Goal: Task Accomplishment & Management: Manage account settings

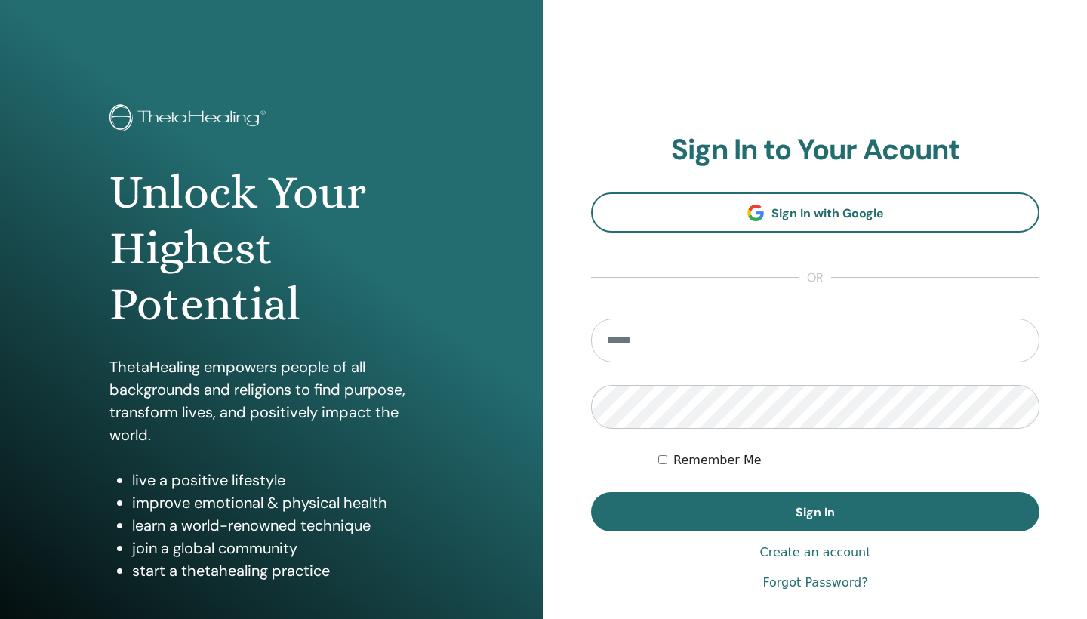
scroll to position [97, 0]
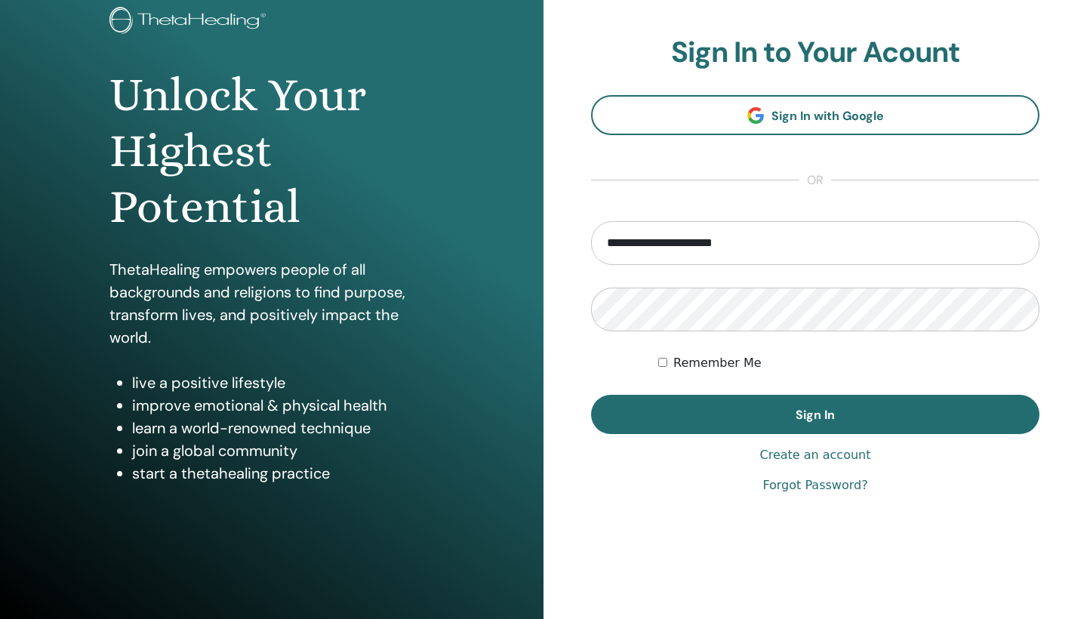
type input "**********"
click at [816, 415] on button "Sign In" at bounding box center [815, 414] width 449 height 39
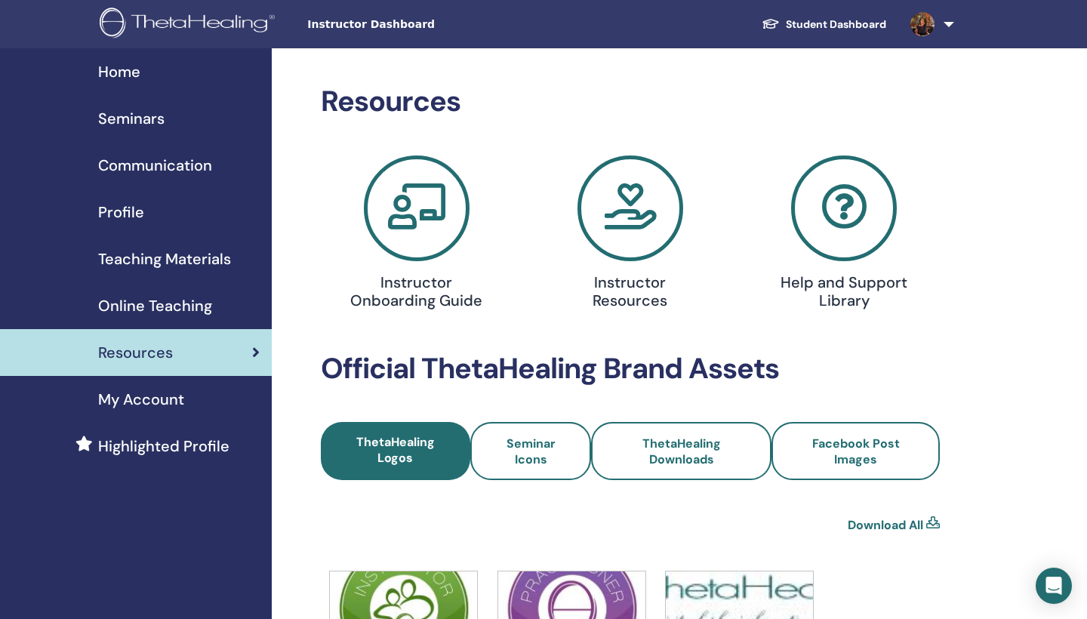
click at [119, 224] on link "Profile" at bounding box center [136, 212] width 272 height 47
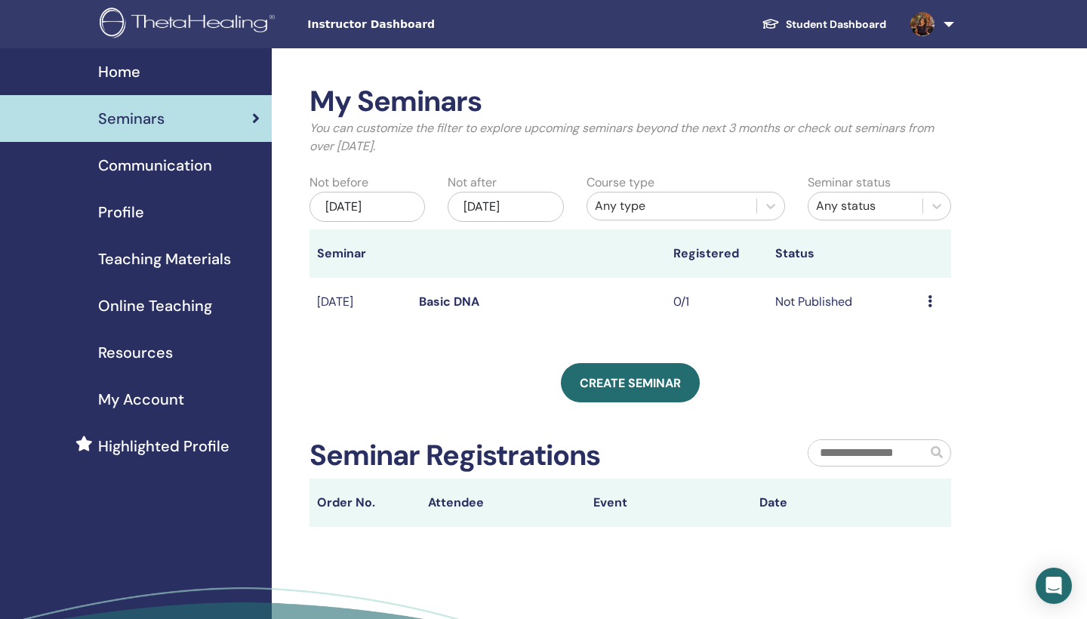
click at [930, 300] on icon at bounding box center [930, 301] width 5 height 12
click at [915, 335] on link "Edit" at bounding box center [908, 335] width 22 height 16
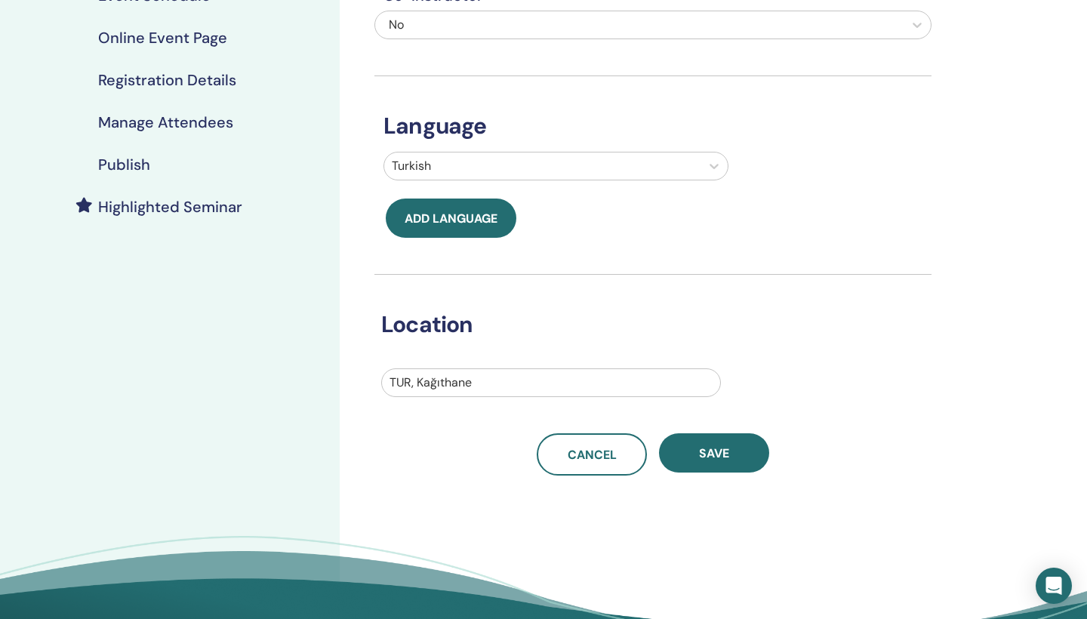
scroll to position [261, 0]
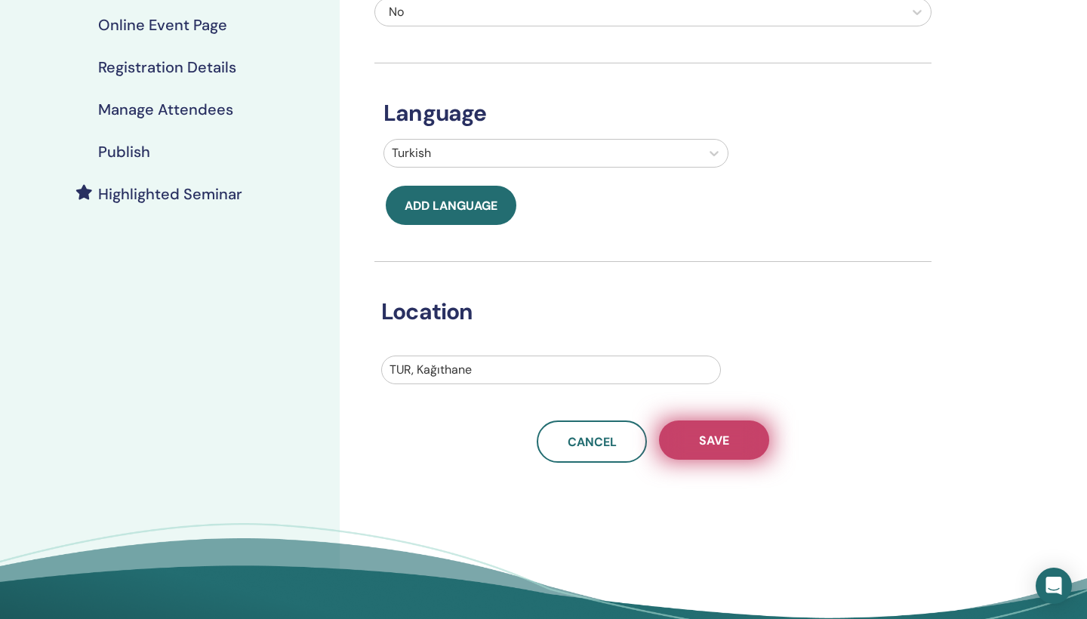
click at [736, 444] on button "Save" at bounding box center [714, 440] width 110 height 39
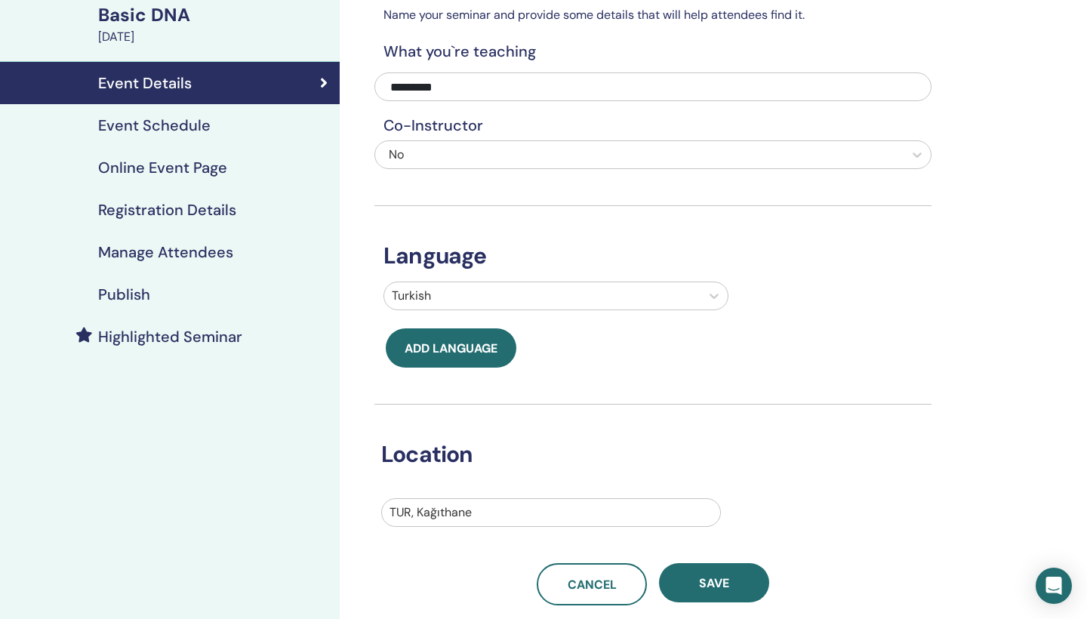
scroll to position [115, 0]
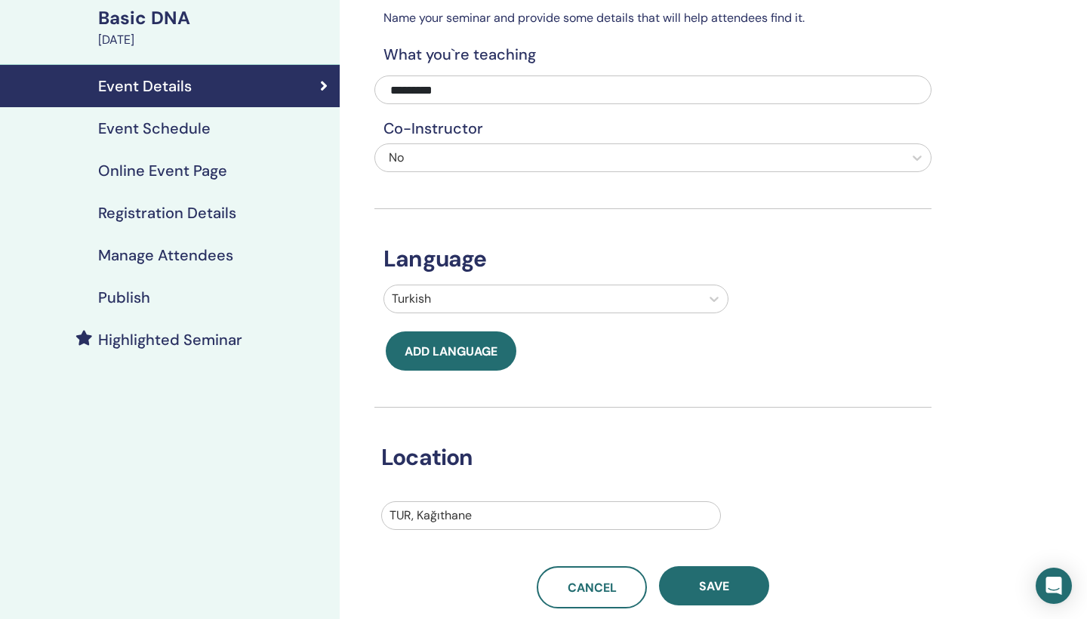
click at [189, 129] on h4 "Event Schedule" at bounding box center [154, 128] width 113 height 18
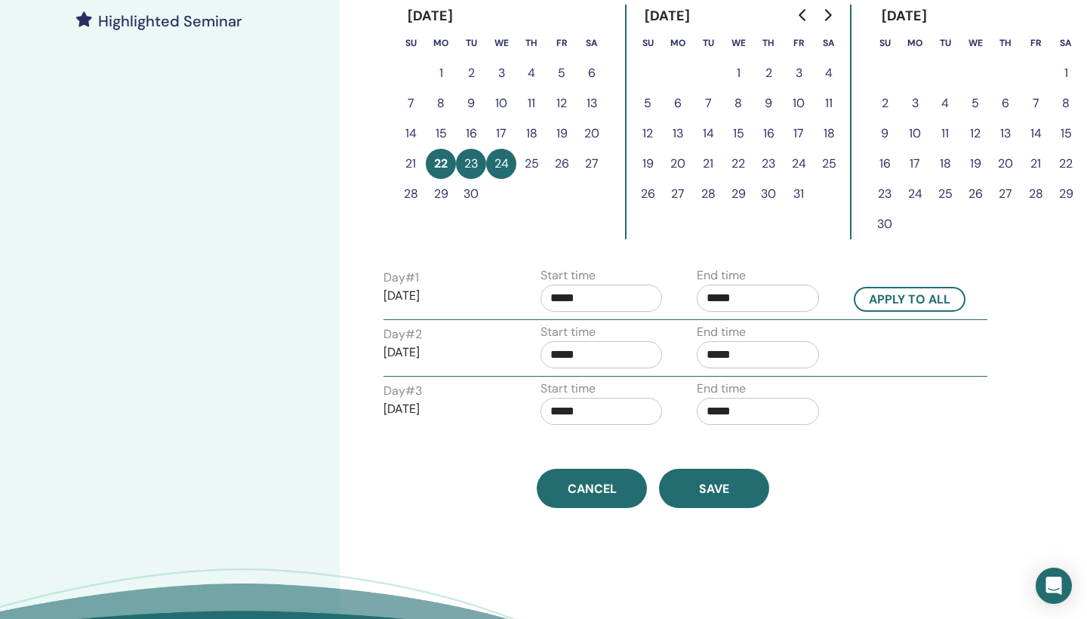
scroll to position [441, 0]
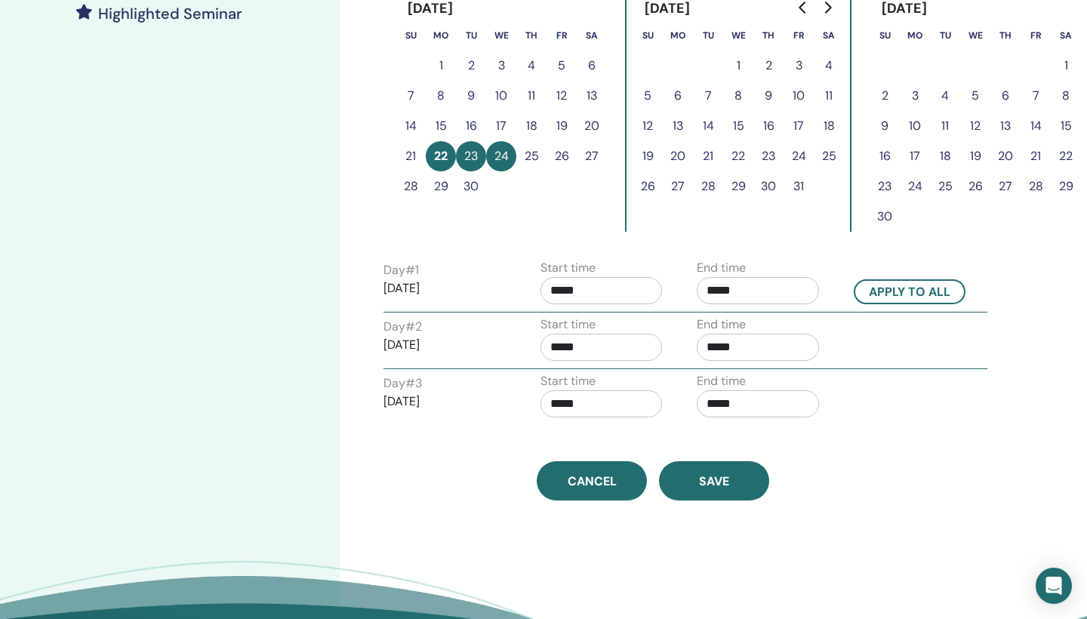
click at [612, 295] on input "*****" at bounding box center [602, 290] width 122 height 27
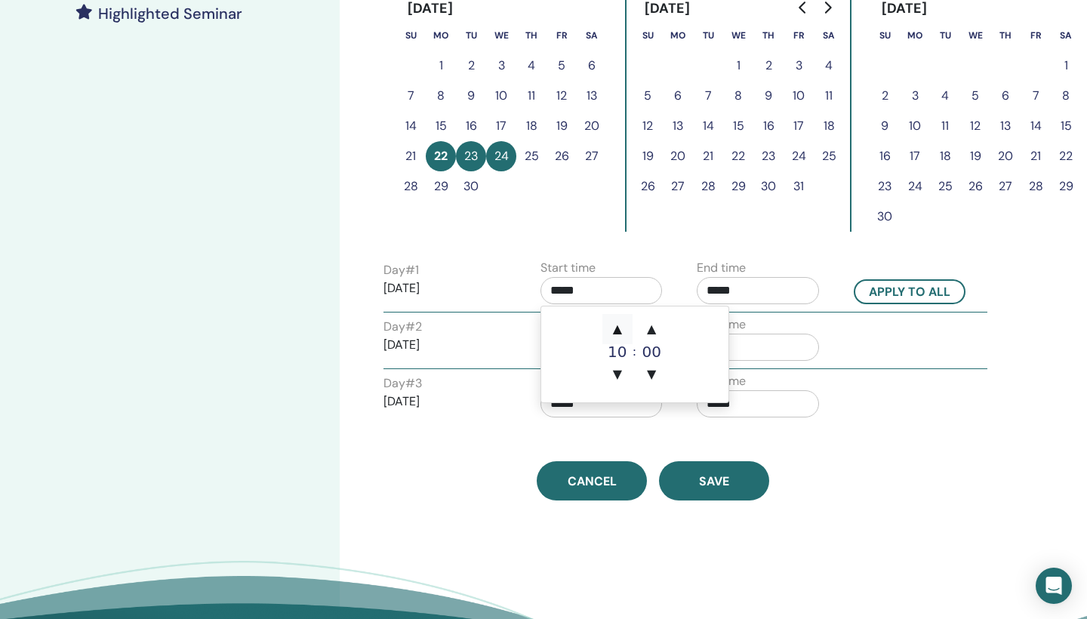
click at [612, 332] on span "▲" at bounding box center [618, 329] width 30 height 30
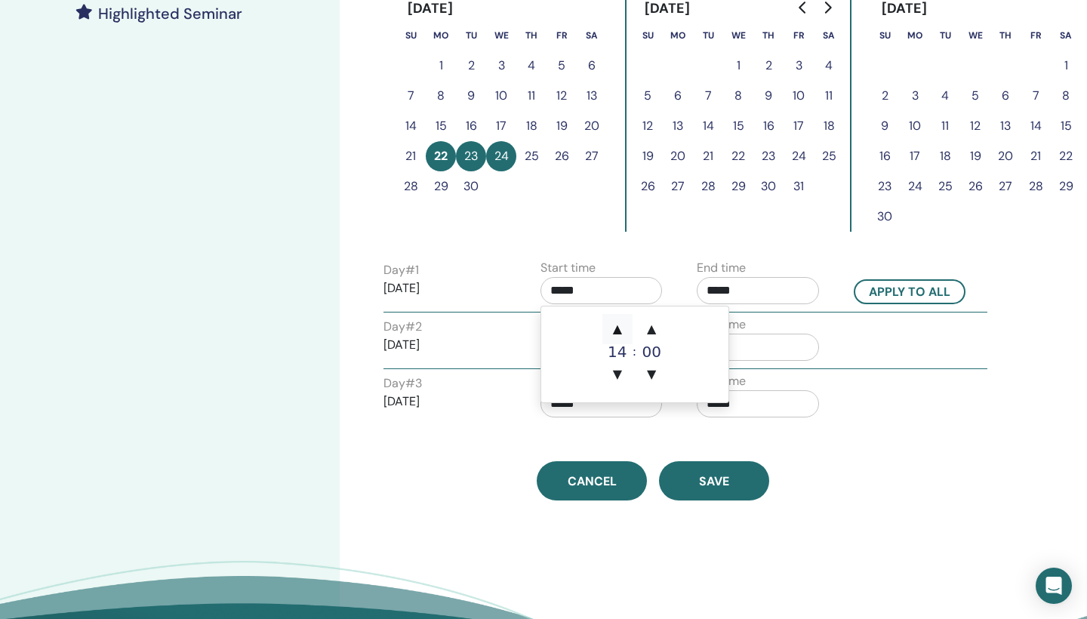
type input "*****"
click at [612, 332] on span "▲" at bounding box center [618, 329] width 30 height 30
click at [617, 324] on span "▲" at bounding box center [618, 329] width 30 height 30
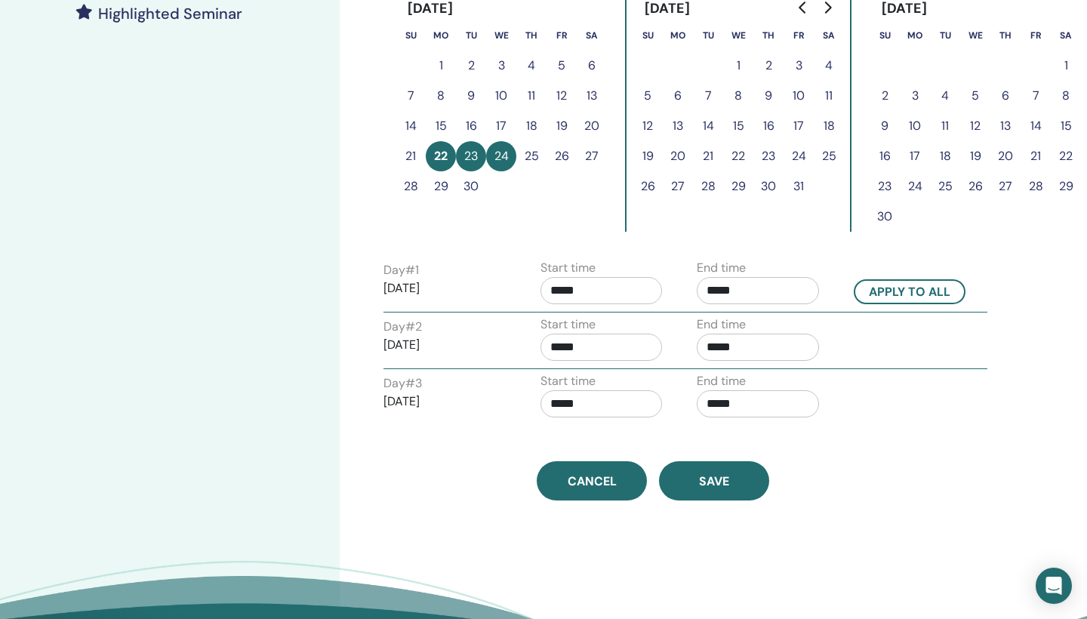
click at [759, 304] on div "End time *****" at bounding box center [758, 285] width 122 height 53
click at [758, 298] on input "*****" at bounding box center [758, 290] width 122 height 27
click at [779, 335] on span "▲" at bounding box center [774, 329] width 30 height 30
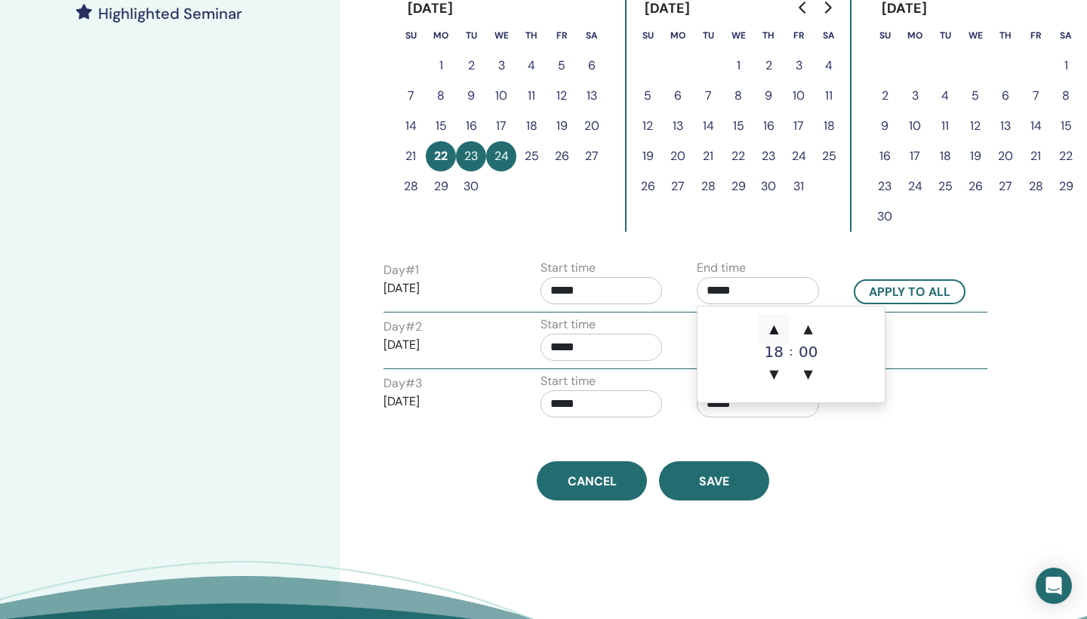
click at [779, 335] on span "▲" at bounding box center [774, 329] width 30 height 30
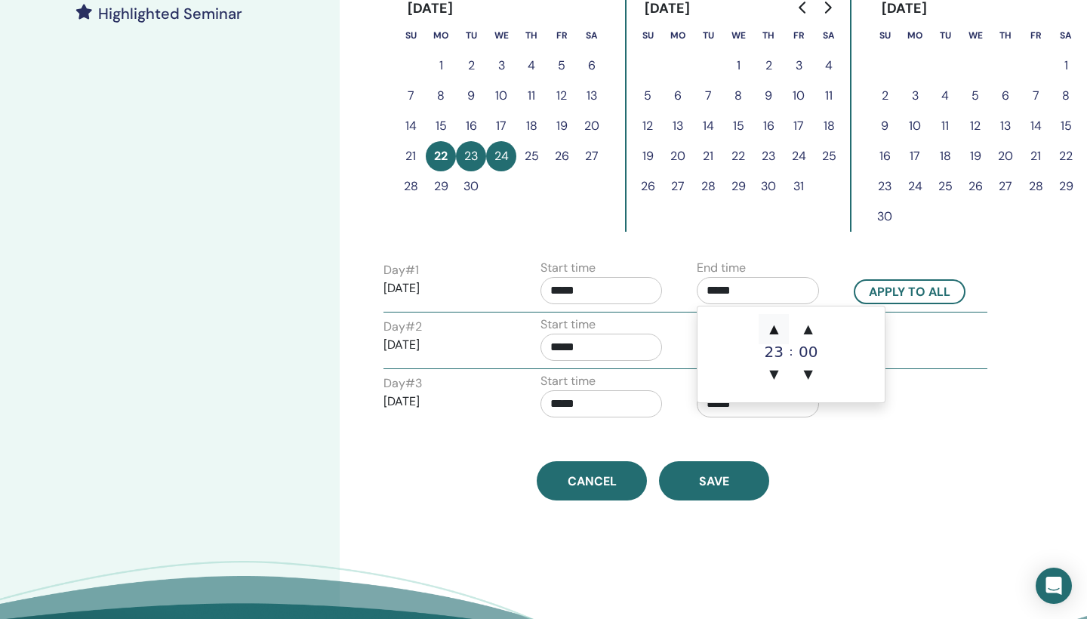
type input "*****"
click at [779, 335] on span "▲" at bounding box center [774, 329] width 30 height 30
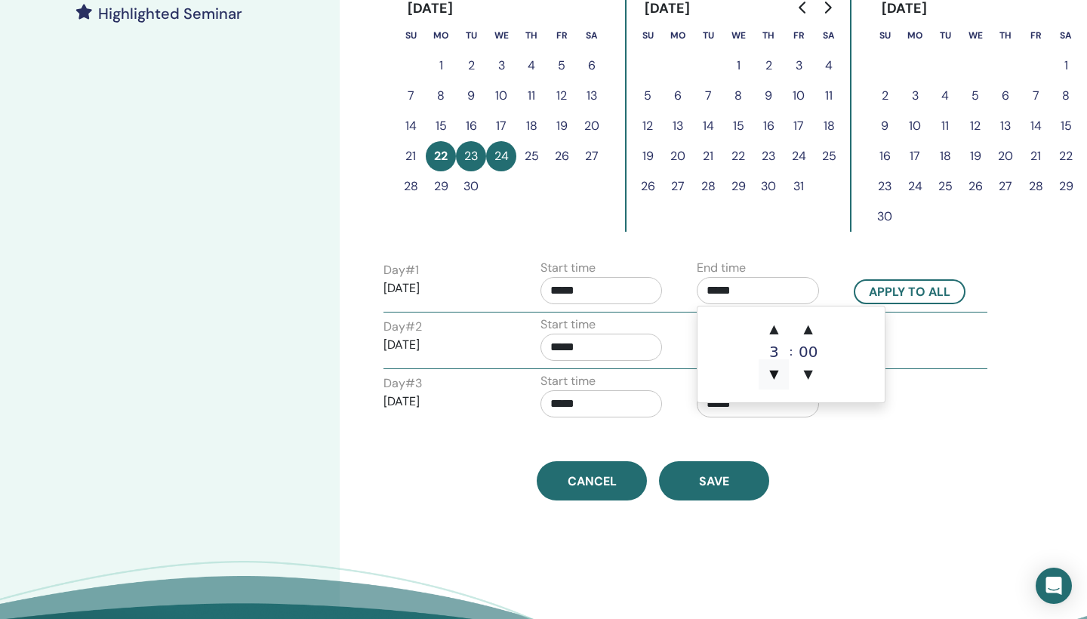
click at [775, 371] on span "▼" at bounding box center [774, 374] width 30 height 30
click at [777, 323] on span "▲" at bounding box center [774, 329] width 30 height 30
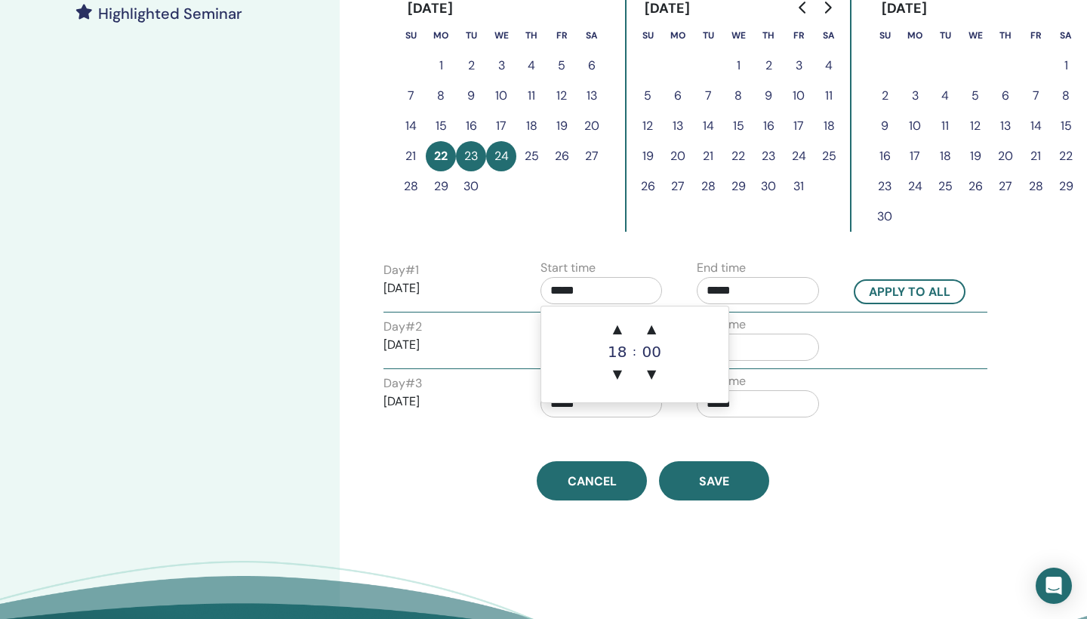
click at [636, 291] on input "*****" at bounding box center [602, 290] width 122 height 27
click at [689, 452] on div "Time Zone (GMT+3) Europe/Athens Seminar Date and Time Start date End date Done …" at bounding box center [653, 53] width 557 height 893
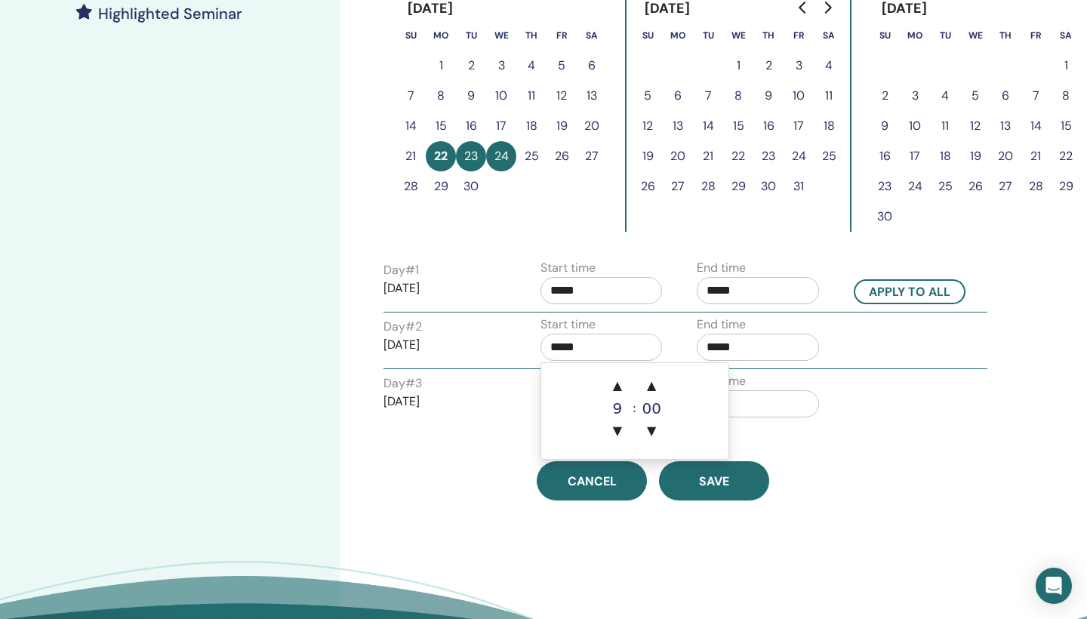
click at [618, 349] on input "*****" at bounding box center [602, 347] width 122 height 27
click at [625, 425] on span "▼" at bounding box center [618, 431] width 30 height 30
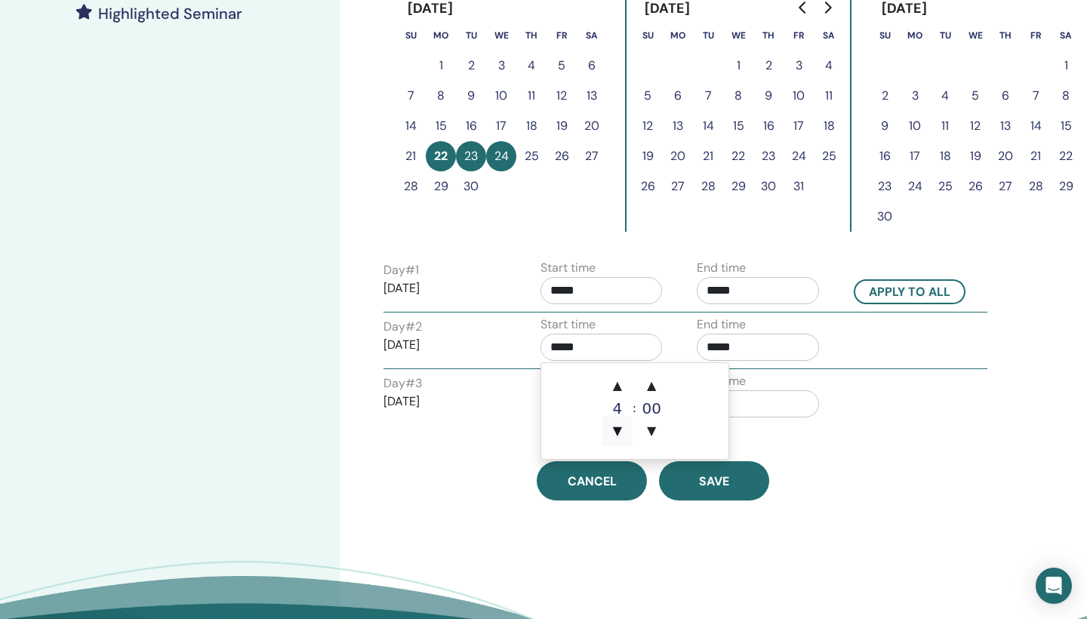
click at [625, 425] on span "▼" at bounding box center [618, 431] width 30 height 30
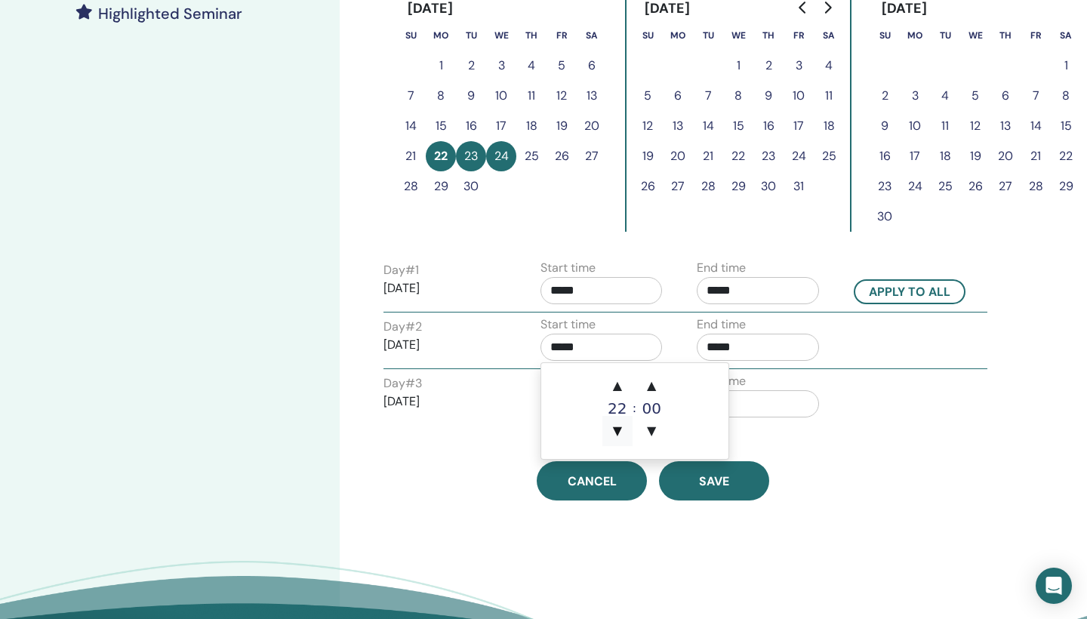
click at [625, 425] on span "▼" at bounding box center [618, 431] width 30 height 30
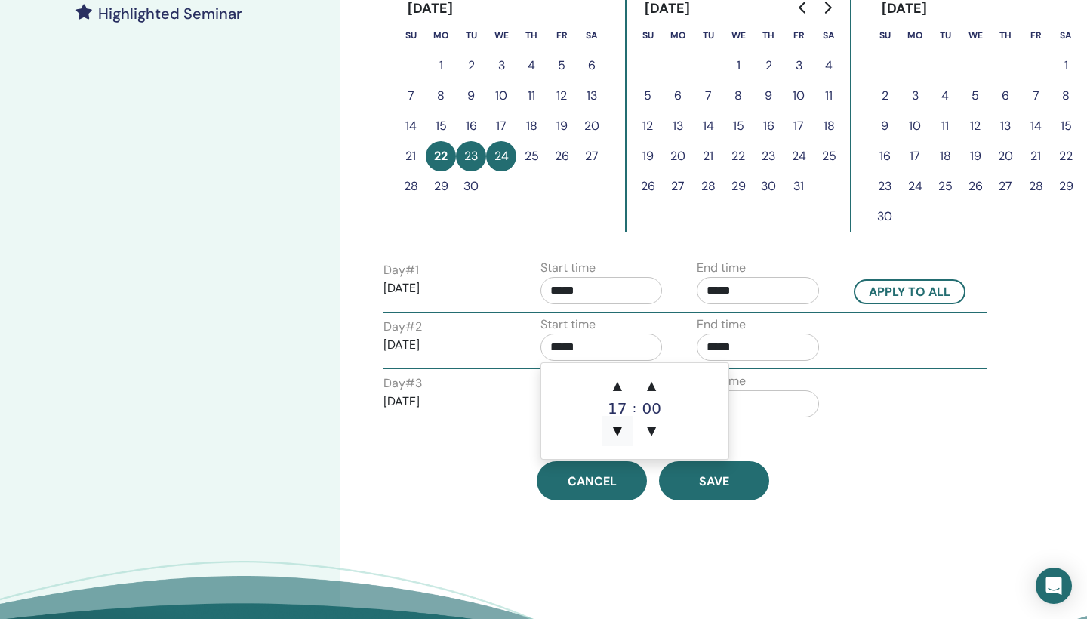
click at [625, 425] on span "▼" at bounding box center [618, 431] width 30 height 30
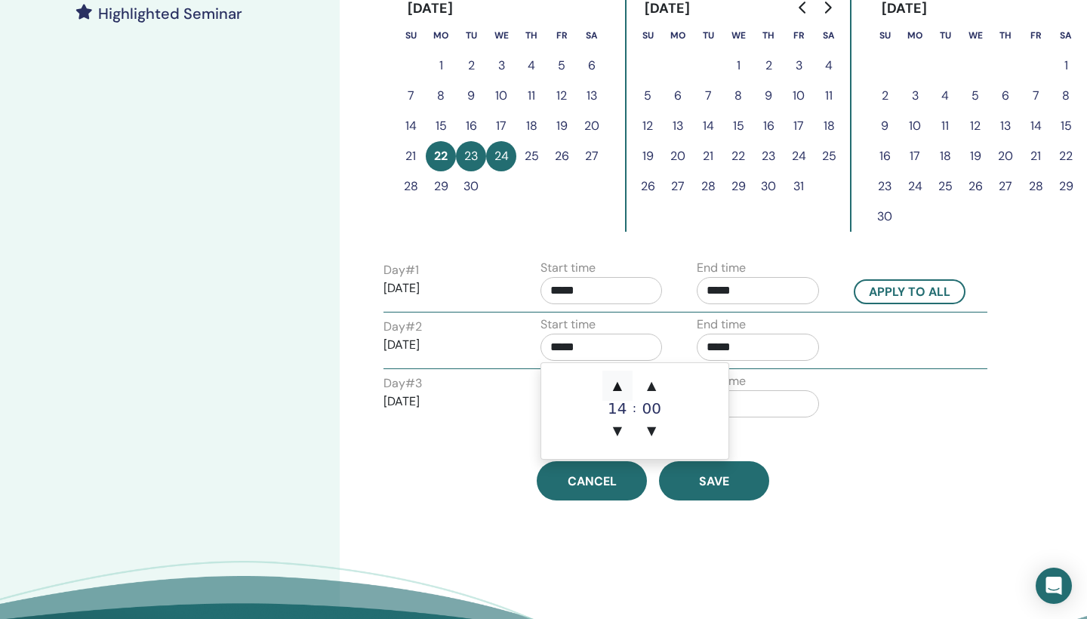
click at [628, 382] on span "▲" at bounding box center [618, 386] width 30 height 30
type input "*****"
click at [628, 382] on span "▲" at bounding box center [618, 386] width 30 height 30
click at [625, 382] on span "▲" at bounding box center [618, 386] width 30 height 30
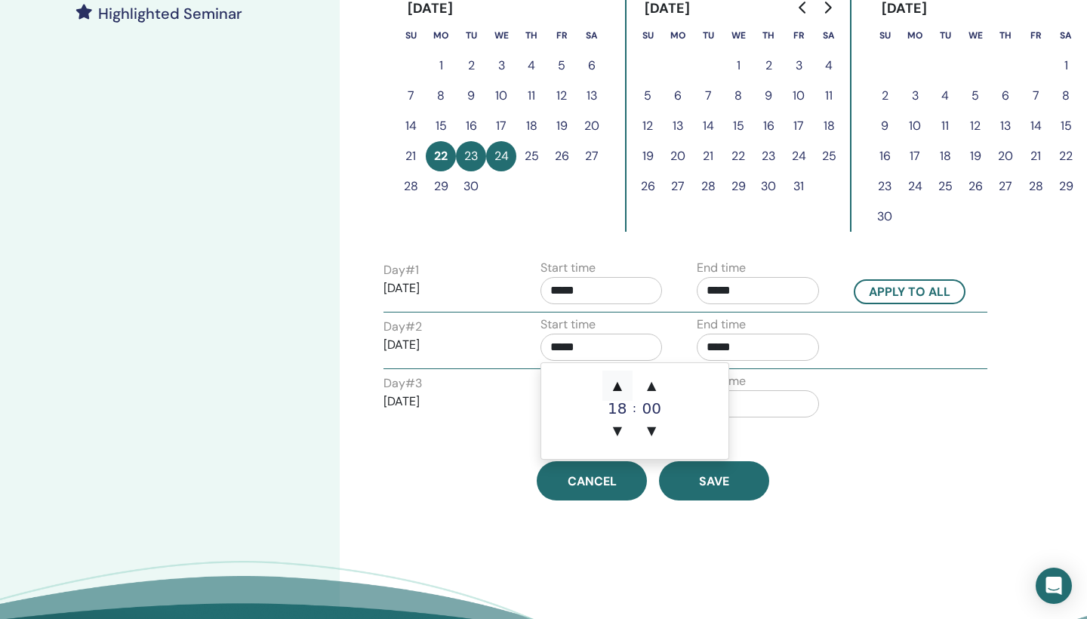
click at [625, 382] on span "▲" at bounding box center [618, 386] width 30 height 30
click at [579, 352] on input "*****" at bounding box center [602, 347] width 122 height 27
click at [770, 432] on div "Time Zone (GMT+3) Europe/Athens Seminar Date and Time Start date End date Done …" at bounding box center [653, 53] width 557 height 893
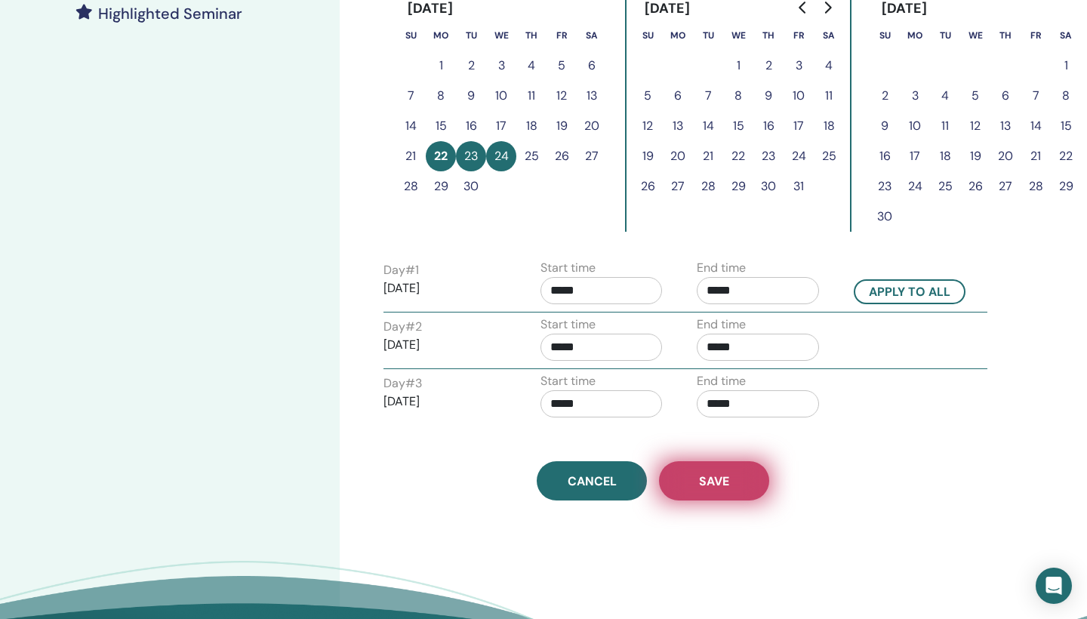
click at [689, 480] on button "Save" at bounding box center [714, 480] width 110 height 39
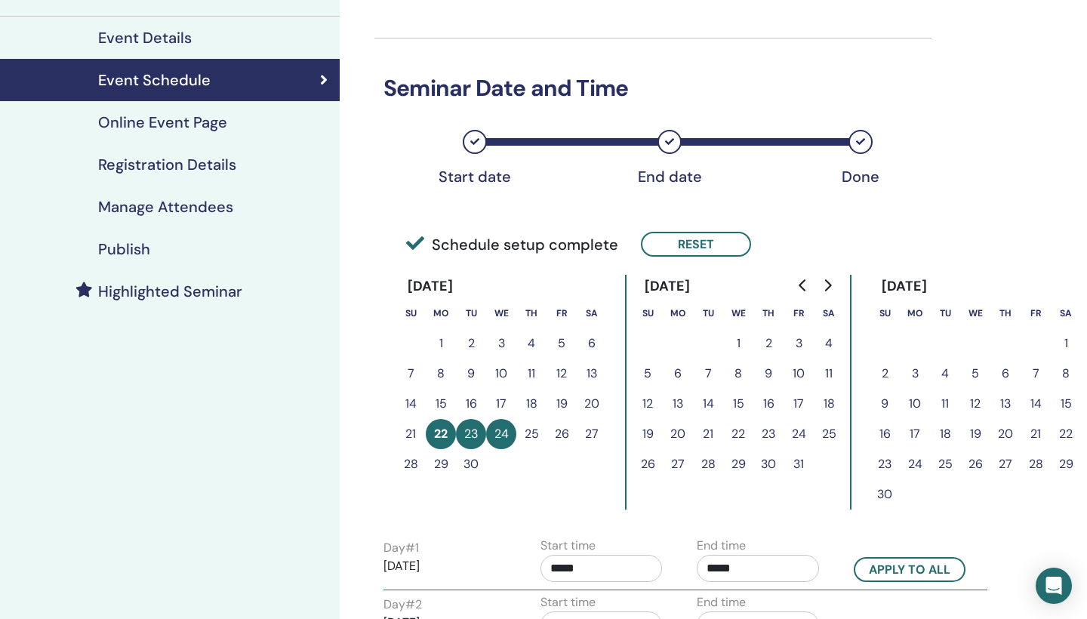
scroll to position [159, 0]
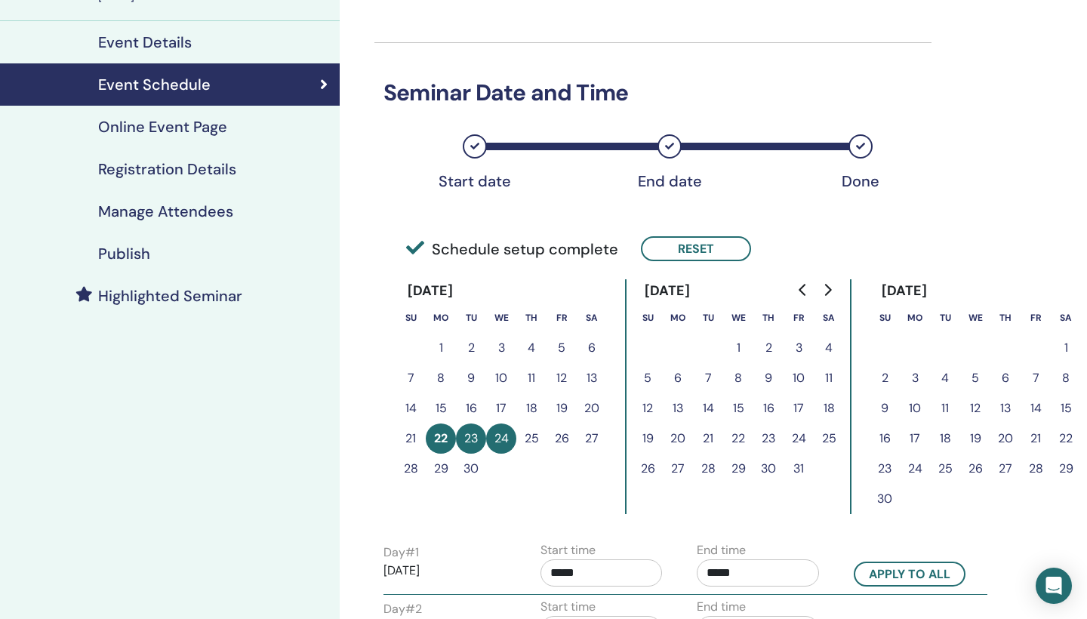
click at [208, 173] on h4 "Registration Details" at bounding box center [167, 169] width 138 height 18
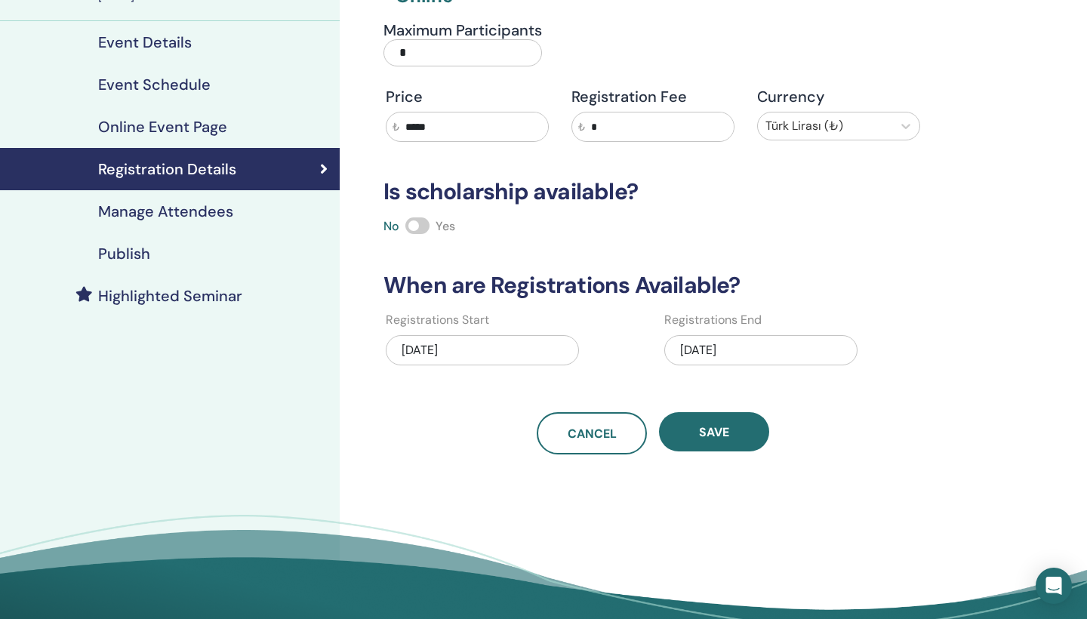
click at [177, 219] on h4 "Manage Attendees" at bounding box center [165, 211] width 135 height 18
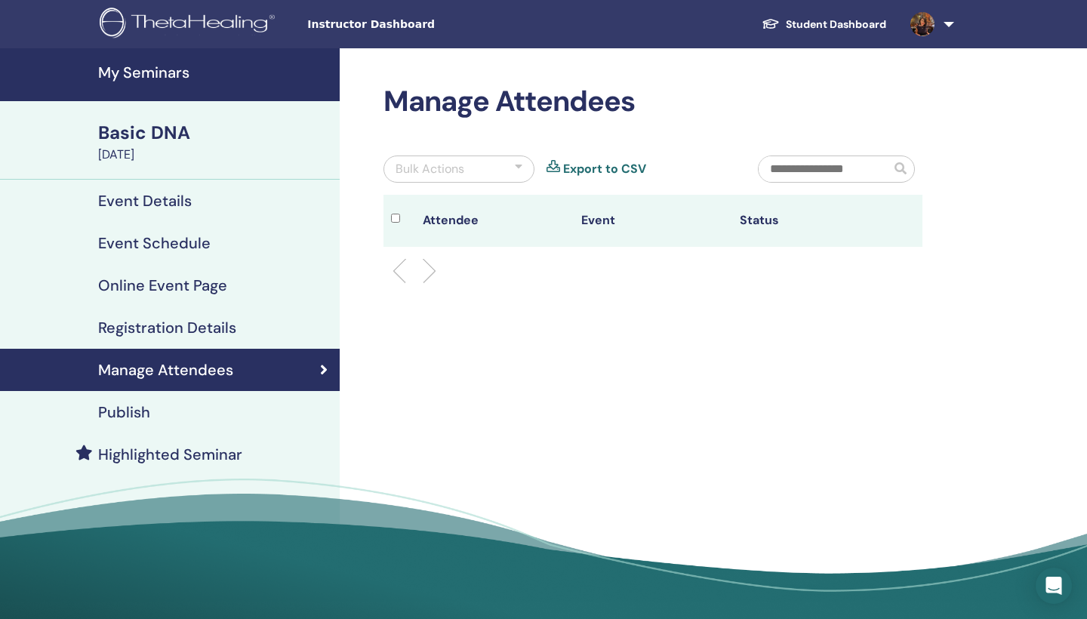
click at [210, 413] on div "Publish" at bounding box center [170, 412] width 316 height 18
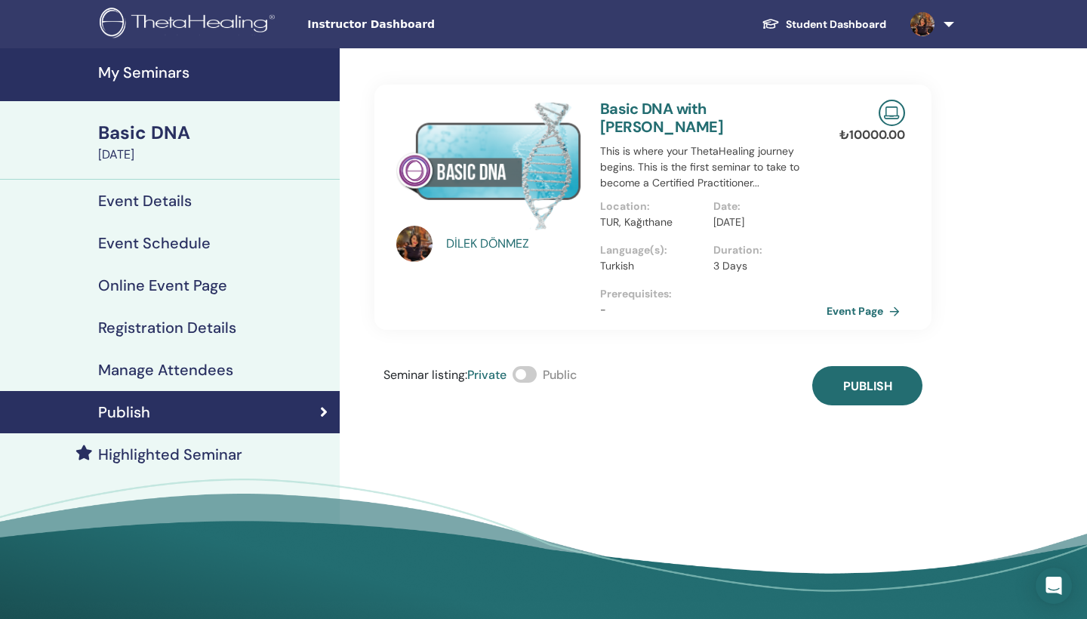
click at [153, 193] on h4 "Event Details" at bounding box center [145, 201] width 94 height 18
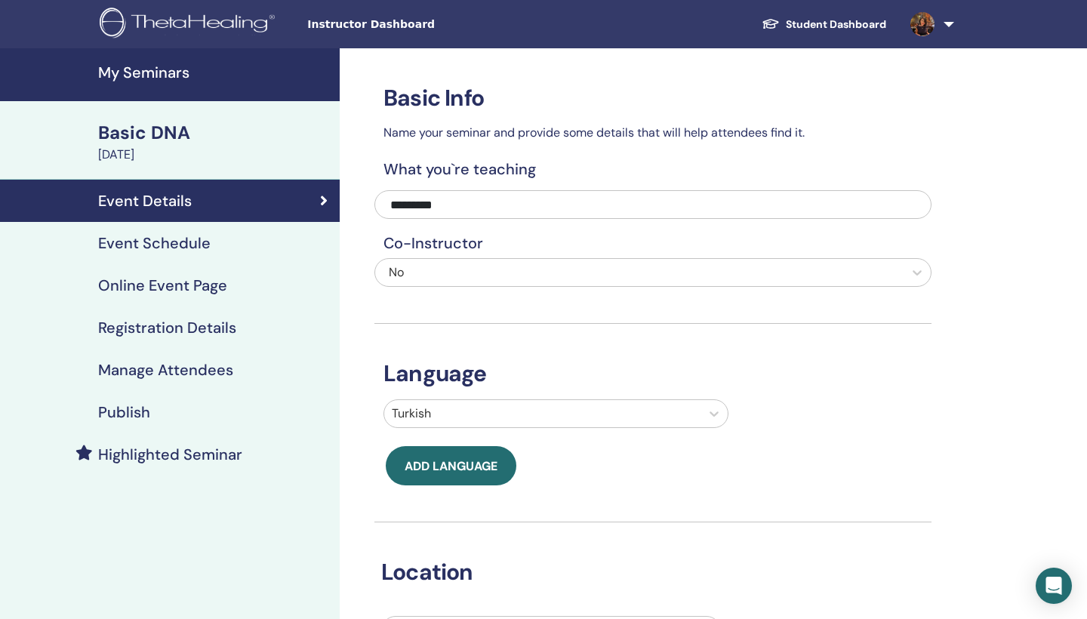
click at [343, 29] on span "Instructor Dashboard" at bounding box center [420, 25] width 227 height 16
click at [164, 133] on div "Basic DNA" at bounding box center [214, 133] width 233 height 26
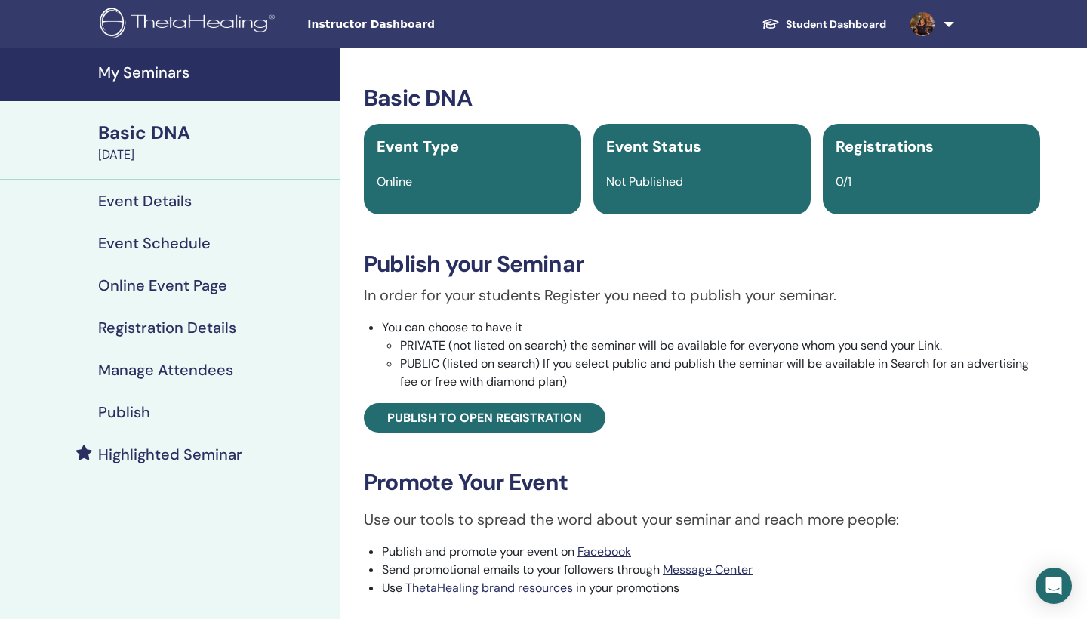
click at [841, 22] on link "Student Dashboard" at bounding box center [824, 25] width 149 height 28
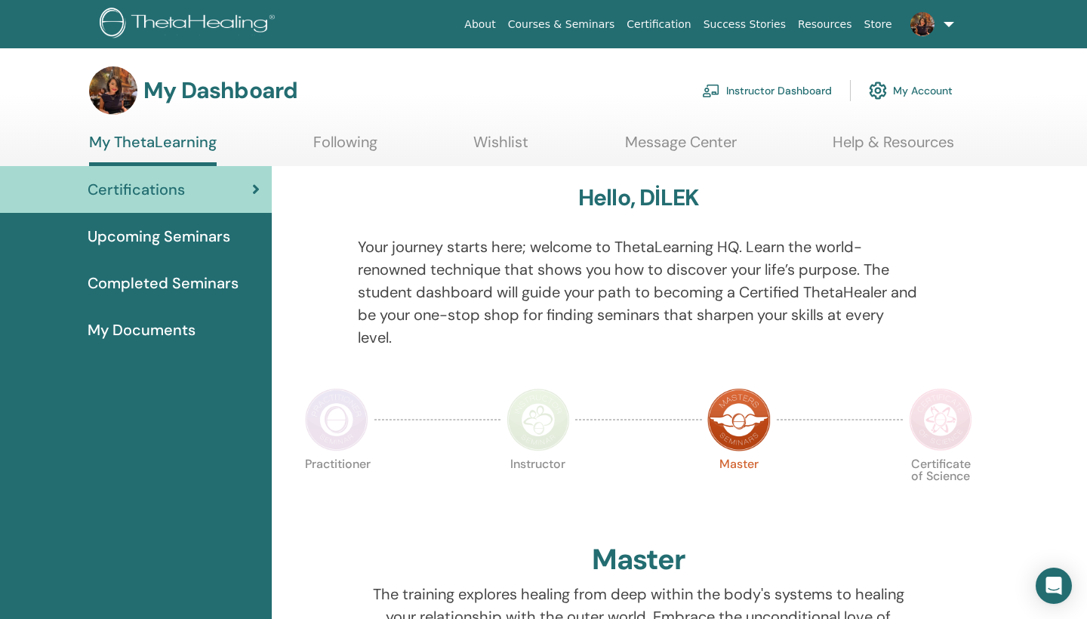
click at [769, 86] on link "Instructor Dashboard" at bounding box center [767, 90] width 130 height 33
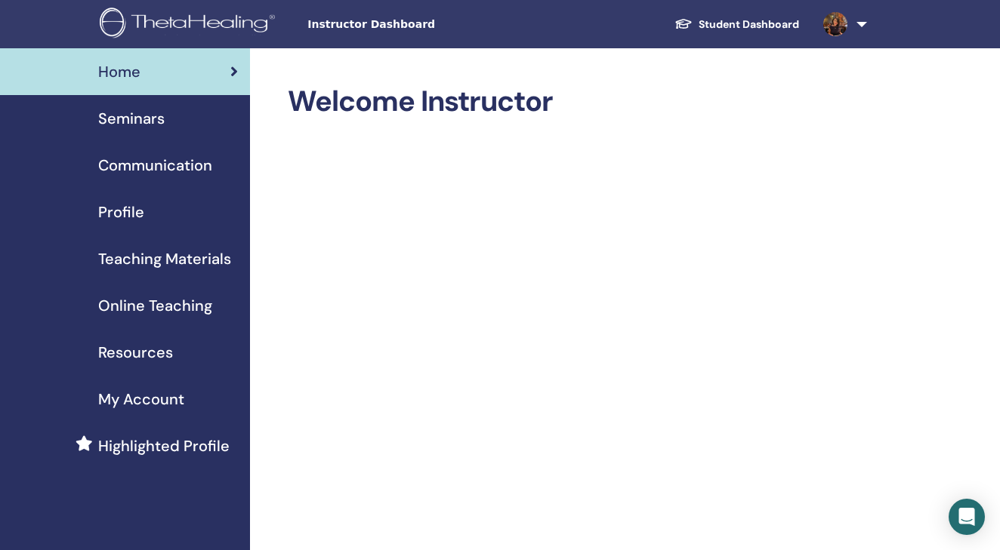
click at [748, 23] on link "Student Dashboard" at bounding box center [736, 25] width 149 height 28
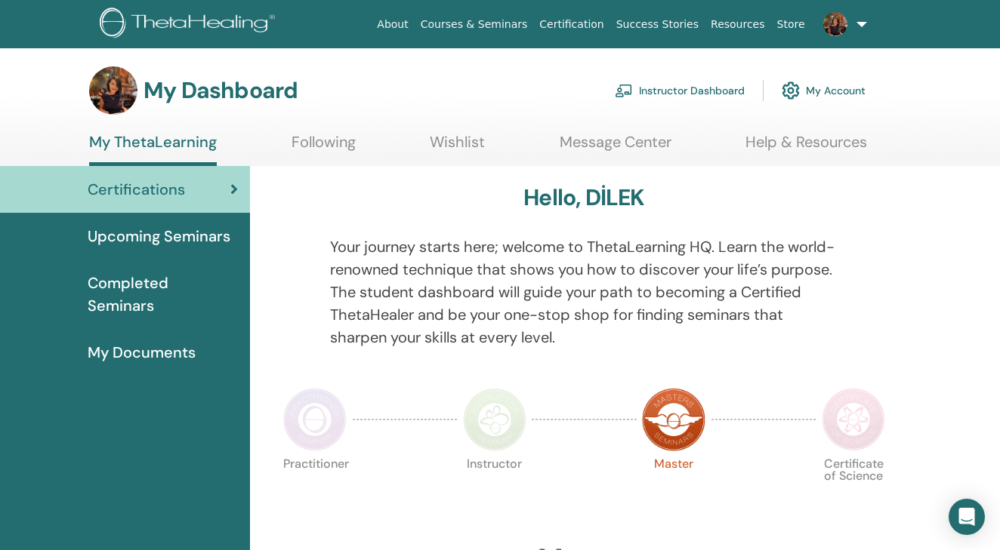
click at [208, 101] on h3 "My Dashboard" at bounding box center [220, 90] width 154 height 27
click at [696, 86] on link "Instructor Dashboard" at bounding box center [680, 90] width 130 height 33
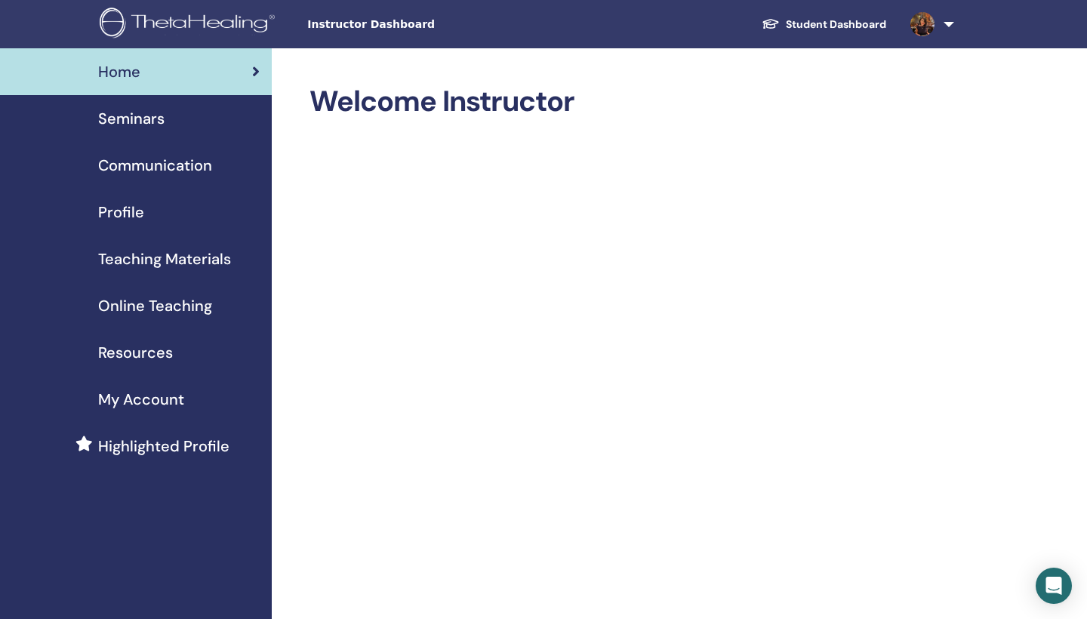
click at [795, 28] on link "Student Dashboard" at bounding box center [824, 25] width 149 height 28
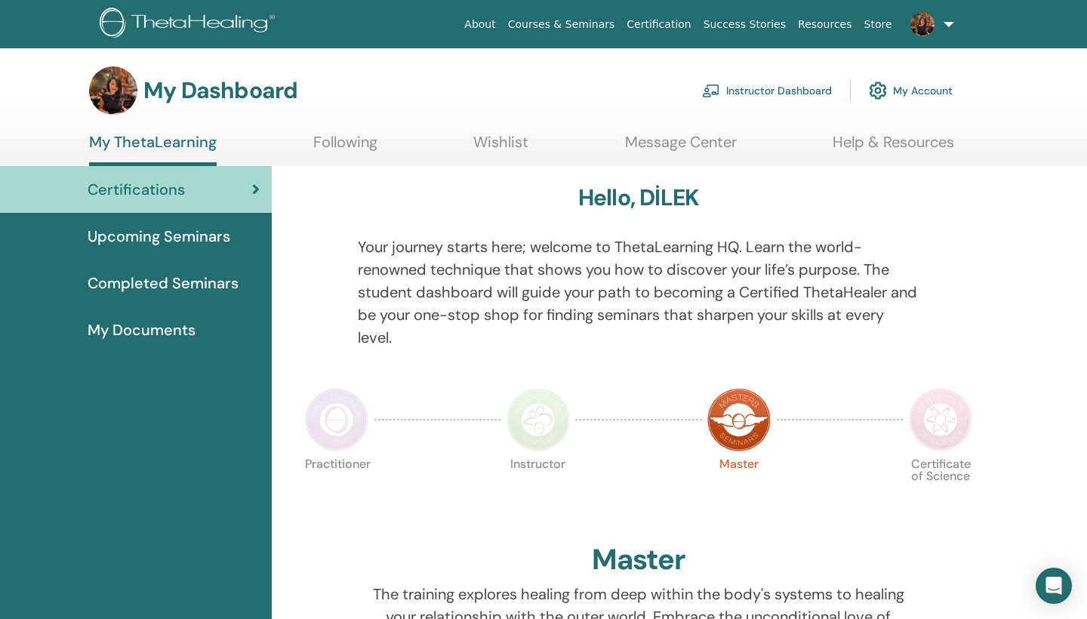
click at [757, 87] on link "Instructor Dashboard" at bounding box center [767, 90] width 130 height 33
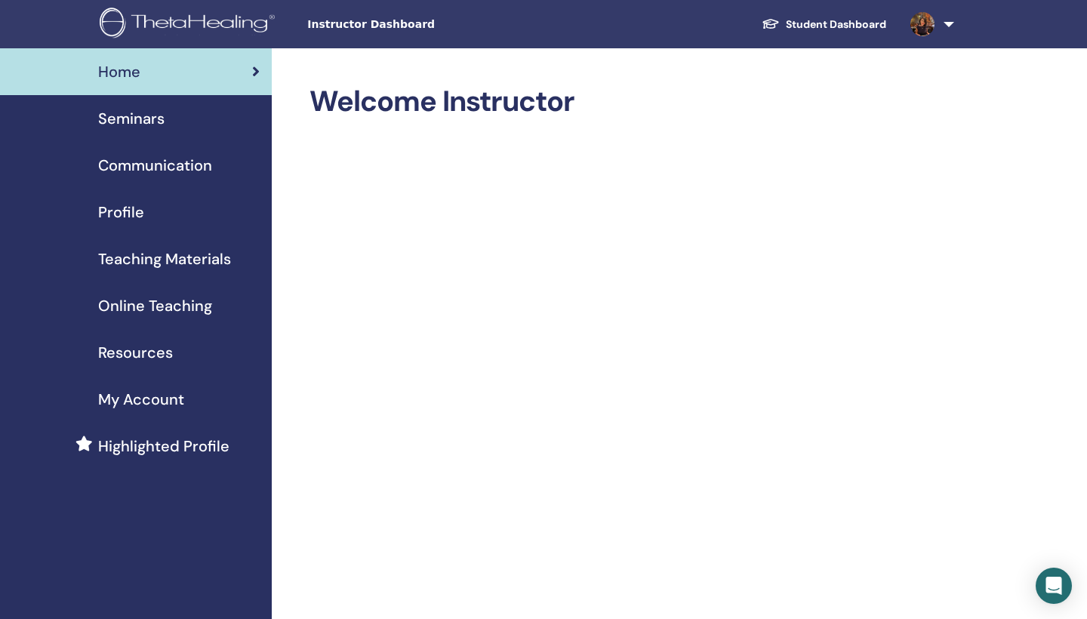
click at [806, 31] on link "Student Dashboard" at bounding box center [824, 25] width 149 height 28
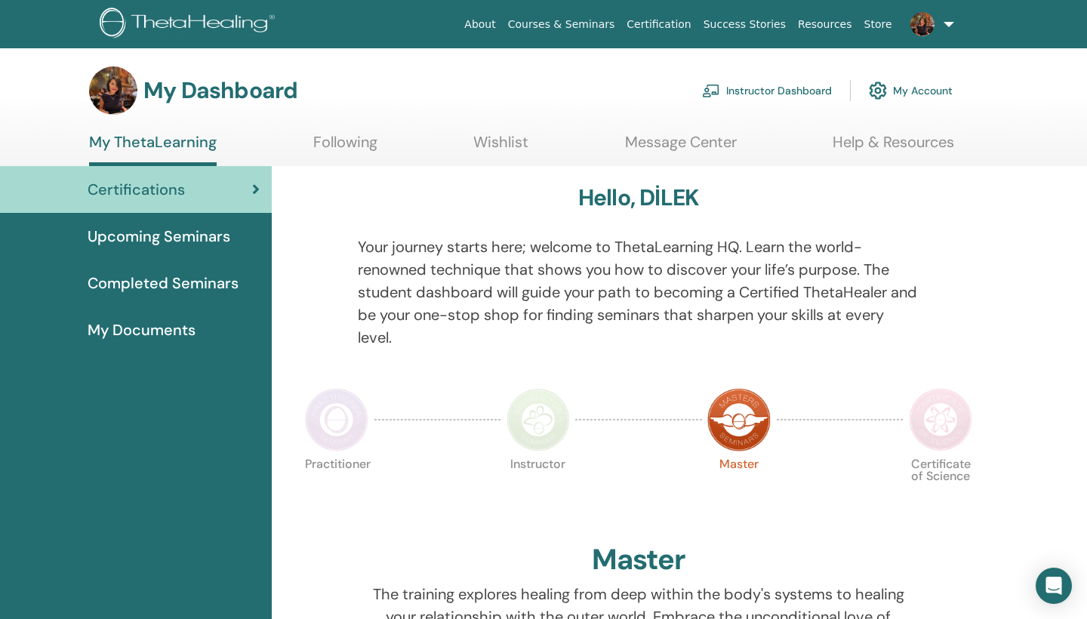
click at [158, 322] on span "My Documents" at bounding box center [142, 330] width 108 height 23
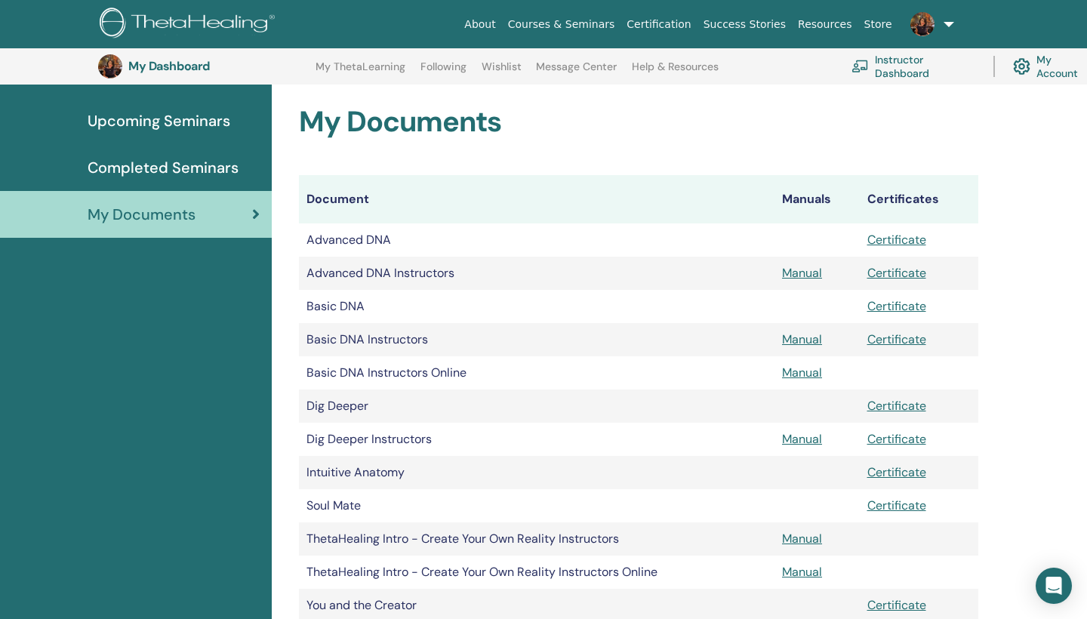
scroll to position [143, 0]
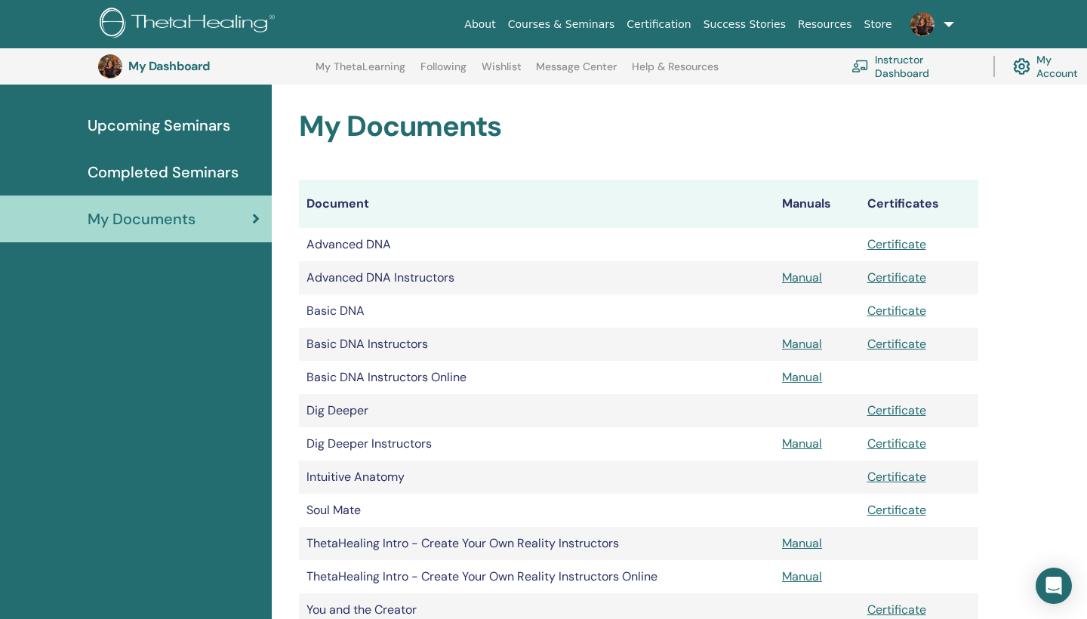
click at [797, 378] on link "Manual" at bounding box center [802, 377] width 40 height 16
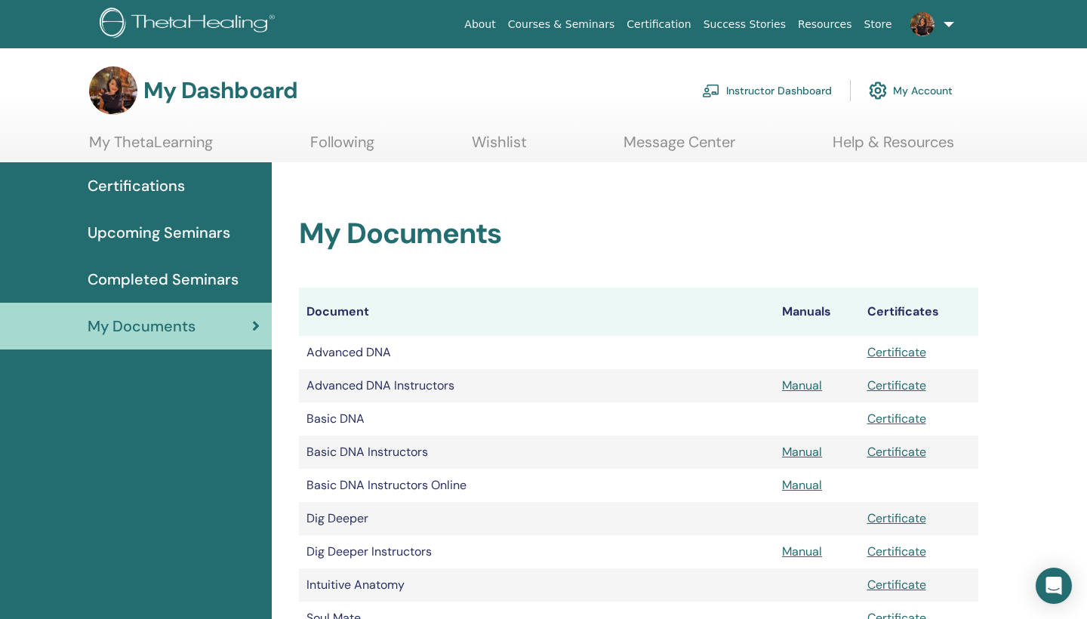
click at [789, 91] on link "Instructor Dashboard" at bounding box center [767, 90] width 130 height 33
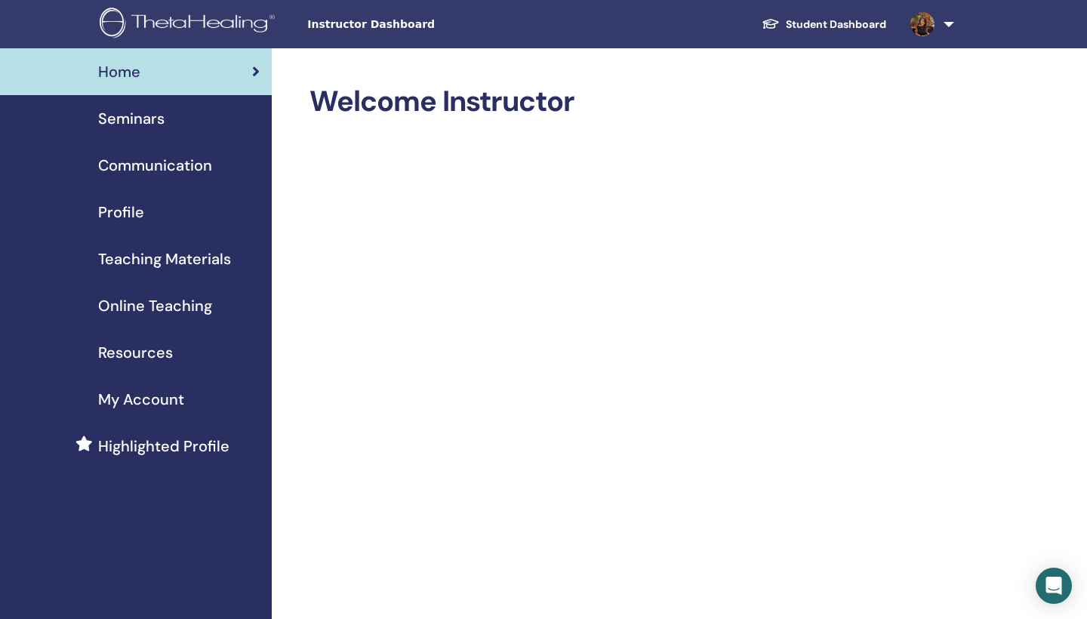
click at [208, 296] on span "Online Teaching" at bounding box center [155, 306] width 114 height 23
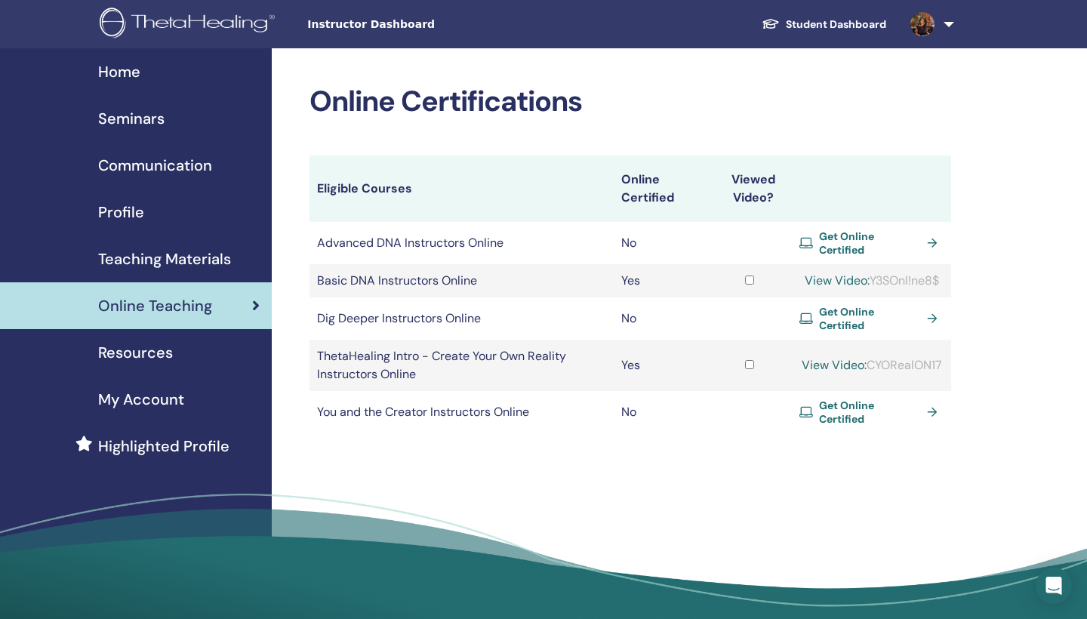
click at [872, 240] on span "Get Online Certified" at bounding box center [870, 243] width 102 height 27
click at [141, 258] on span "Teaching Materials" at bounding box center [164, 259] width 133 height 23
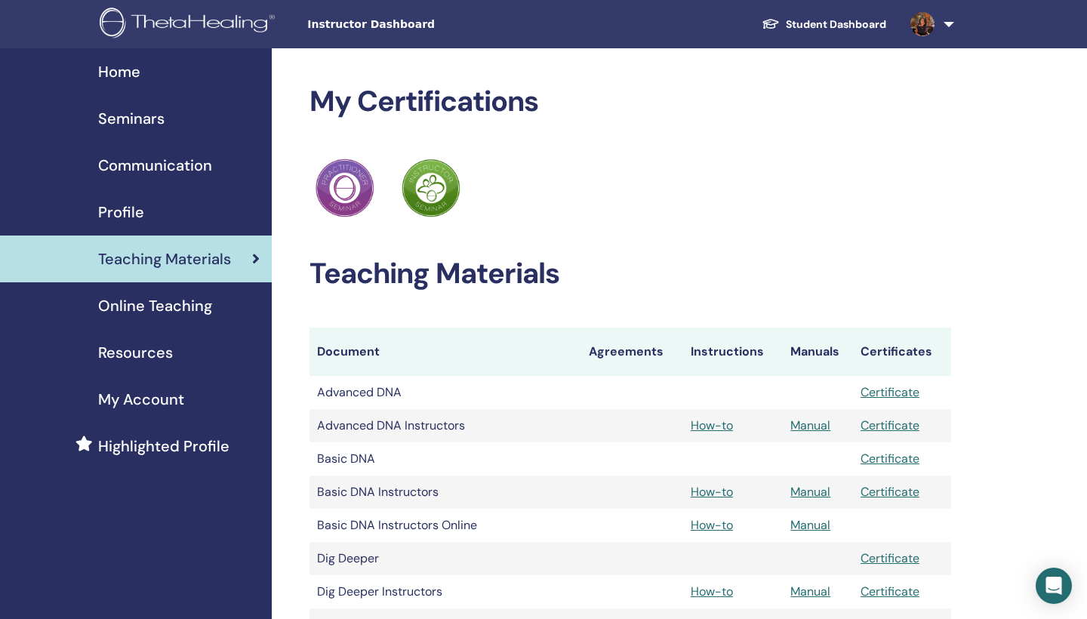
click at [810, 489] on link "Manual" at bounding box center [811, 492] width 40 height 16
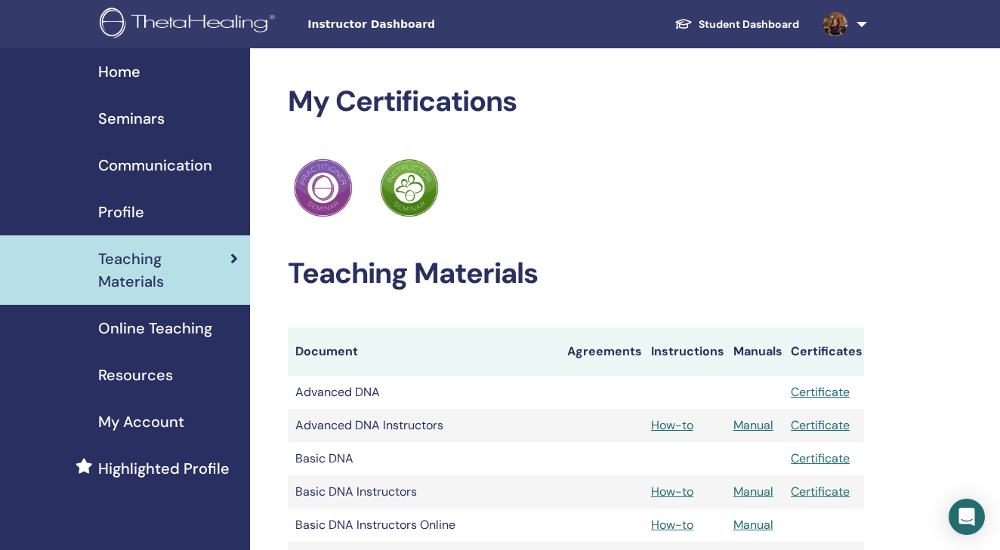
click at [758, 525] on link "Manual" at bounding box center [753, 525] width 40 height 16
click at [131, 117] on span "Seminars" at bounding box center [131, 118] width 66 height 23
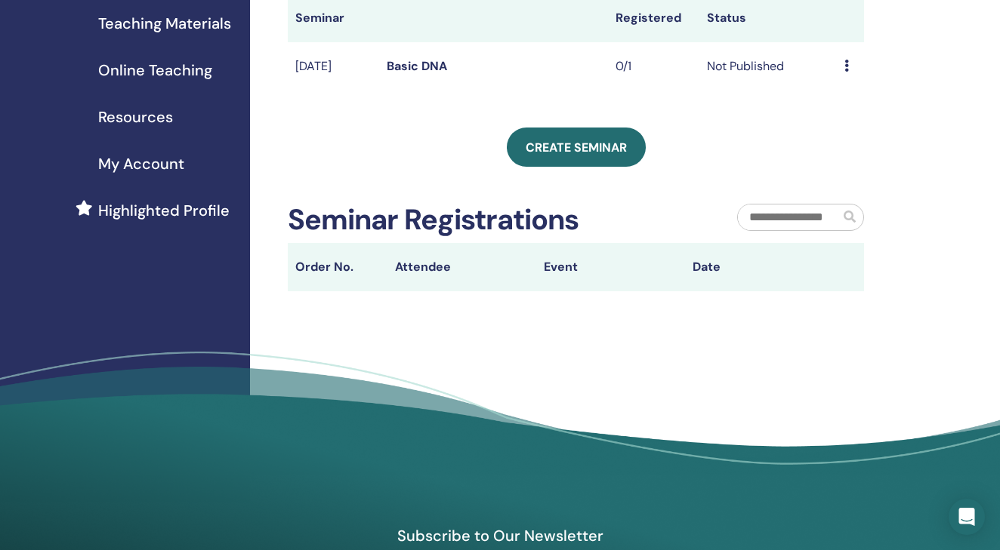
scroll to position [240, 0]
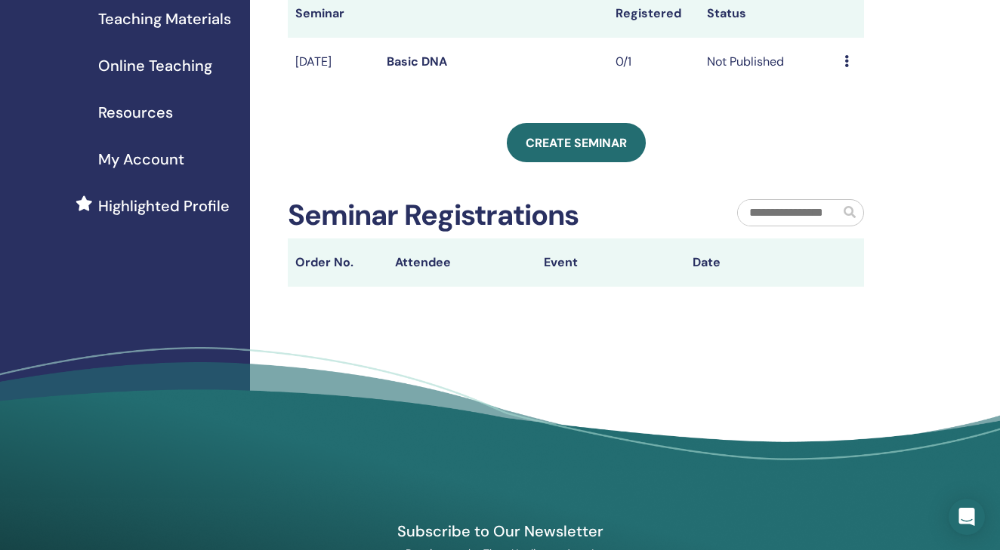
click at [849, 71] on div "Preview Edit Attendees Cancel" at bounding box center [850, 62] width 12 height 18
click at [843, 108] on link "Edit" at bounding box center [836, 109] width 22 height 16
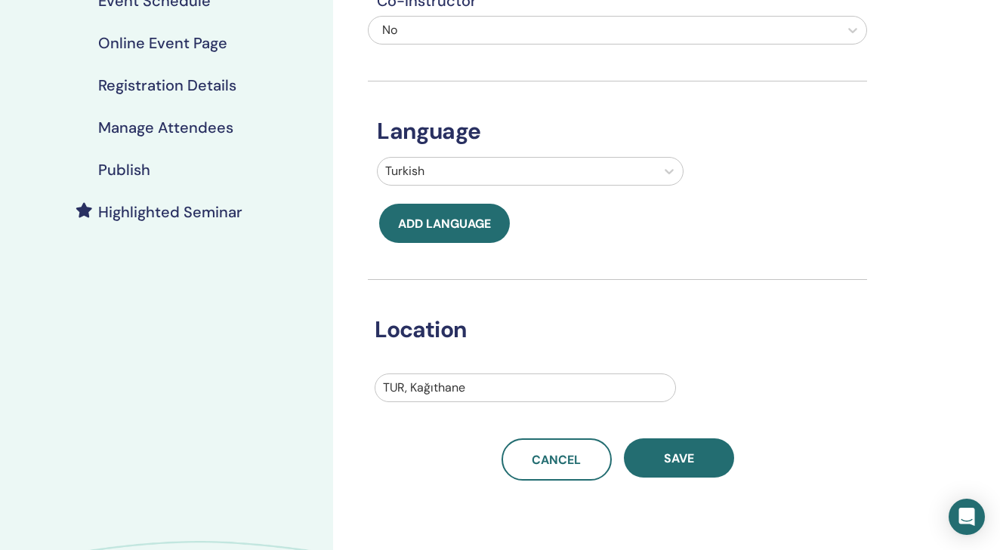
scroll to position [265, 0]
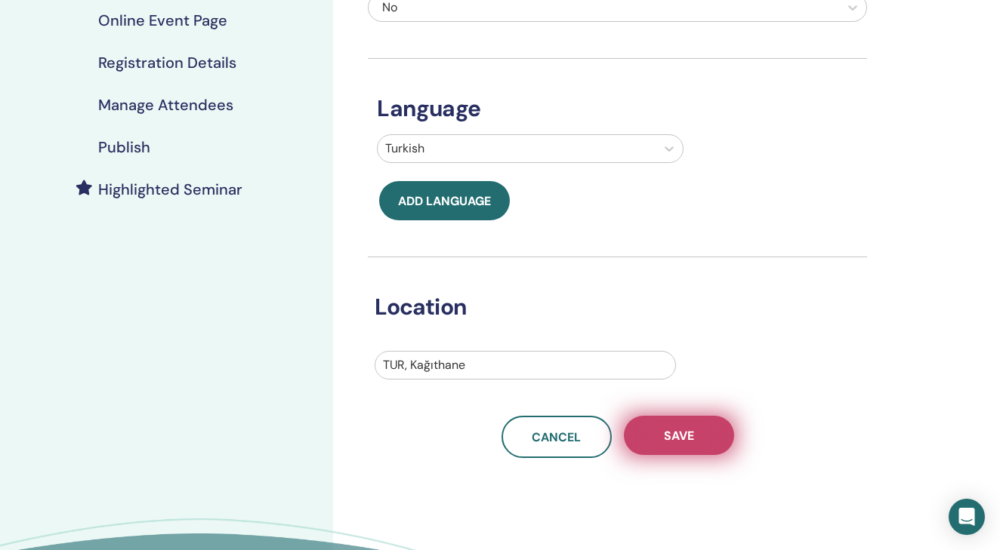
click at [697, 429] on button "Save" at bounding box center [679, 435] width 110 height 39
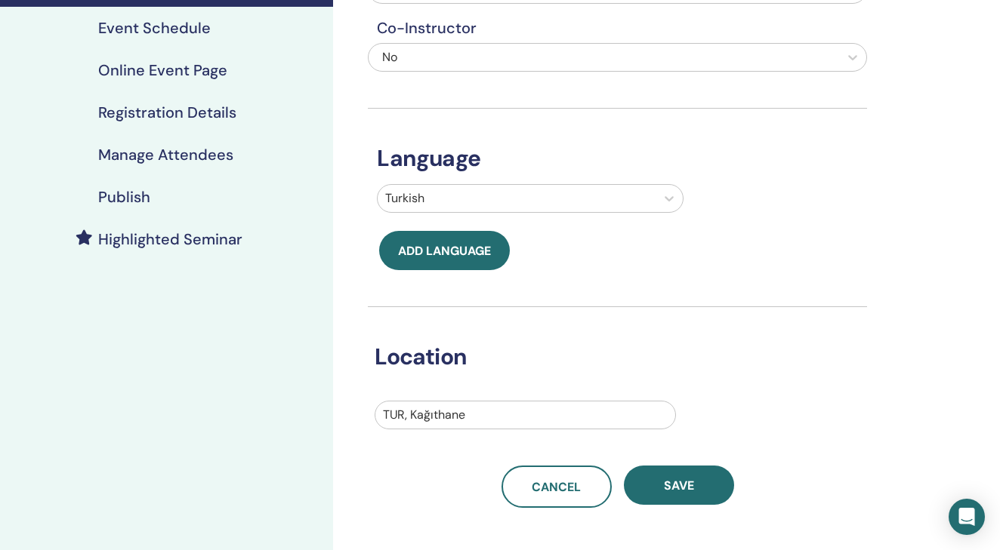
scroll to position [219, 0]
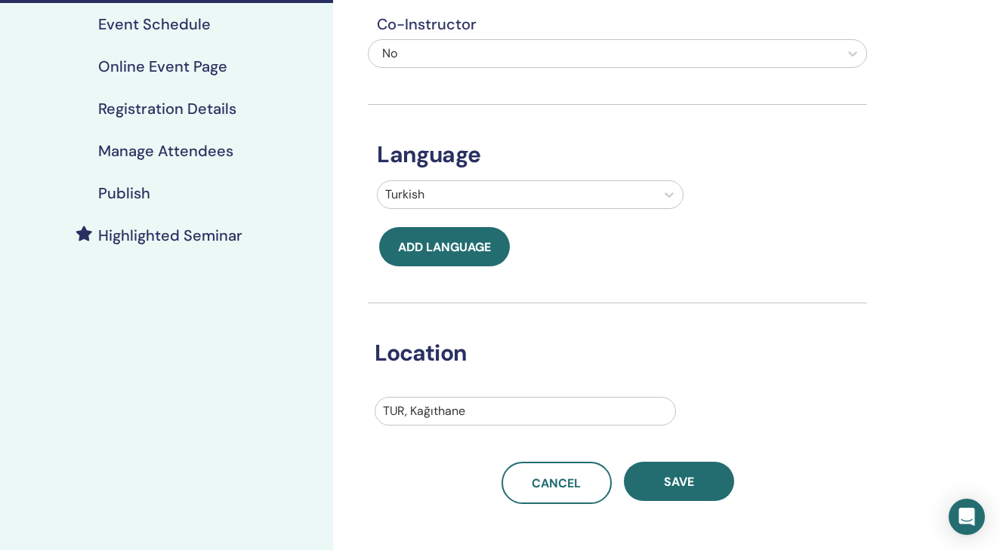
click at [159, 27] on h4 "Event Schedule" at bounding box center [154, 24] width 113 height 18
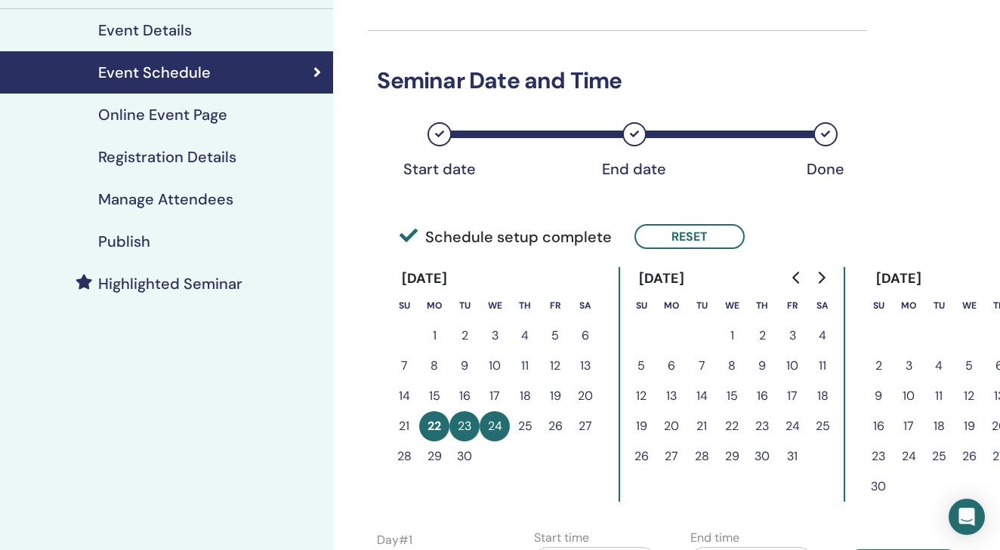
scroll to position [165, 0]
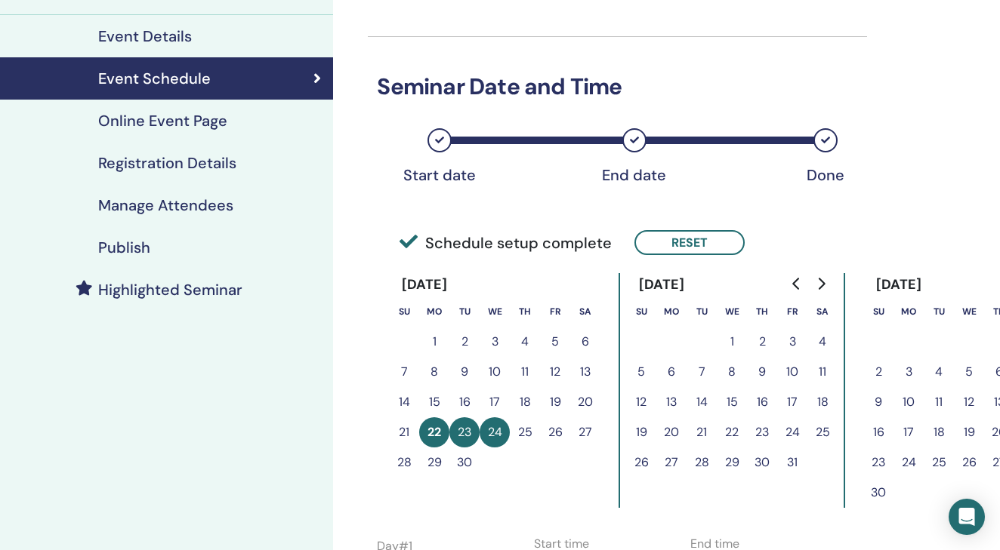
click at [236, 45] on link "Event Details" at bounding box center [166, 36] width 333 height 42
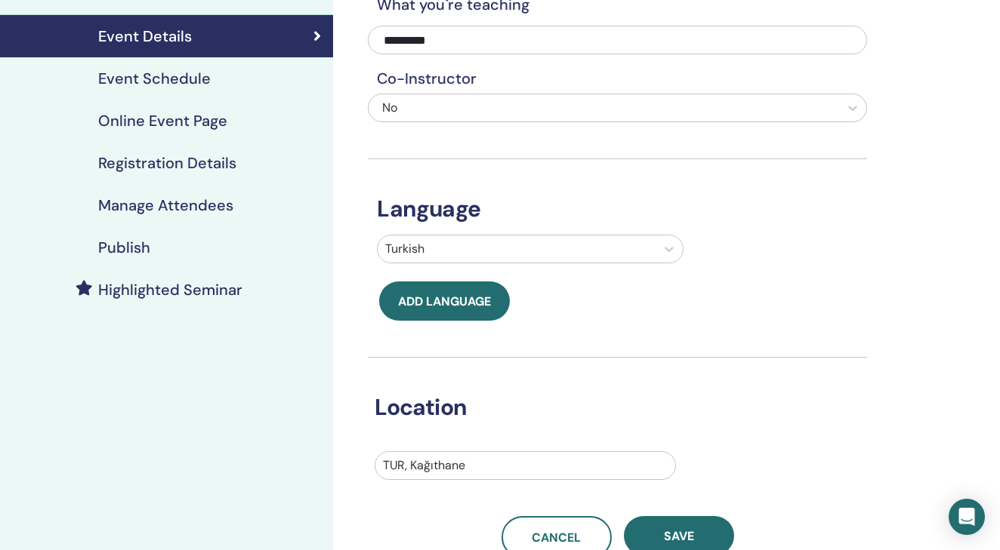
click at [229, 80] on div "Event Schedule" at bounding box center [166, 78] width 309 height 18
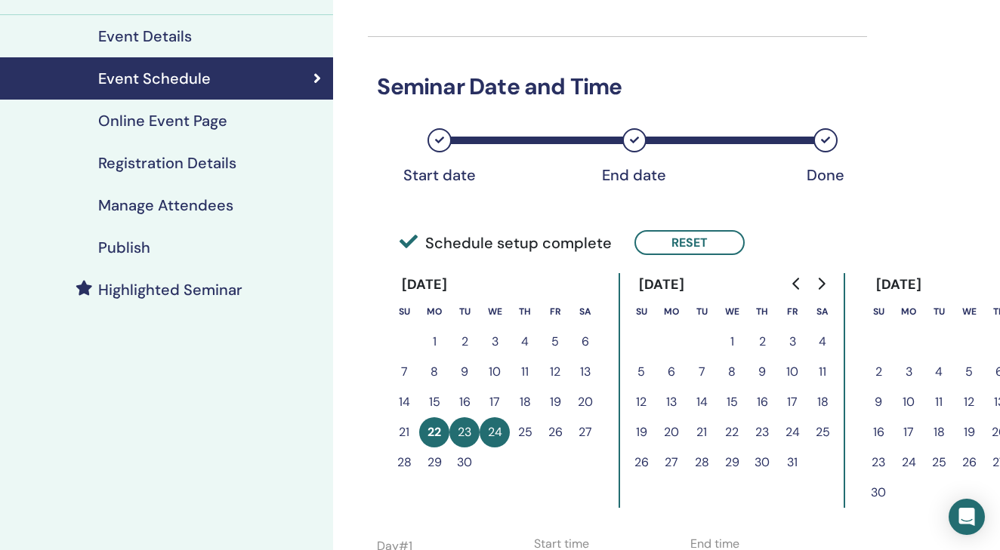
click at [237, 116] on div "Online Event Page" at bounding box center [166, 121] width 309 height 18
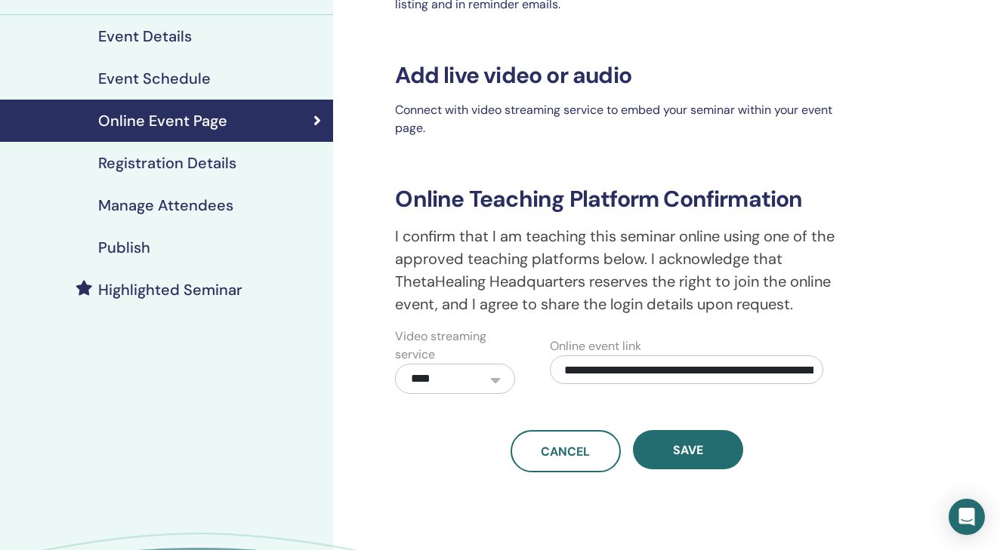
click at [242, 158] on div "Registration Details" at bounding box center [166, 163] width 309 height 18
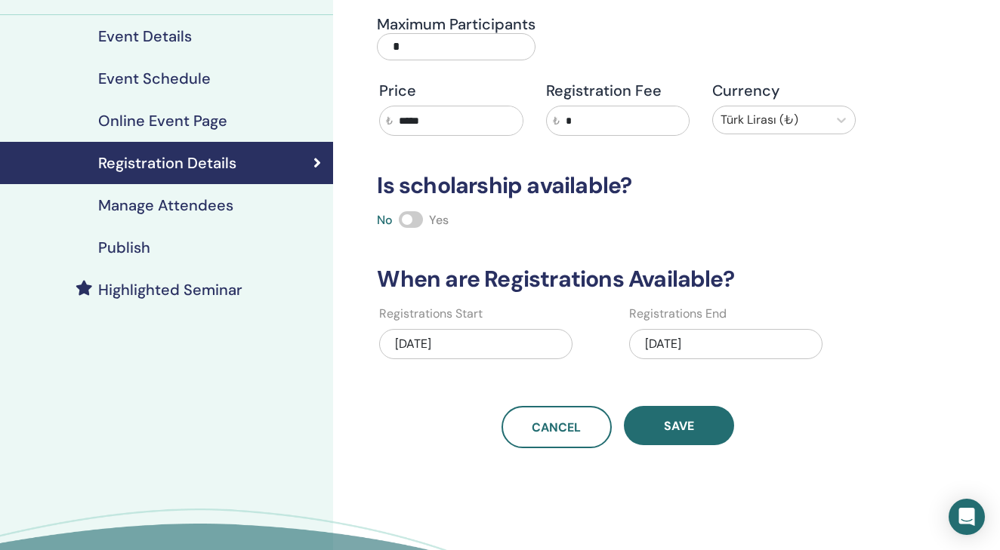
click at [264, 119] on div "Online Event Page" at bounding box center [166, 121] width 309 height 18
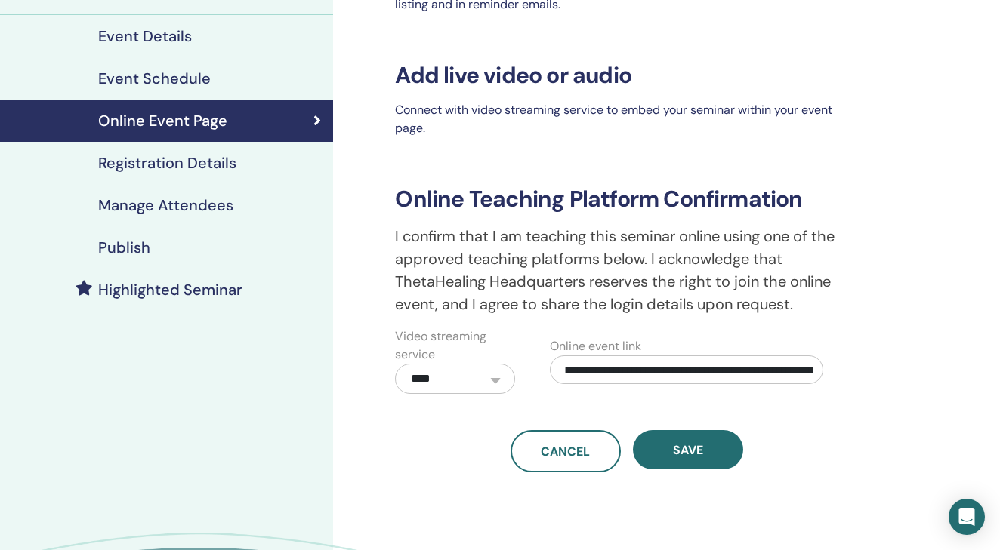
click at [247, 171] on div "Registration Details" at bounding box center [166, 163] width 309 height 18
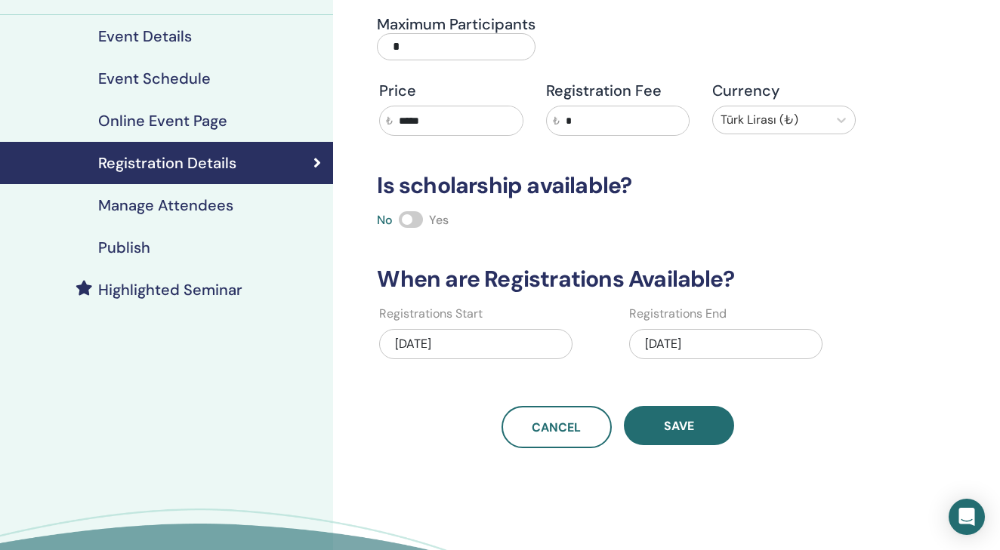
click at [604, 119] on input "*" at bounding box center [624, 120] width 129 height 29
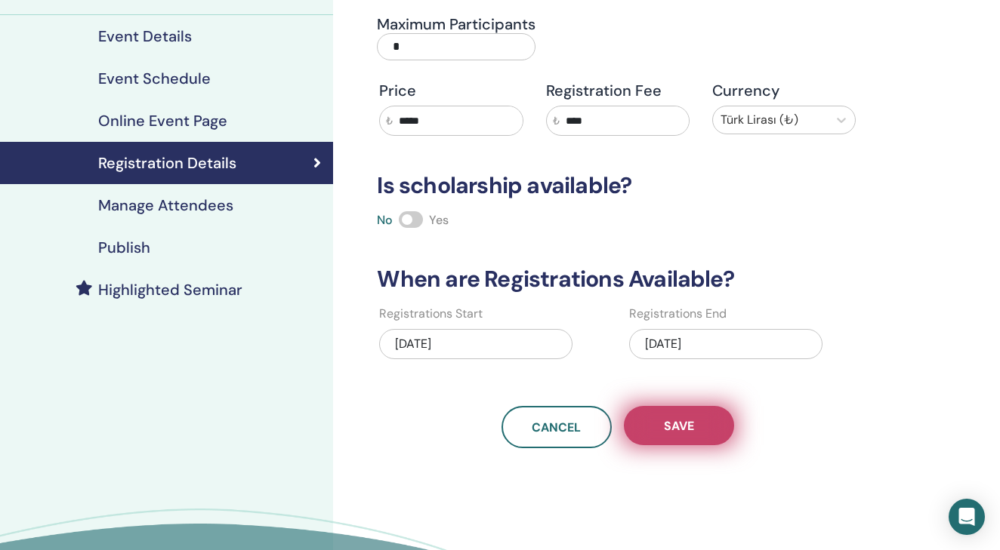
type input "****"
click at [692, 430] on span "Save" at bounding box center [679, 426] width 30 height 16
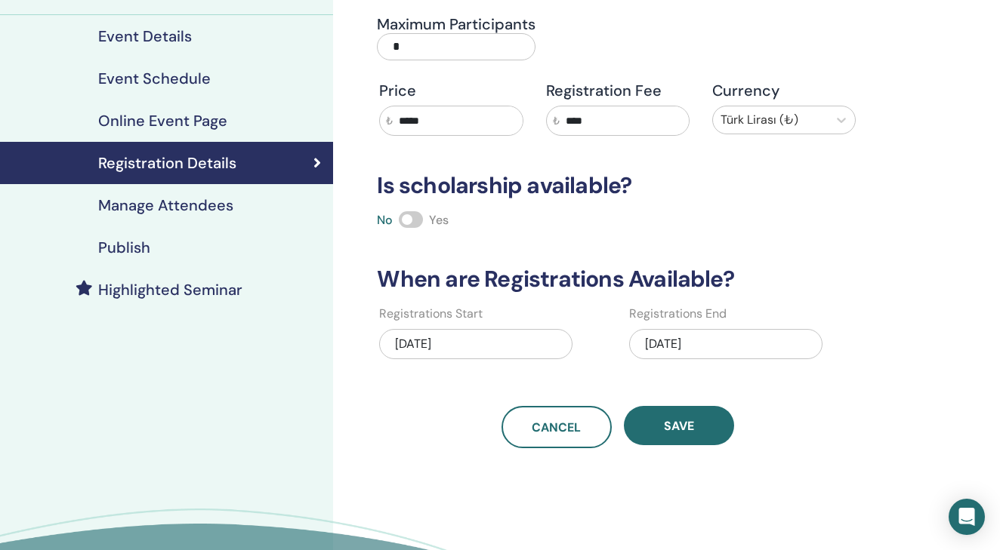
click at [242, 205] on div "Manage Attendees" at bounding box center [166, 205] width 309 height 18
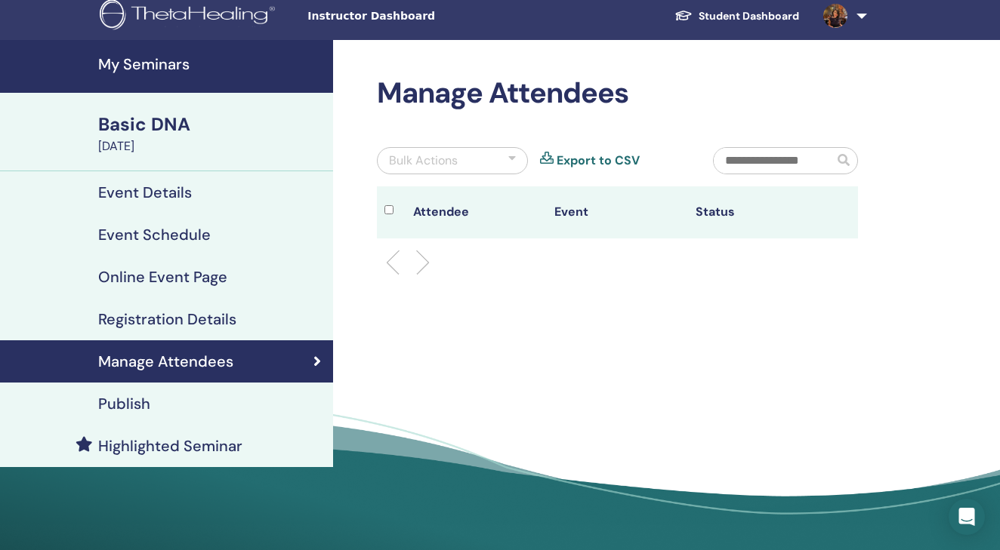
scroll to position [6, 0]
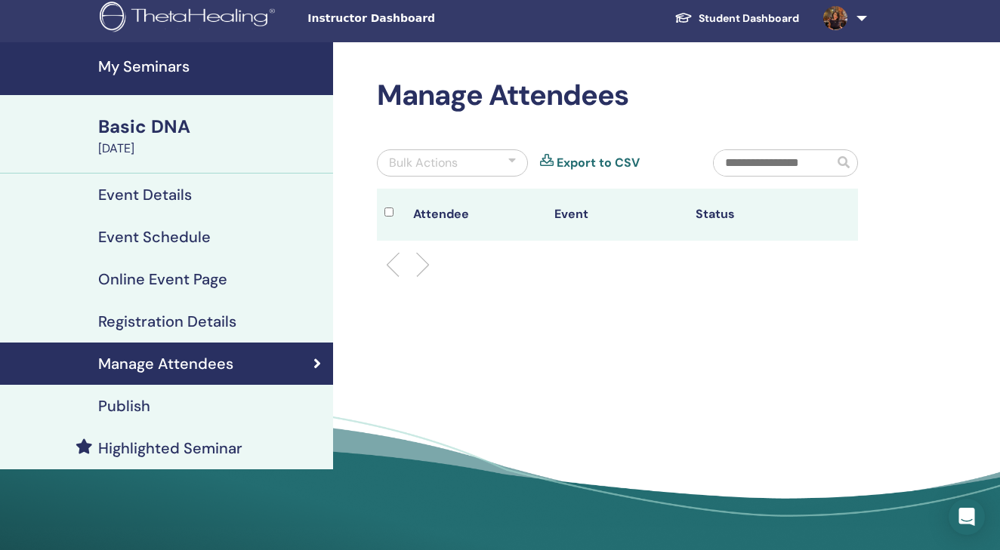
click at [234, 290] on link "Online Event Page" at bounding box center [166, 279] width 333 height 42
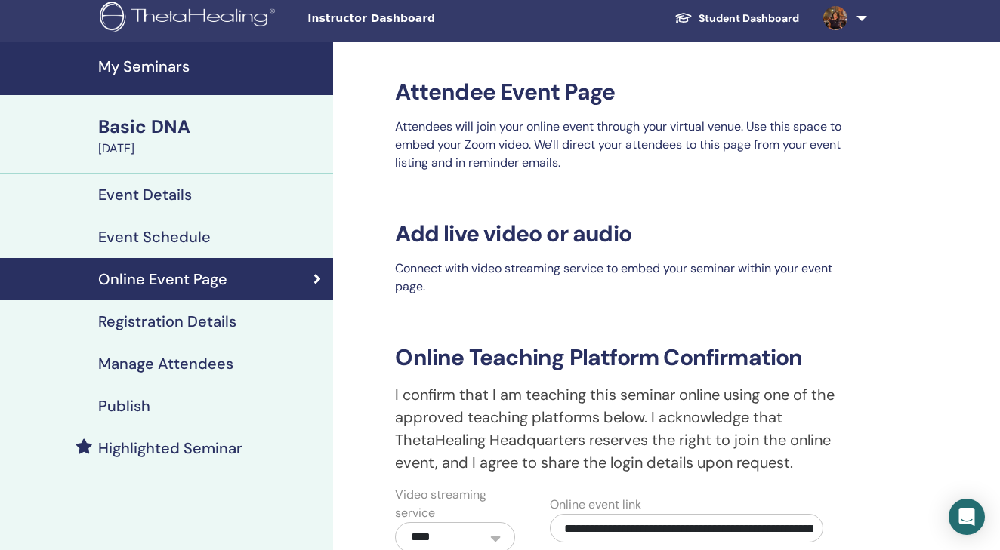
click at [233, 327] on h4 "Registration Details" at bounding box center [167, 322] width 138 height 18
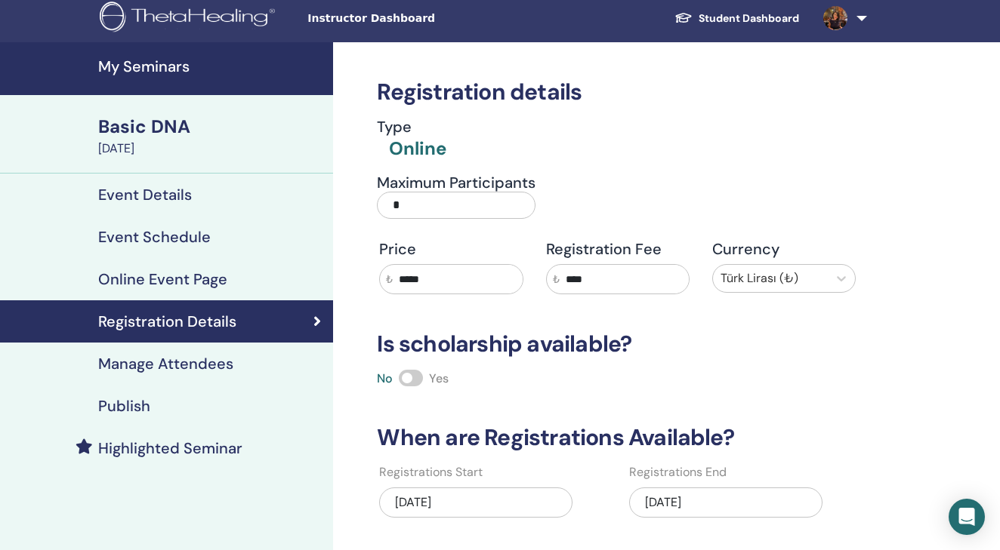
click at [228, 350] on link "Manage Attendees" at bounding box center [166, 364] width 333 height 42
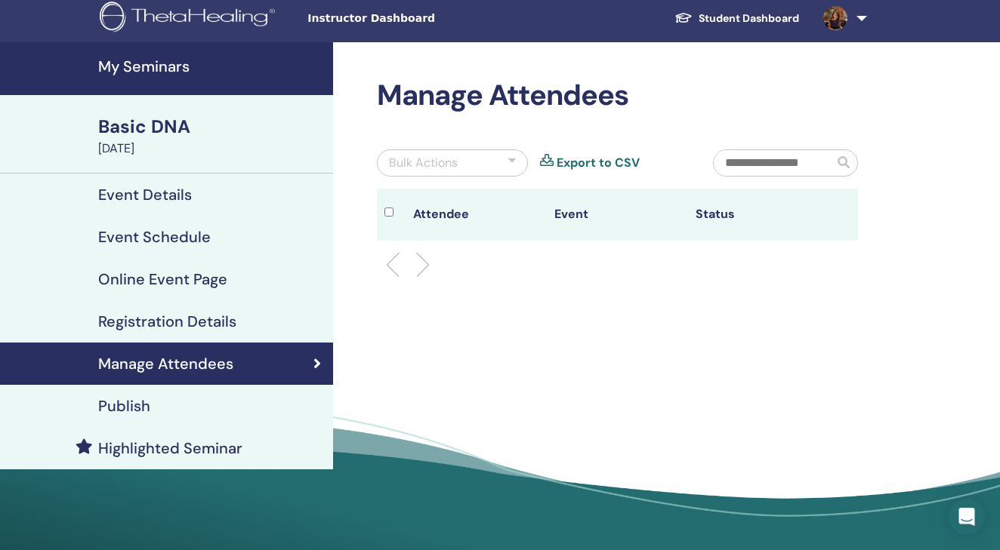
click at [260, 322] on div "Registration Details" at bounding box center [166, 322] width 309 height 18
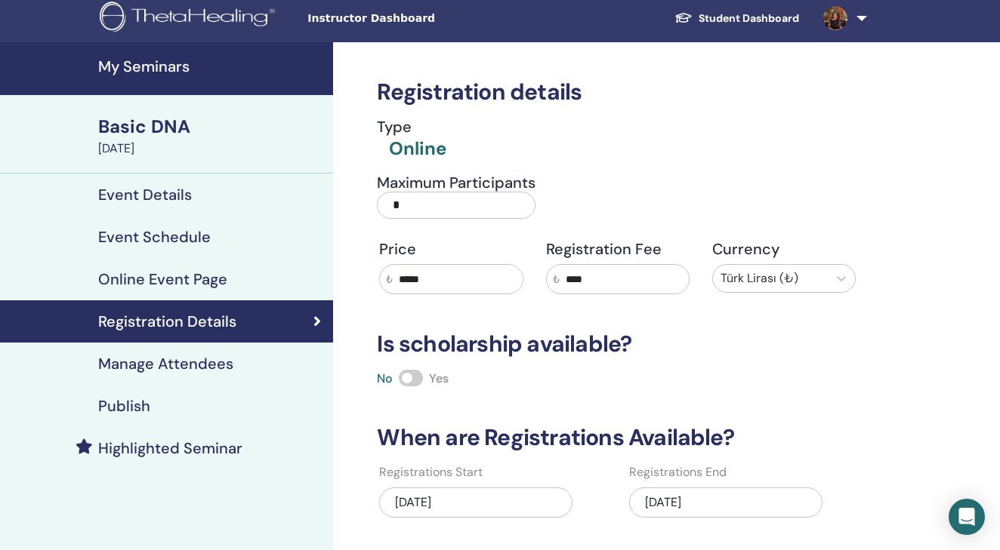
click at [758, 517] on div "09/24/2025" at bounding box center [725, 503] width 193 height 30
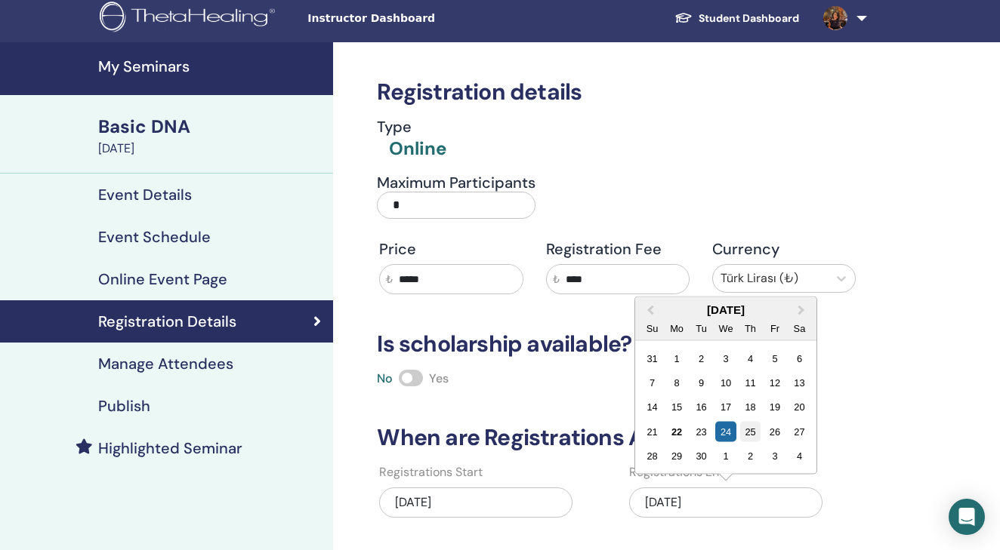
click at [753, 432] on div "25" at bounding box center [750, 432] width 20 height 20
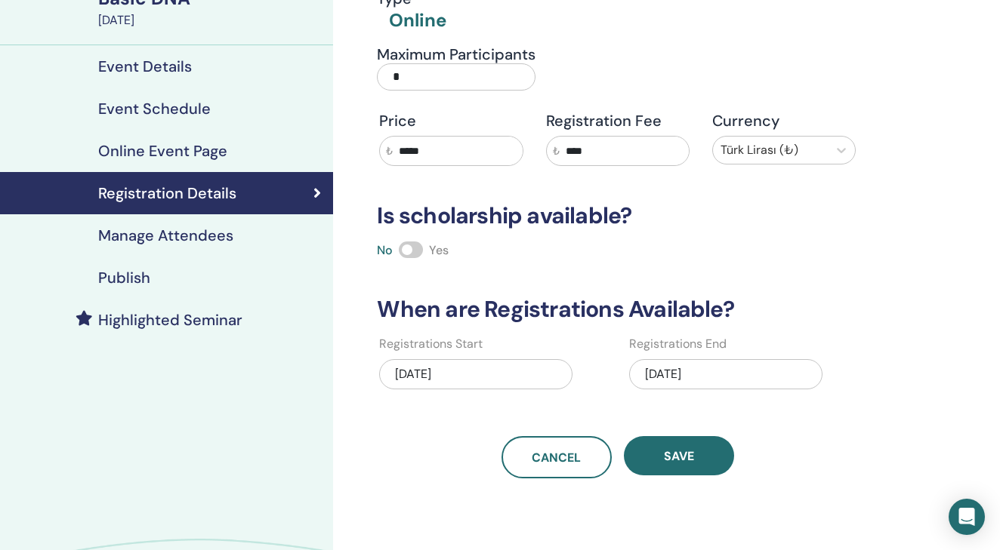
scroll to position [135, 0]
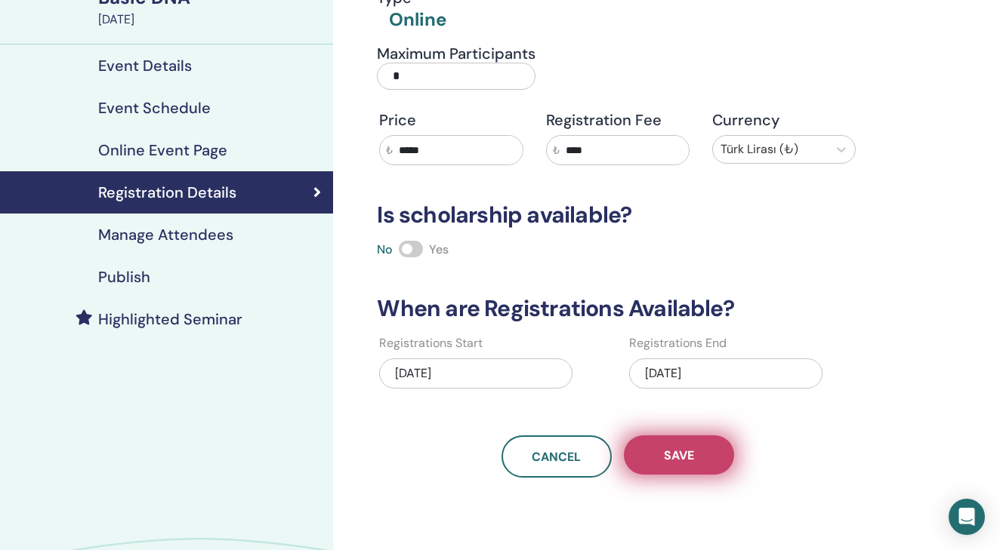
click at [690, 447] on button "Save" at bounding box center [679, 455] width 110 height 39
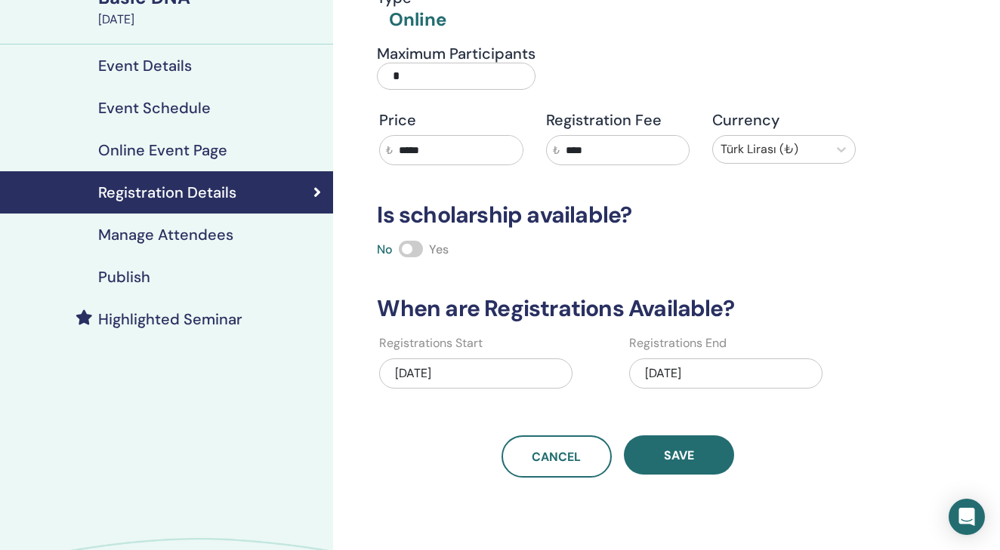
click at [230, 227] on h4 "Manage Attendees" at bounding box center [165, 235] width 135 height 18
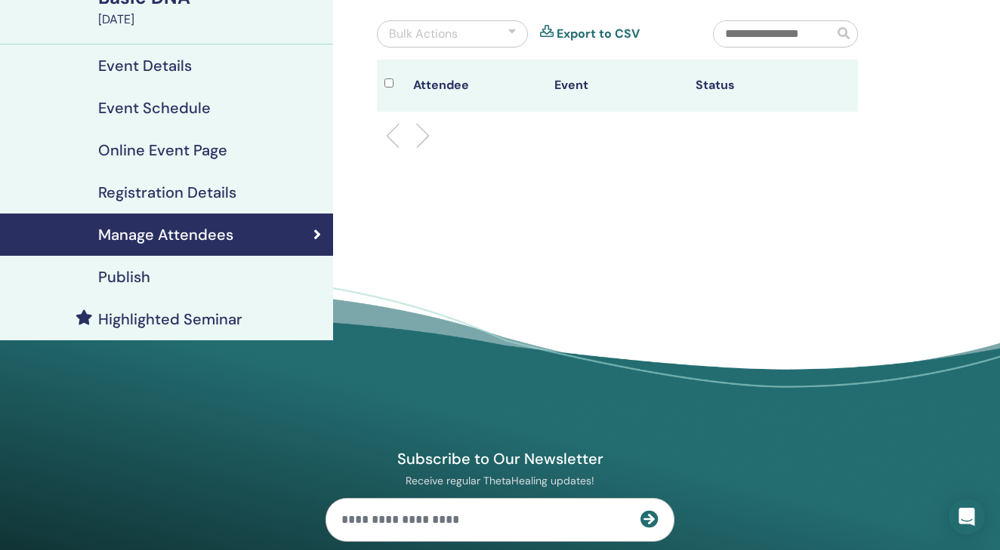
click at [196, 183] on h4 "Registration Details" at bounding box center [167, 192] width 138 height 18
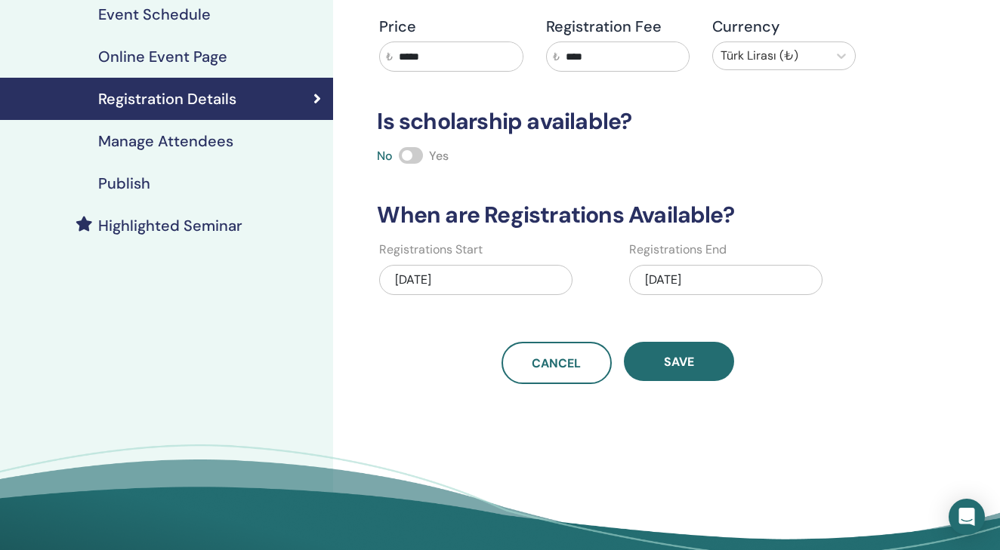
scroll to position [231, 0]
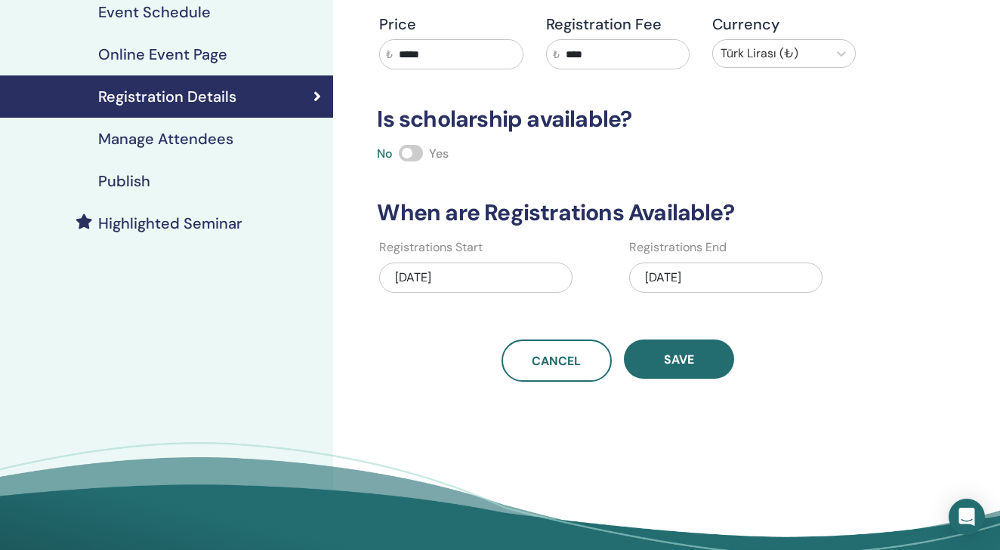
click at [201, 125] on link "Manage Attendees" at bounding box center [166, 139] width 333 height 42
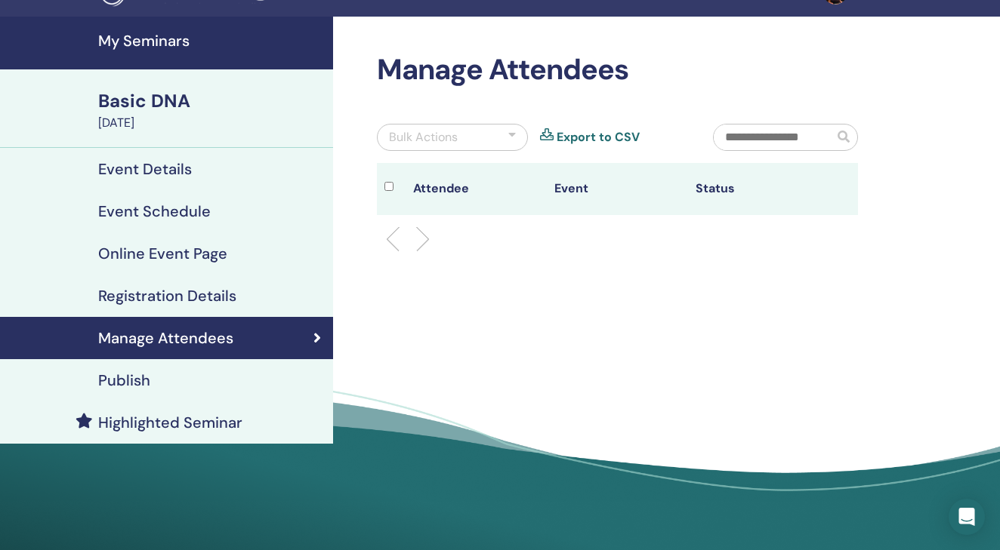
scroll to position [12, 0]
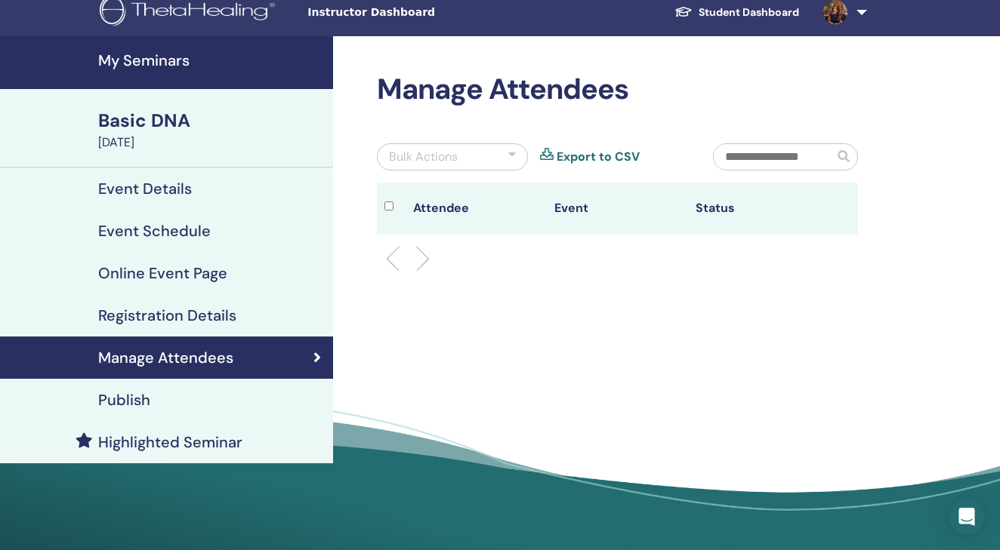
click at [230, 262] on link "Online Event Page" at bounding box center [166, 273] width 333 height 42
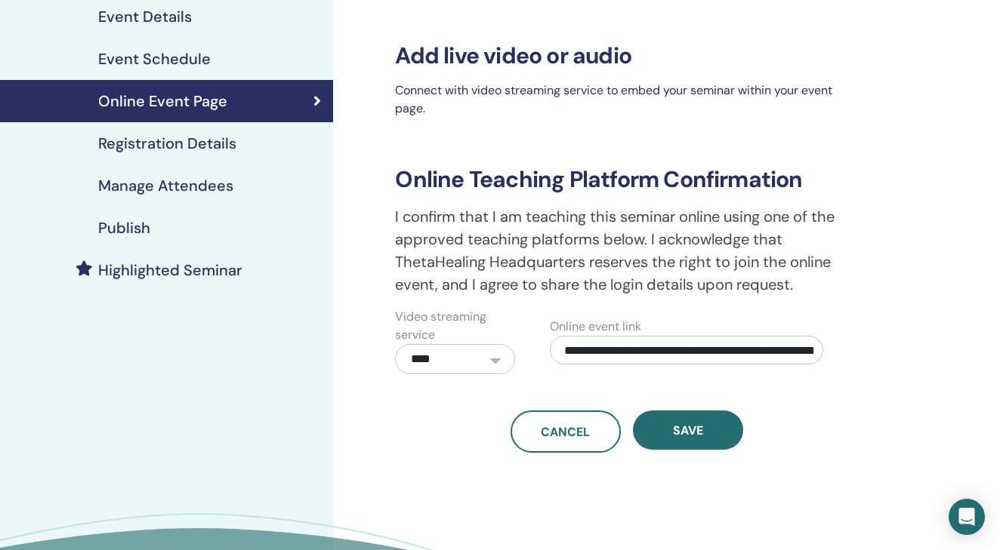
scroll to position [183, 0]
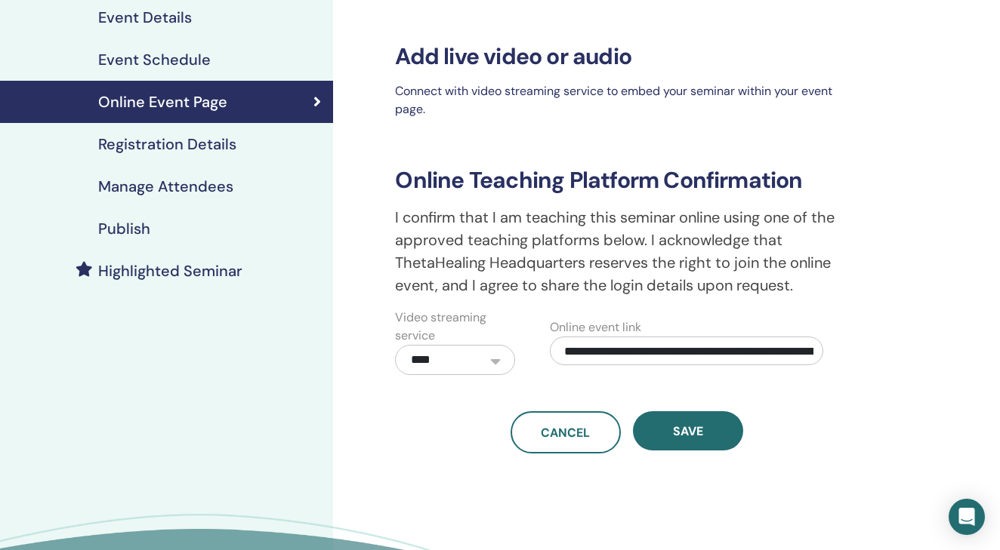
click at [165, 186] on h4 "Manage Attendees" at bounding box center [165, 186] width 135 height 18
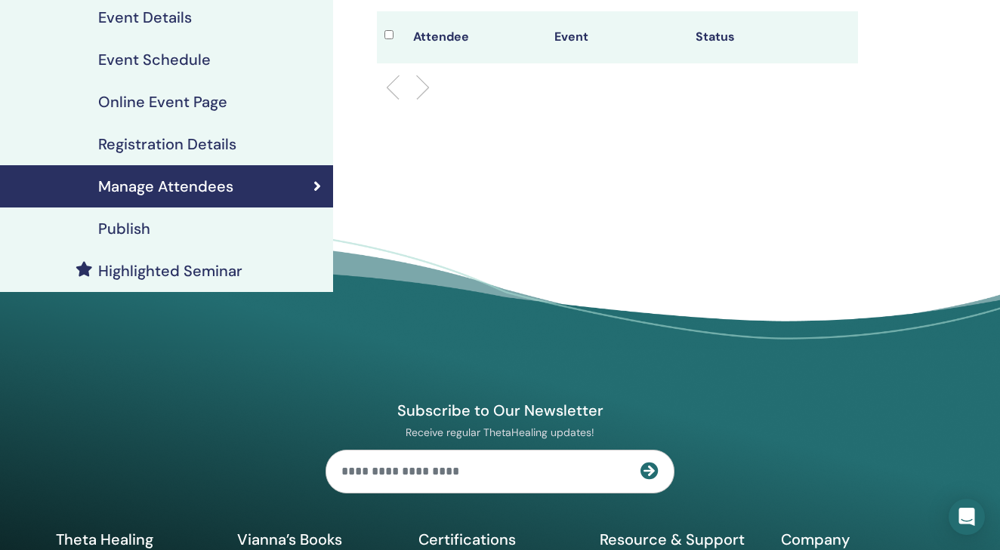
click at [145, 140] on h4 "Registration Details" at bounding box center [167, 144] width 138 height 18
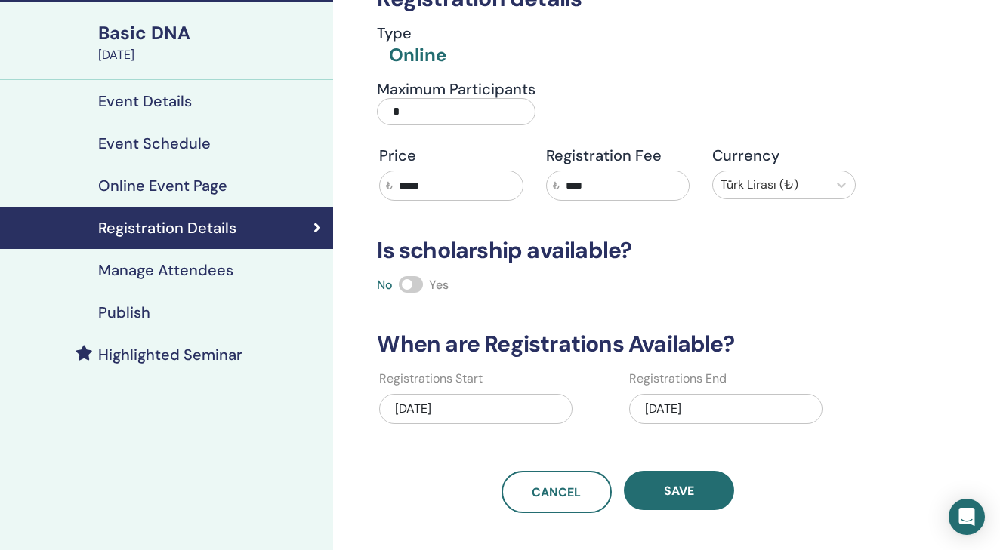
scroll to position [122, 0]
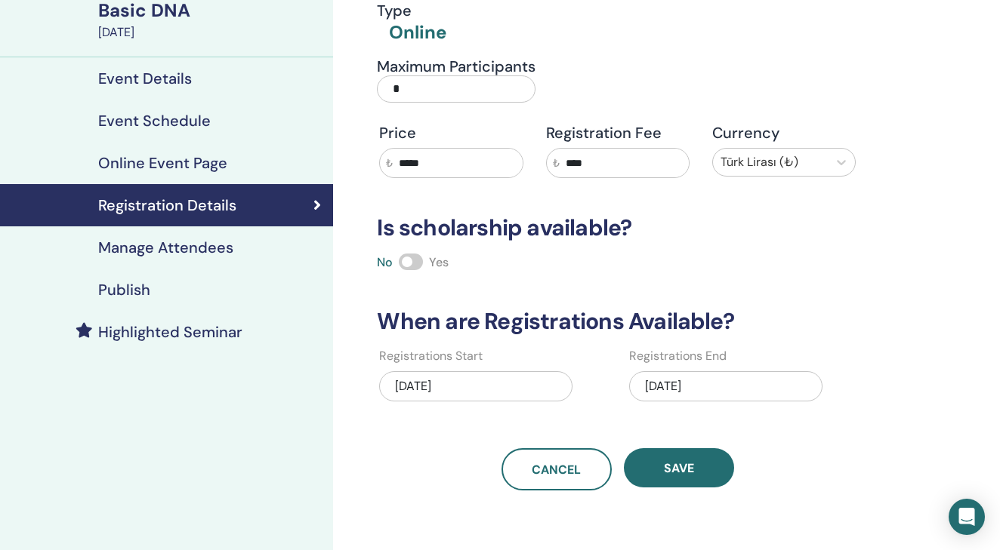
click at [256, 249] on div "Manage Attendees" at bounding box center [166, 248] width 309 height 18
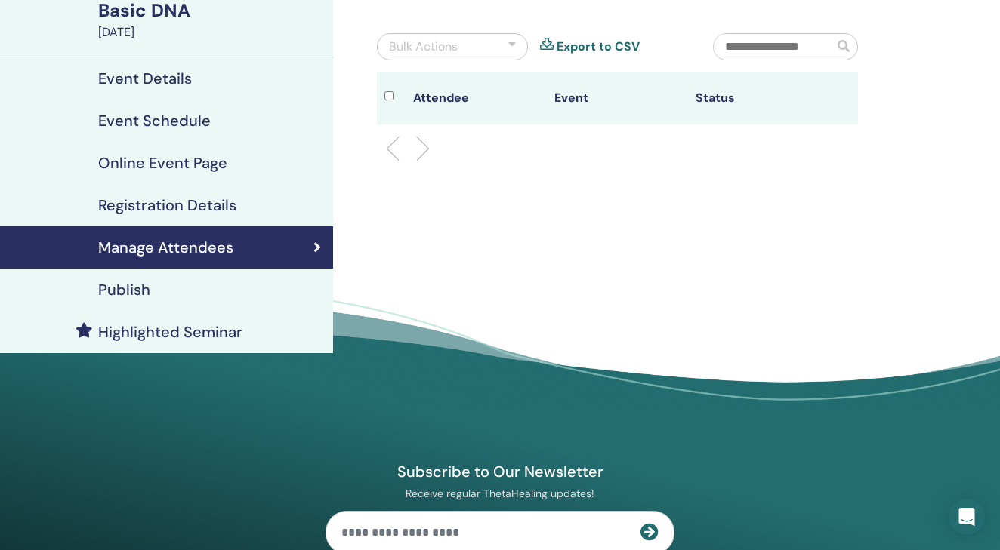
click at [184, 298] on div "Publish" at bounding box center [166, 290] width 309 height 18
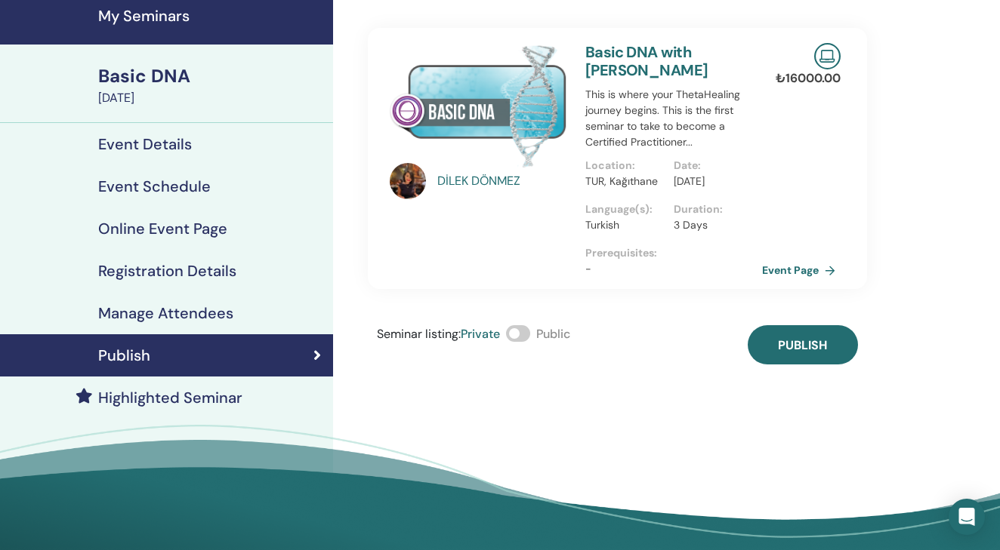
scroll to position [52, 0]
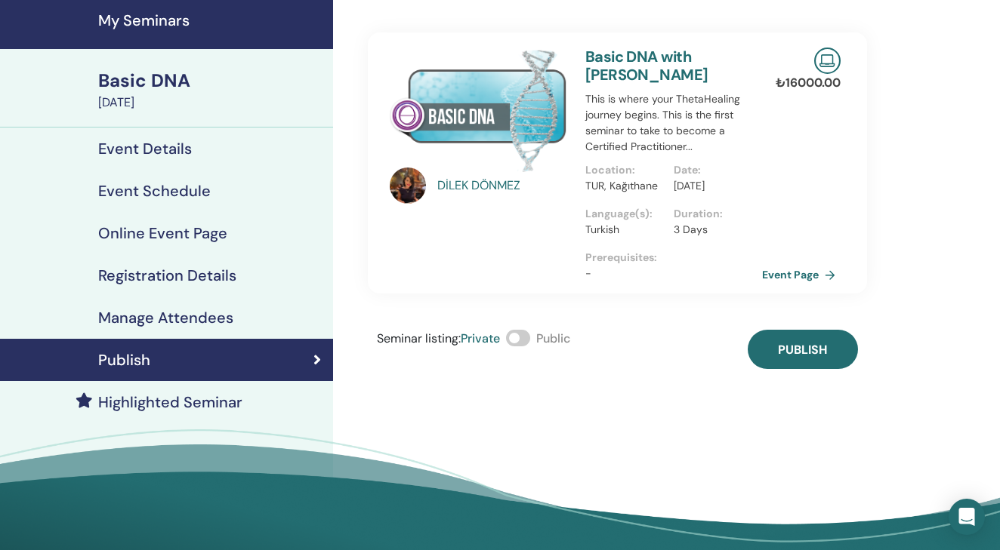
click at [180, 193] on h4 "Event Schedule" at bounding box center [154, 191] width 113 height 18
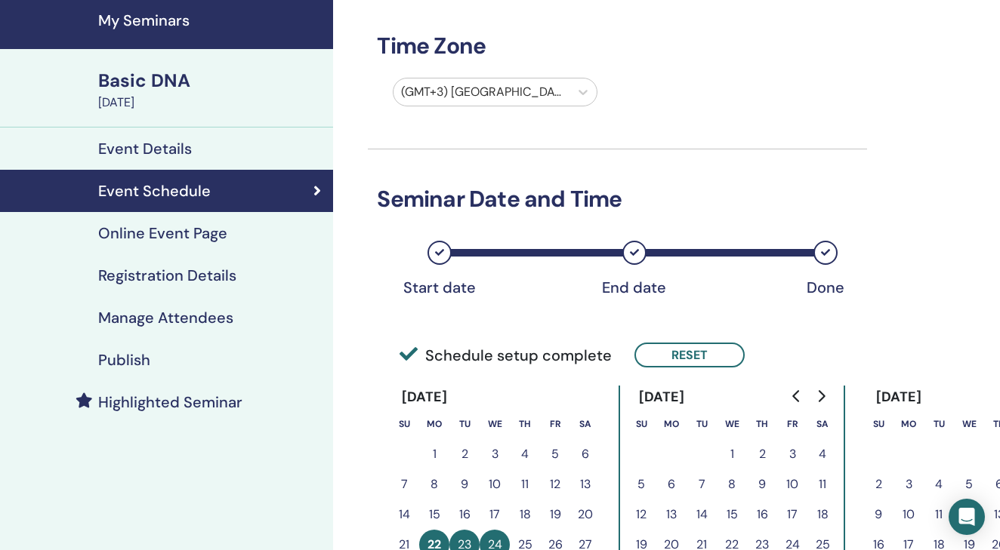
click at [173, 229] on h4 "Online Event Page" at bounding box center [162, 233] width 129 height 18
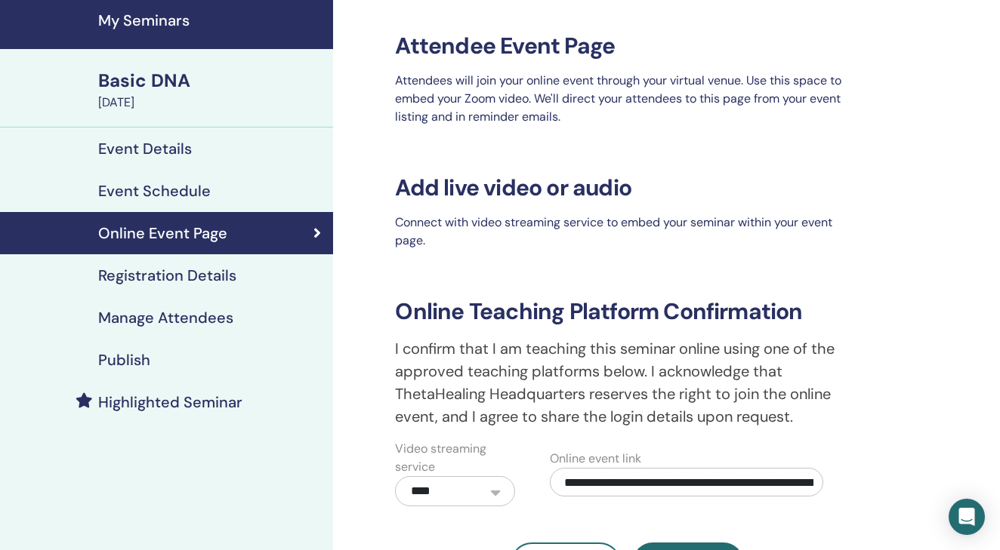
click at [177, 151] on h4 "Event Details" at bounding box center [145, 149] width 94 height 18
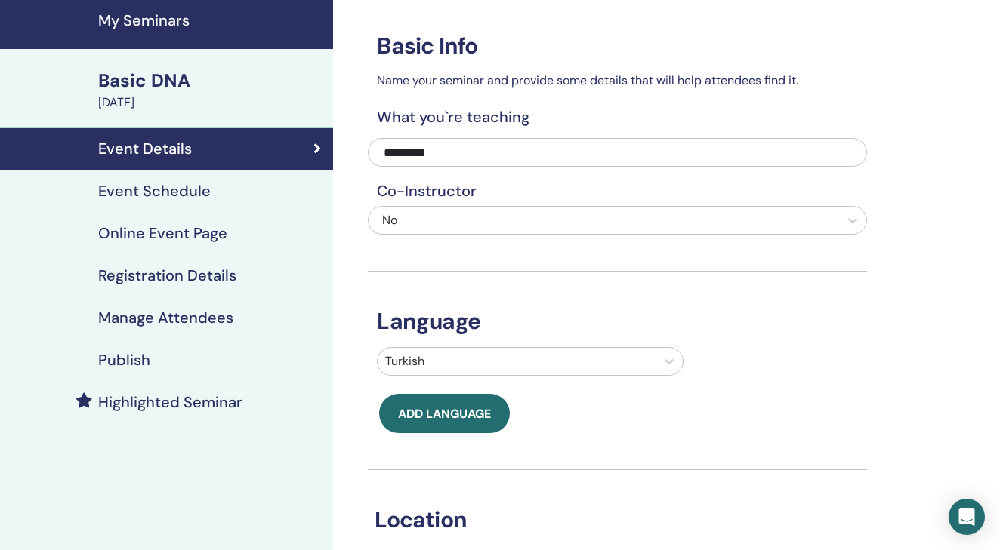
click at [181, 191] on h4 "Event Schedule" at bounding box center [154, 191] width 113 height 18
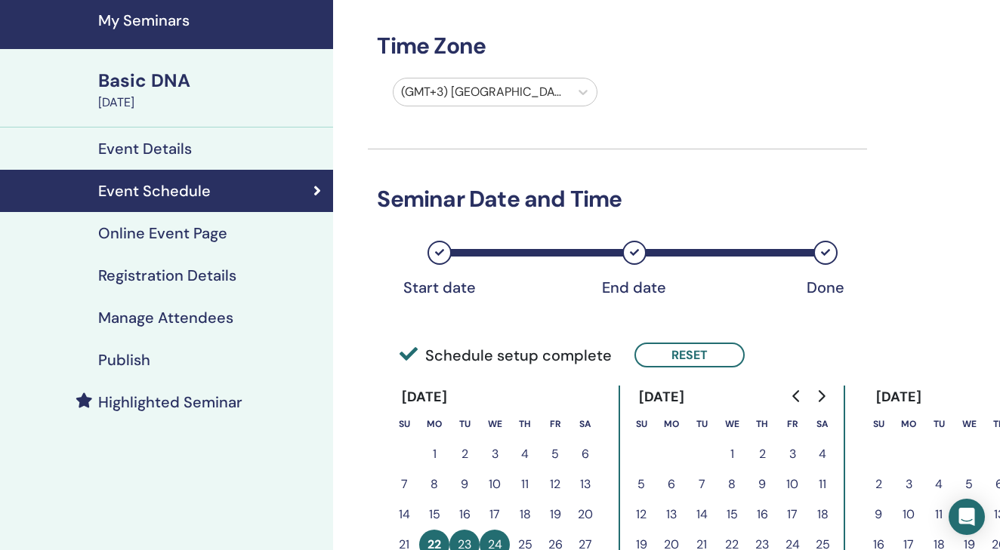
click at [184, 314] on h4 "Manage Attendees" at bounding box center [165, 318] width 135 height 18
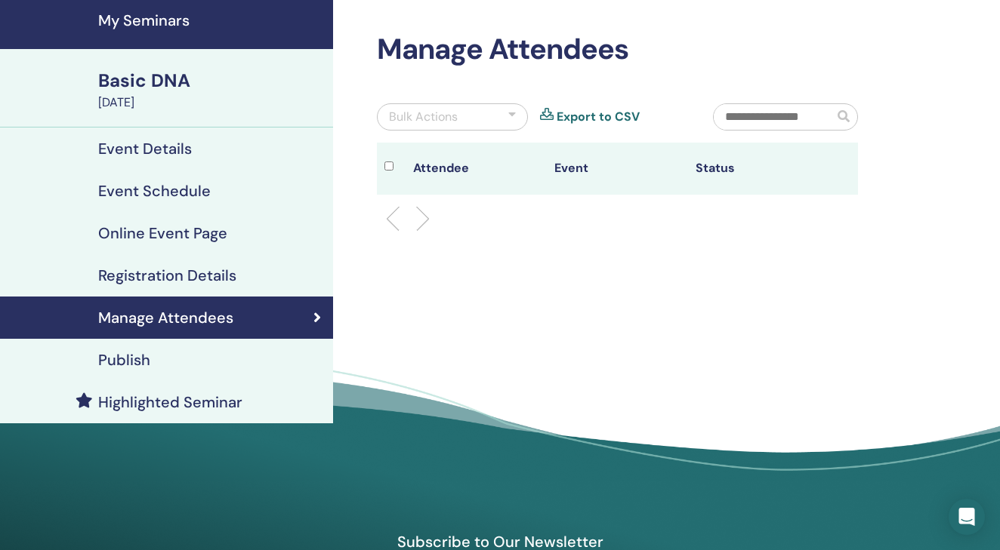
click at [179, 275] on h4 "Registration Details" at bounding box center [167, 276] width 138 height 18
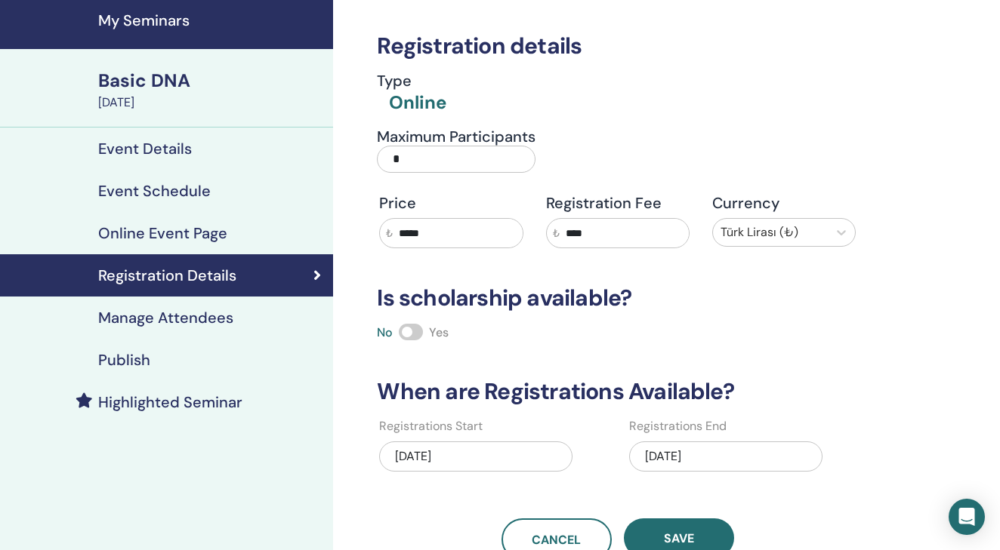
click at [624, 234] on input "****" at bounding box center [624, 233] width 129 height 29
type input "*"
click at [679, 534] on span "Save" at bounding box center [679, 539] width 30 height 16
click at [194, 346] on link "Publish" at bounding box center [166, 360] width 333 height 42
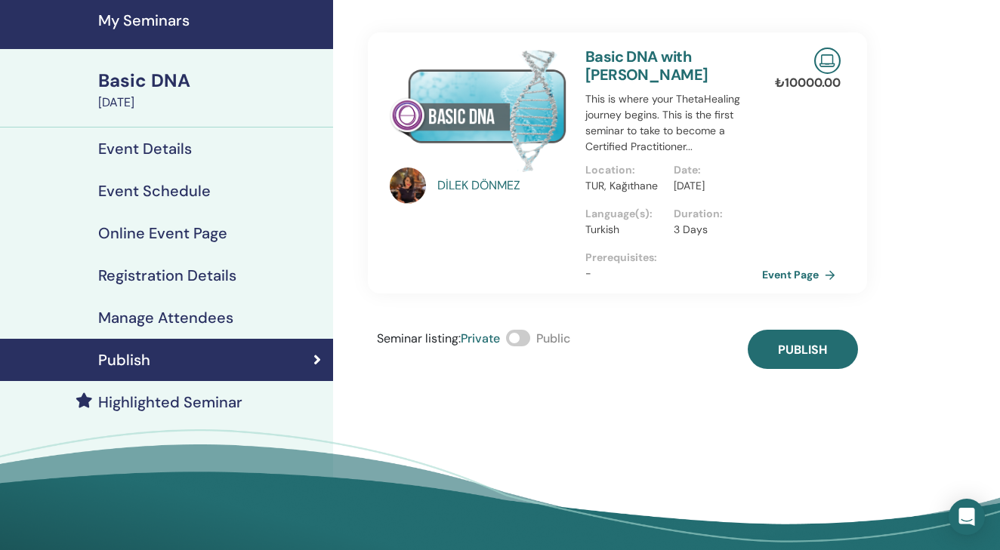
click at [525, 347] on span at bounding box center [518, 338] width 24 height 17
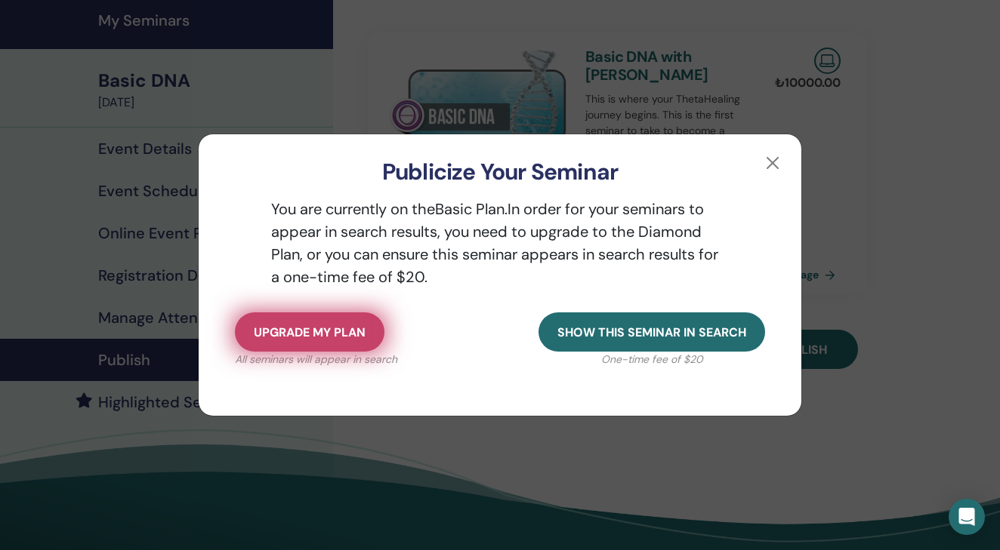
click at [347, 328] on span "Upgrade my plan" at bounding box center [310, 333] width 112 height 16
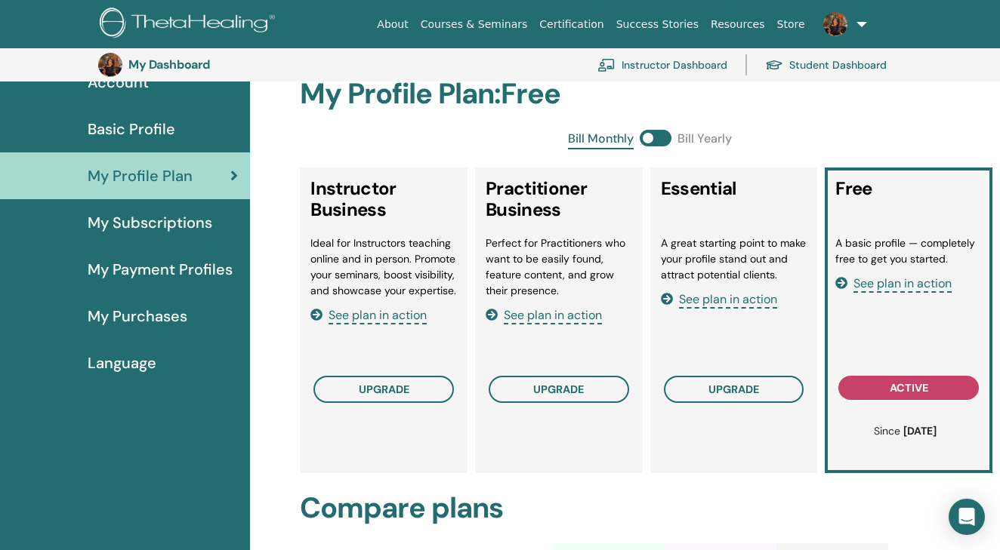
scroll to position [149, 0]
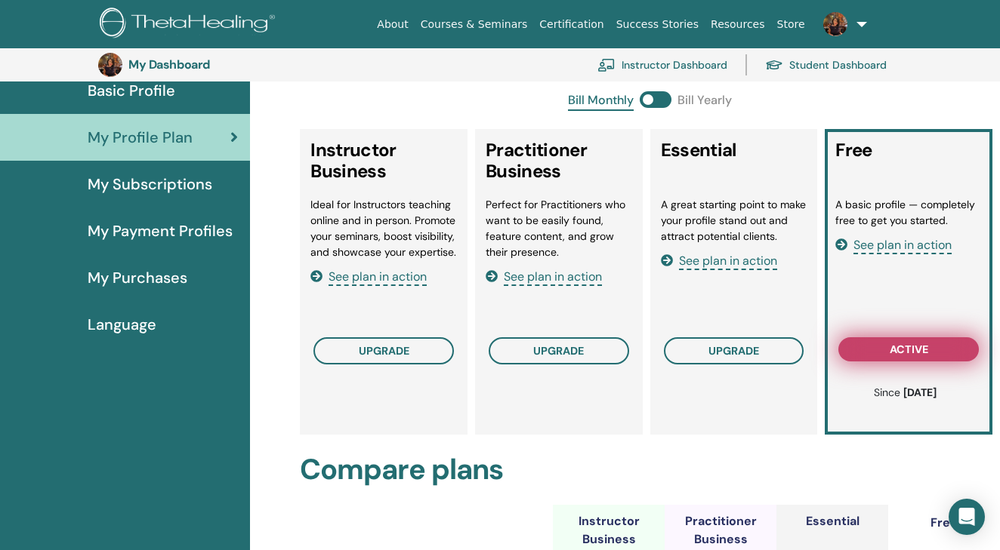
click at [930, 350] on button "active" at bounding box center [908, 350] width 140 height 24
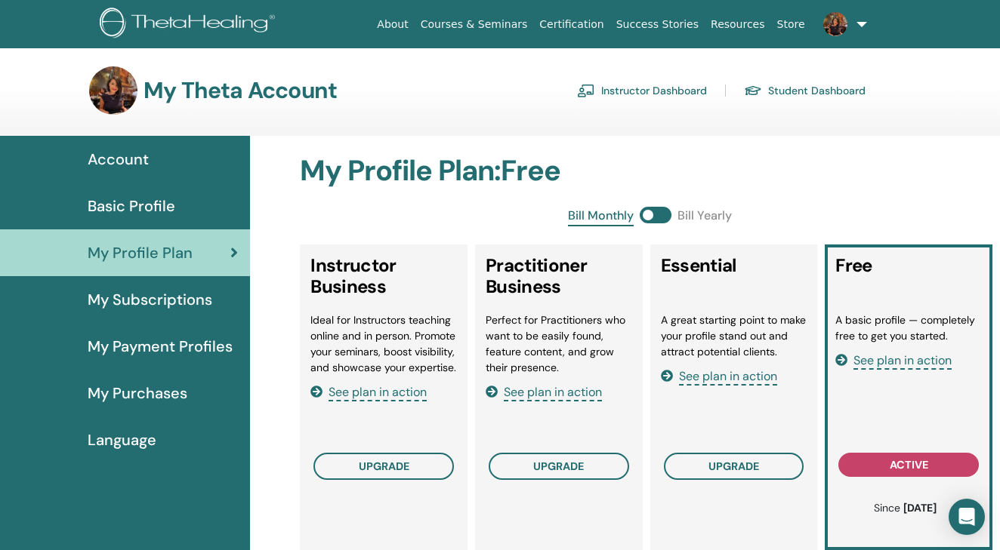
scroll to position [0, 0]
click at [160, 394] on span "My Purchases" at bounding box center [138, 393] width 100 height 23
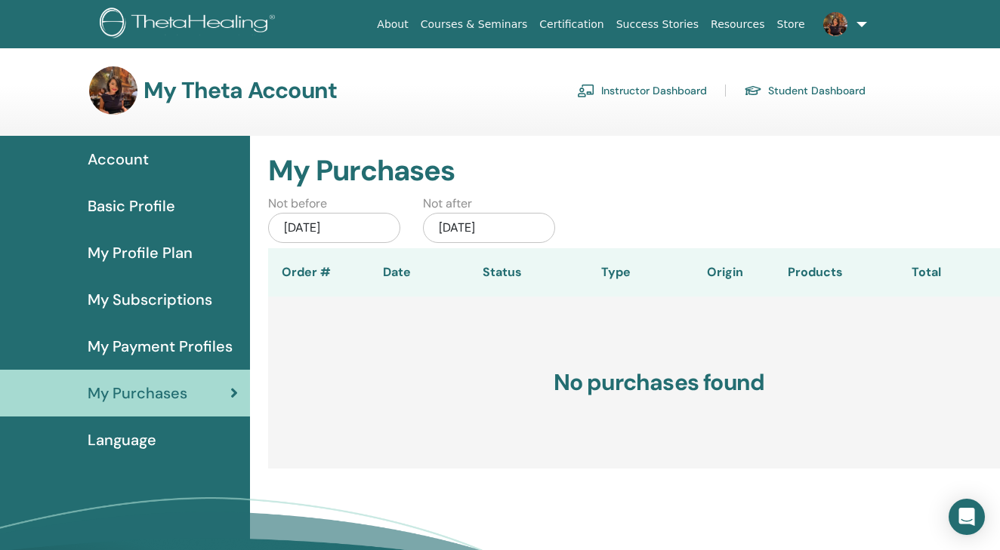
click at [146, 436] on span "Language" at bounding box center [122, 440] width 69 height 23
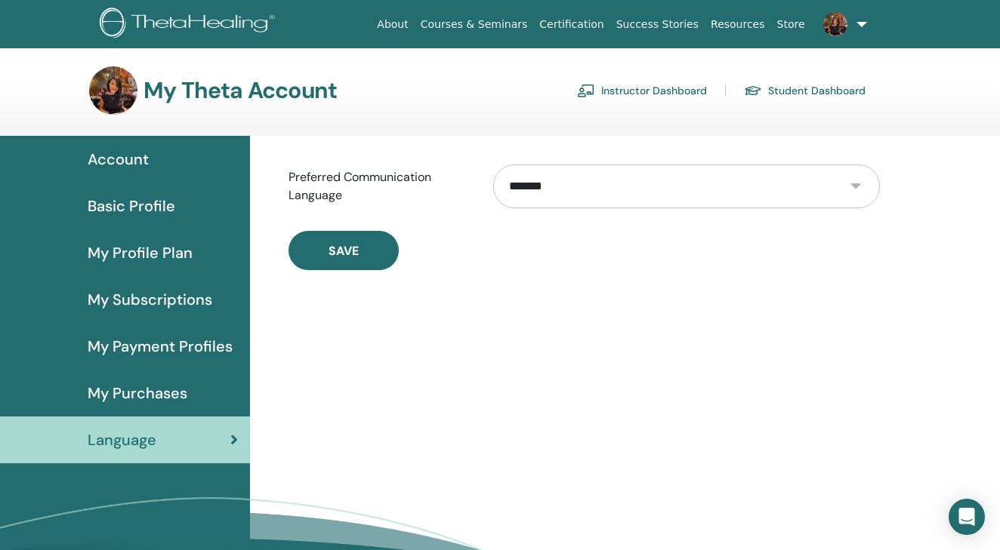
click at [665, 93] on link "Instructor Dashboard" at bounding box center [642, 91] width 130 height 24
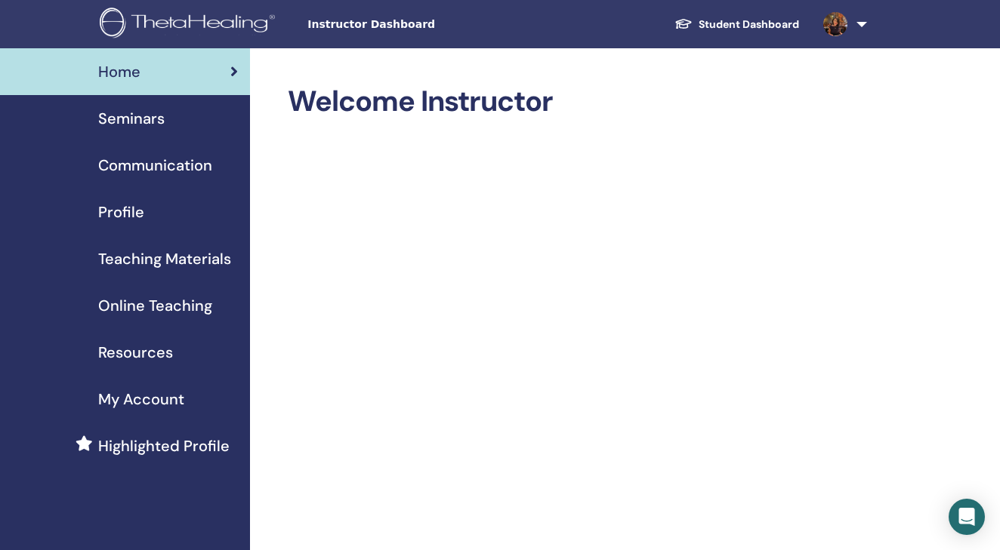
click at [156, 111] on span "Seminars" at bounding box center [131, 118] width 66 height 23
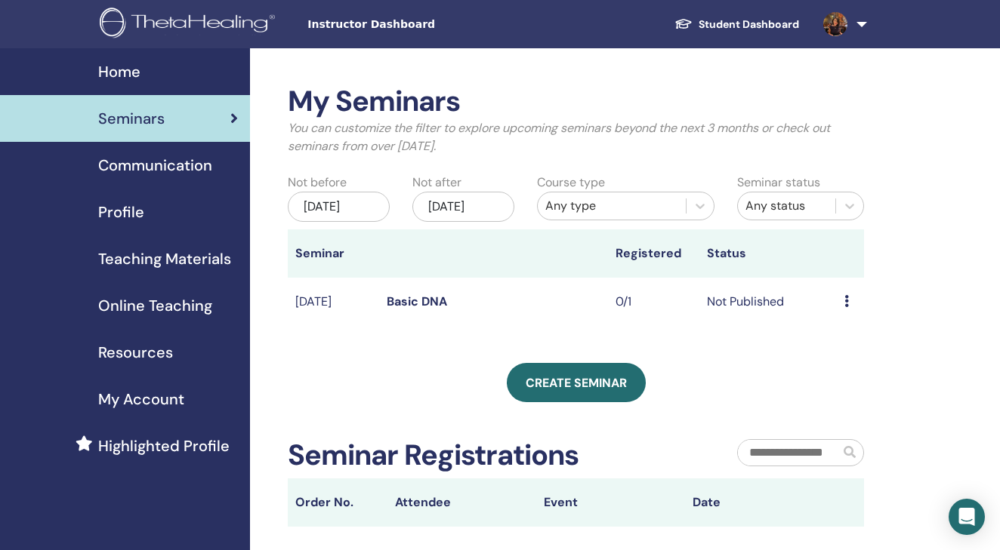
click at [842, 309] on td "Preview Edit Attendees Cancel" at bounding box center [850, 302] width 27 height 49
click at [844, 307] on icon at bounding box center [846, 301] width 5 height 12
click at [858, 329] on link "Preview" at bounding box center [842, 328] width 43 height 16
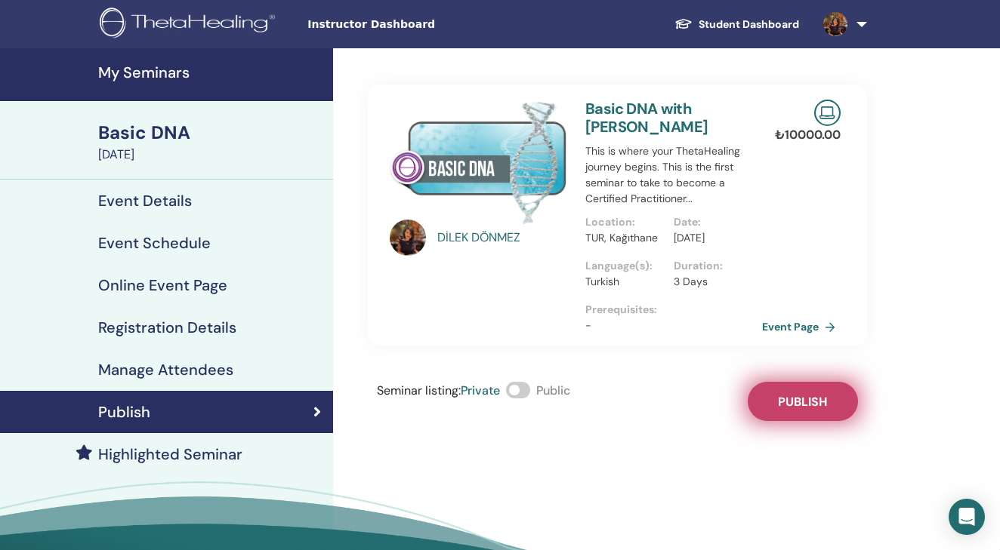
click at [789, 410] on span "Publish" at bounding box center [802, 402] width 49 height 16
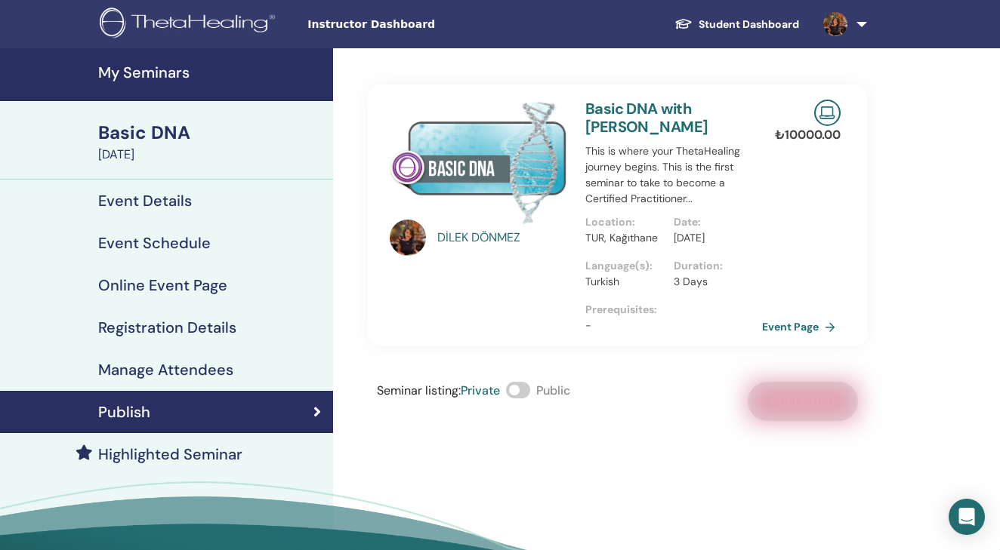
click at [519, 399] on span at bounding box center [518, 390] width 24 height 17
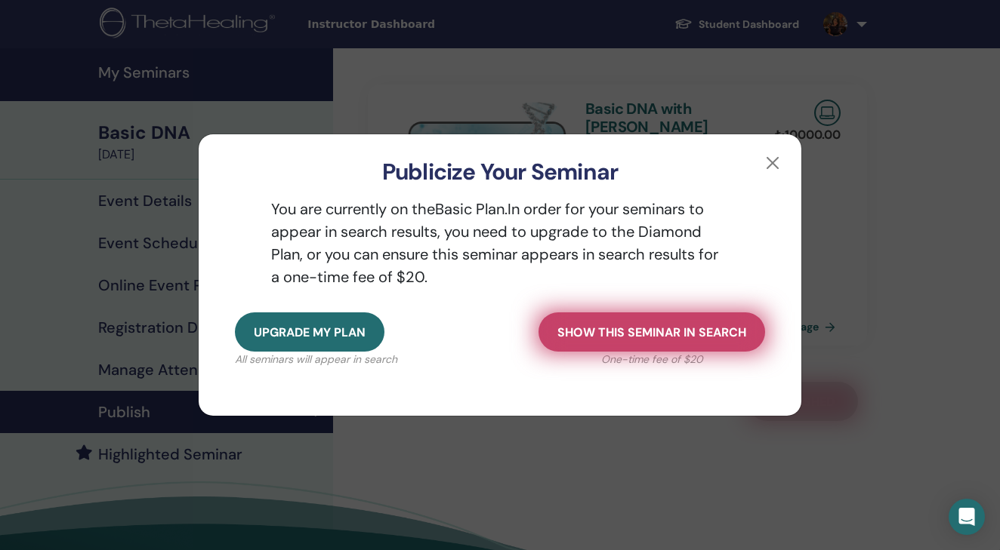
click at [644, 341] on button "Show this seminar in search" at bounding box center [651, 332] width 227 height 39
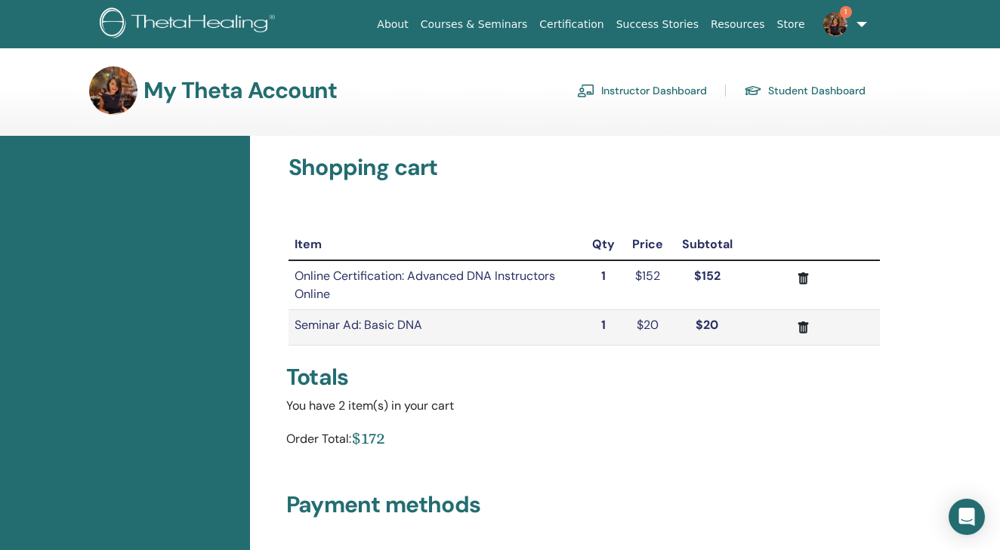
click at [797, 283] on icon "submit" at bounding box center [803, 279] width 16 height 16
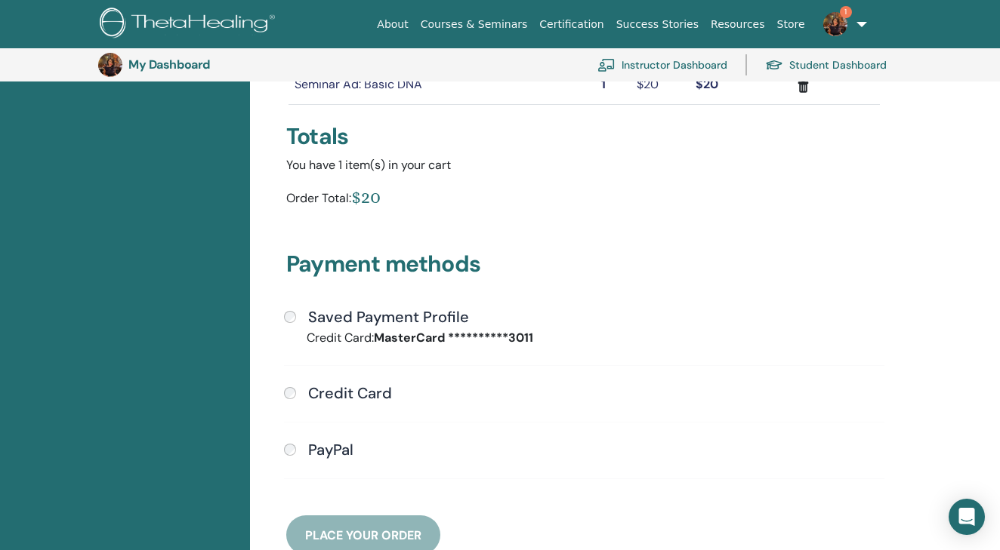
scroll to position [230, 0]
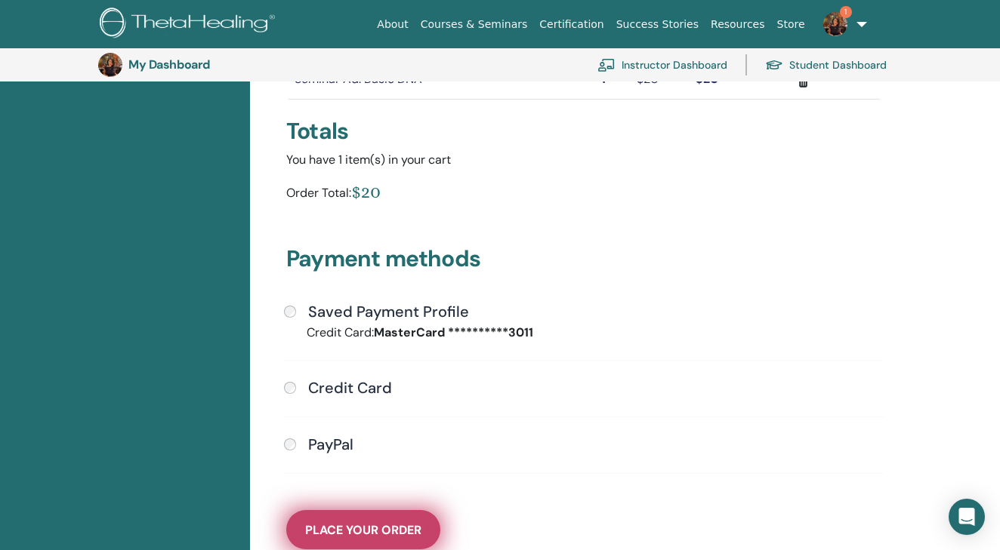
click at [332, 513] on button "Place Your Order" at bounding box center [363, 529] width 154 height 39
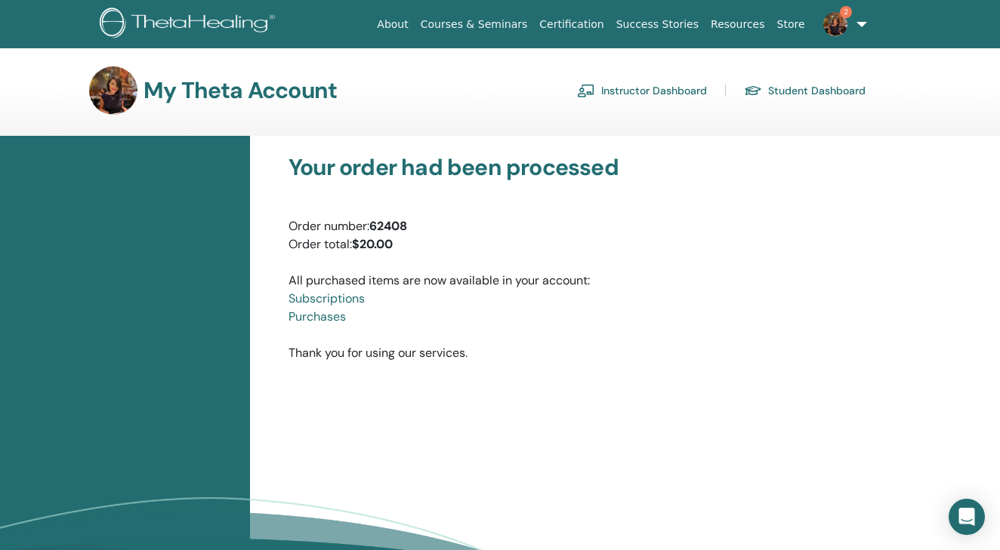
click at [837, 20] on img at bounding box center [835, 24] width 24 height 24
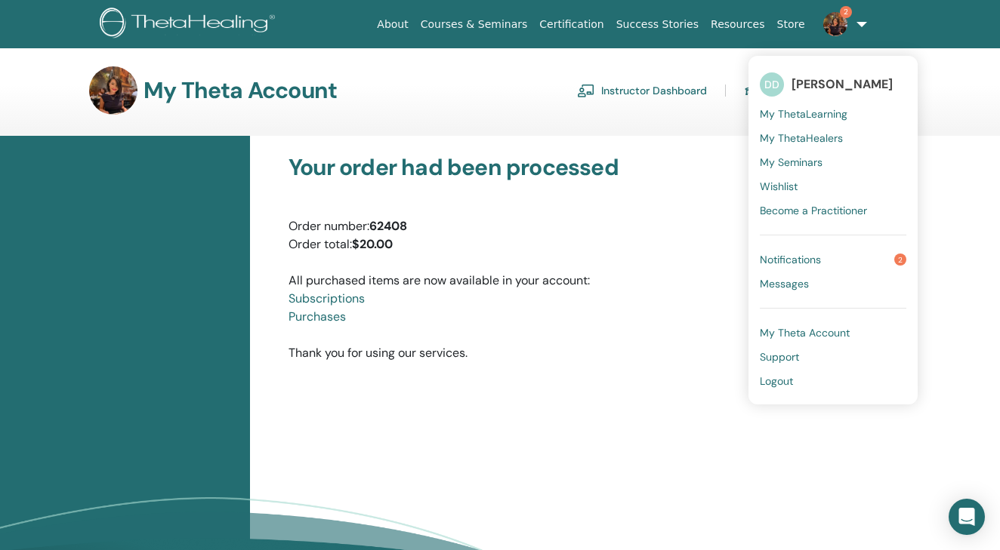
click at [794, 259] on span "Notifications" at bounding box center [790, 260] width 61 height 14
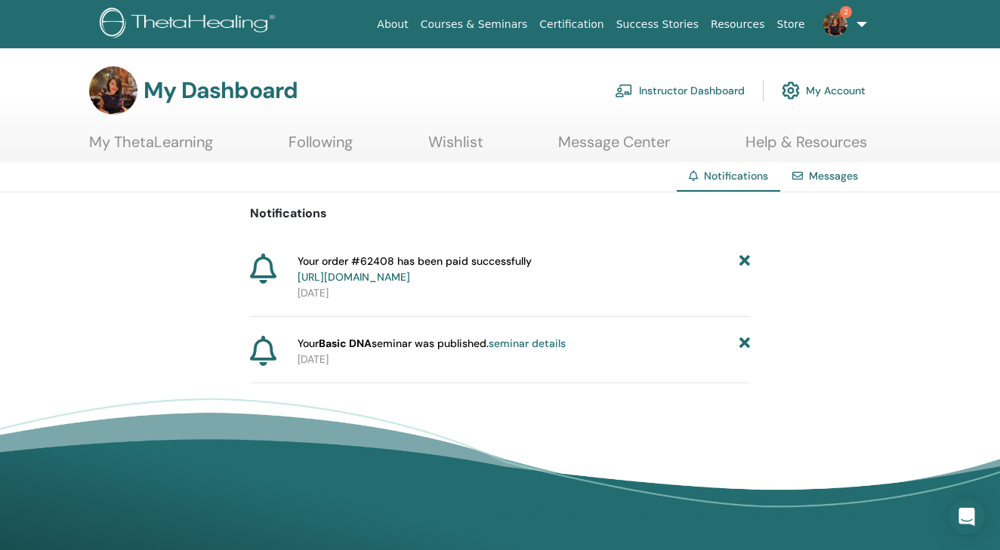
click at [840, 23] on img at bounding box center [835, 24] width 24 height 24
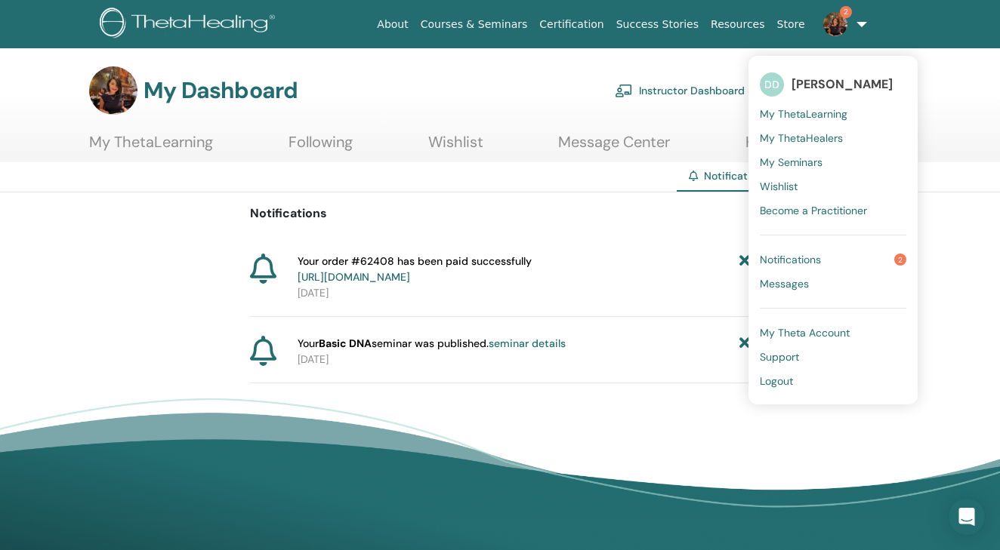
click at [684, 75] on link "Instructor Dashboard" at bounding box center [680, 90] width 130 height 33
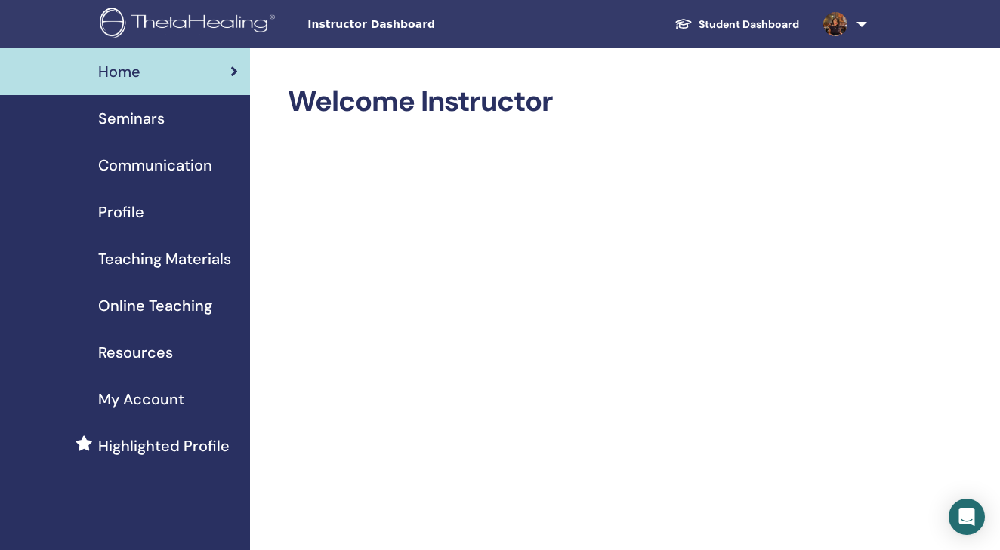
click at [139, 125] on span "Seminars" at bounding box center [131, 118] width 66 height 23
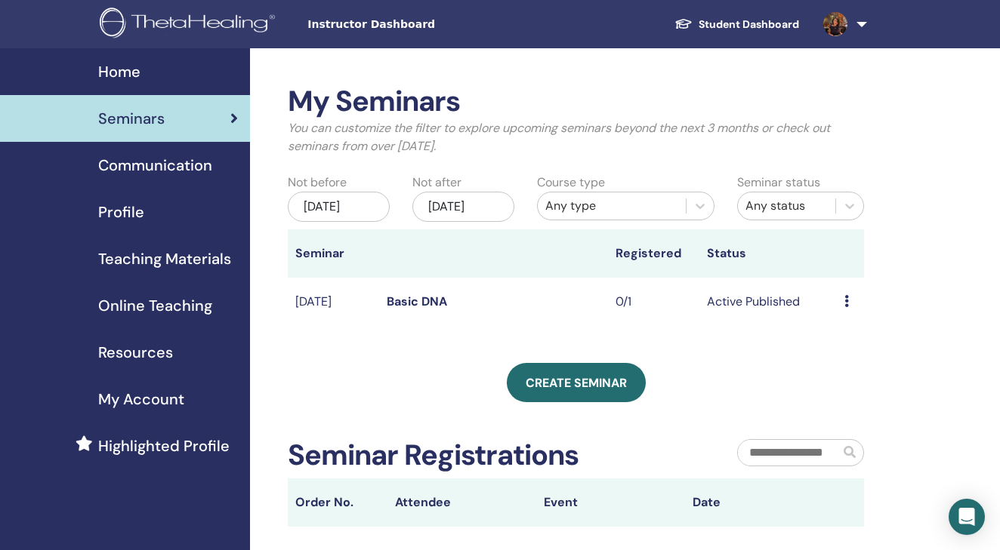
click at [847, 307] on icon at bounding box center [846, 301] width 5 height 12
click at [841, 324] on link "Preview" at bounding box center [844, 323] width 43 height 16
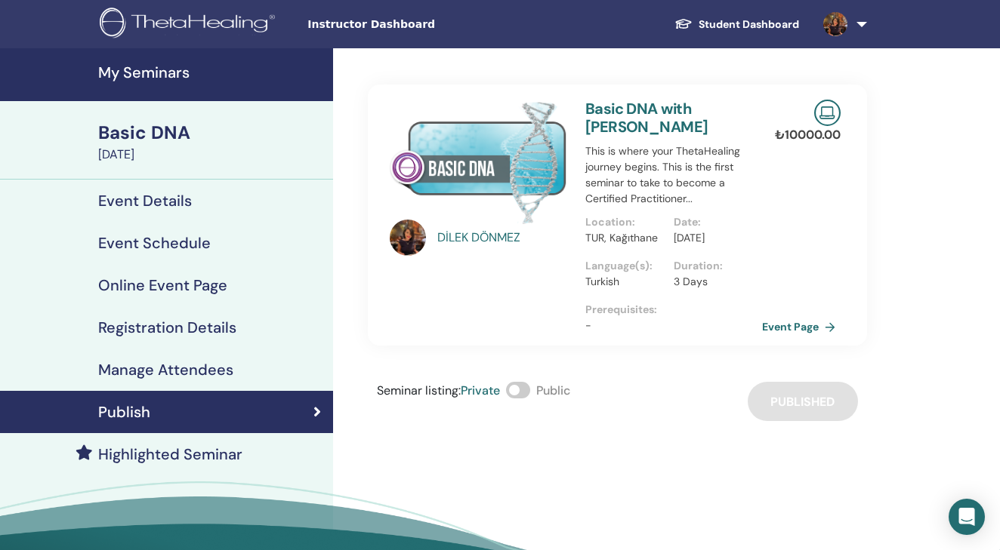
click at [518, 399] on span at bounding box center [518, 390] width 24 height 17
click at [822, 409] on div "Seminar listing : Private Public Published" at bounding box center [617, 401] width 499 height 39
click at [219, 365] on h4 "Manage Attendees" at bounding box center [165, 370] width 135 height 18
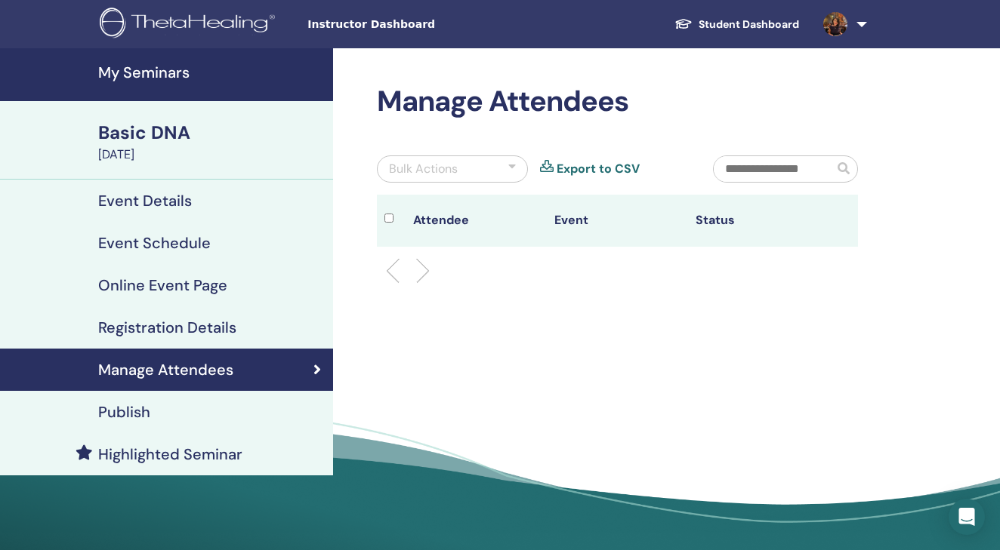
click at [453, 212] on th "Attendee" at bounding box center [476, 221] width 141 height 52
click at [506, 167] on div "Bulk Actions" at bounding box center [452, 169] width 151 height 27
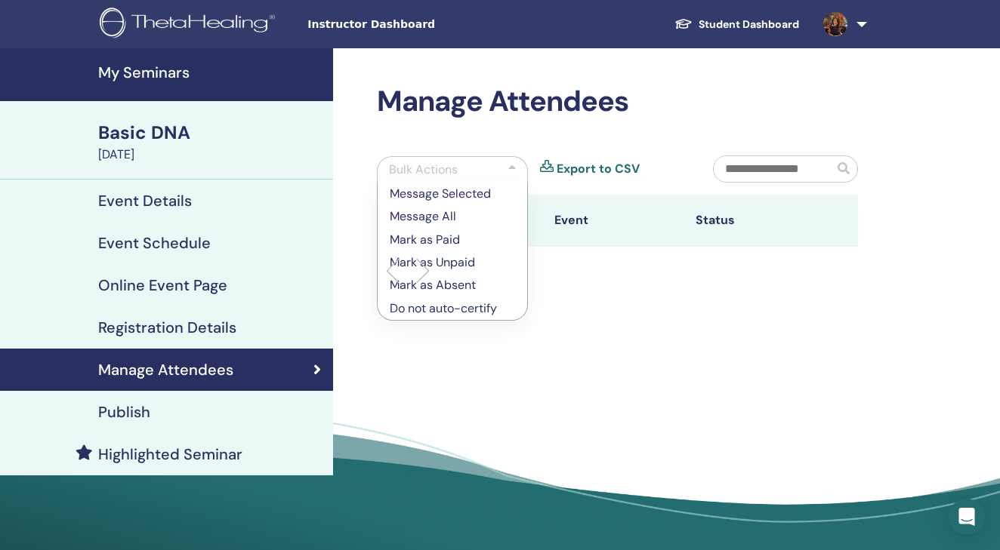
click at [598, 159] on div "Bulk Actions Message Selected Message All Mark as Paid Mark as Unpaid Mark as A…" at bounding box center [532, 175] width 335 height 39
click at [594, 164] on link "Export to CSV" at bounding box center [598, 169] width 83 height 18
click at [743, 165] on input "text" at bounding box center [774, 169] width 120 height 26
click at [462, 236] on p "Mark as Paid" at bounding box center [452, 240] width 125 height 18
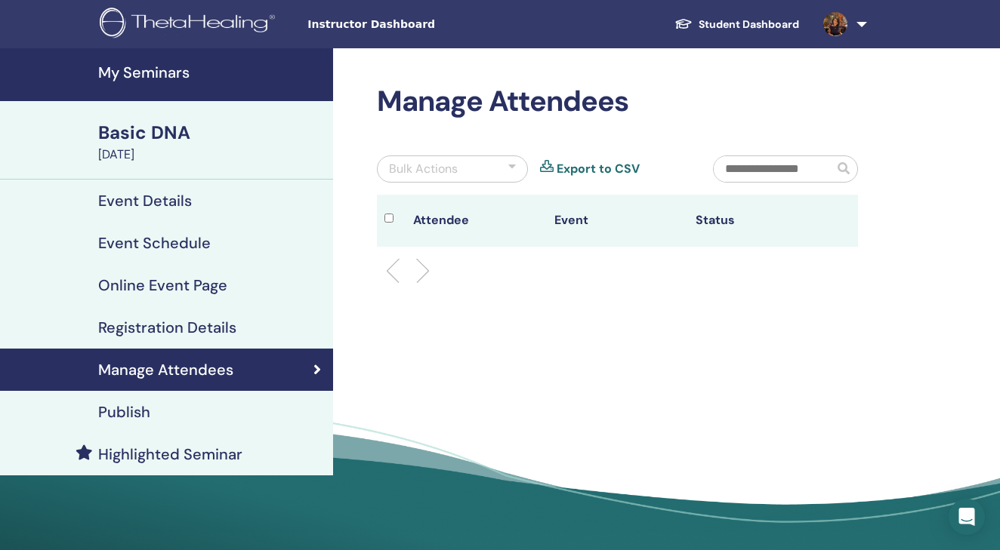
click at [618, 264] on ul at bounding box center [617, 271] width 455 height 18
click at [450, 224] on th "Attendee" at bounding box center [476, 221] width 141 height 52
click at [383, 219] on th at bounding box center [391, 221] width 28 height 52
click at [646, 211] on th "Event" at bounding box center [617, 221] width 141 height 52
click at [832, 167] on input "text" at bounding box center [774, 169] width 120 height 26
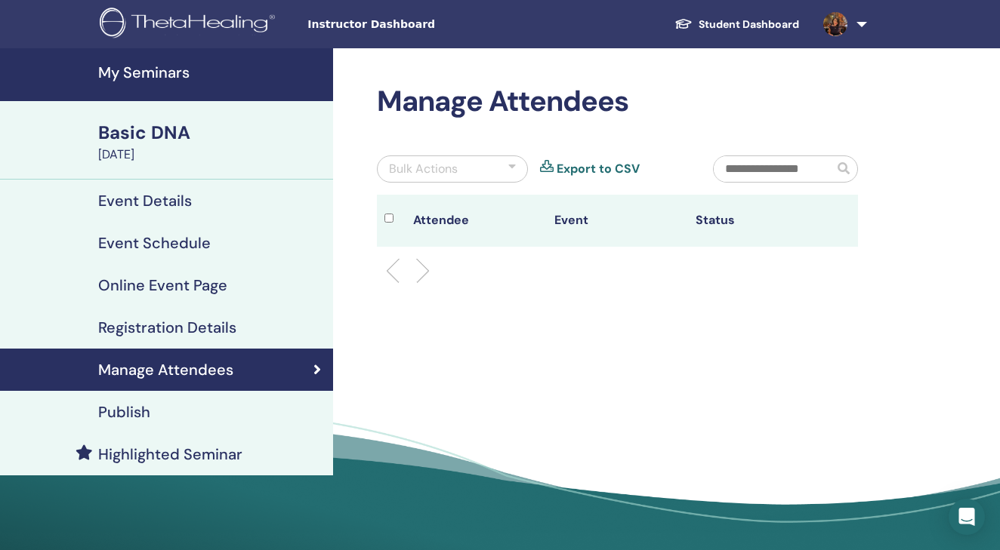
click at [513, 159] on div "Bulk Actions" at bounding box center [452, 169] width 151 height 27
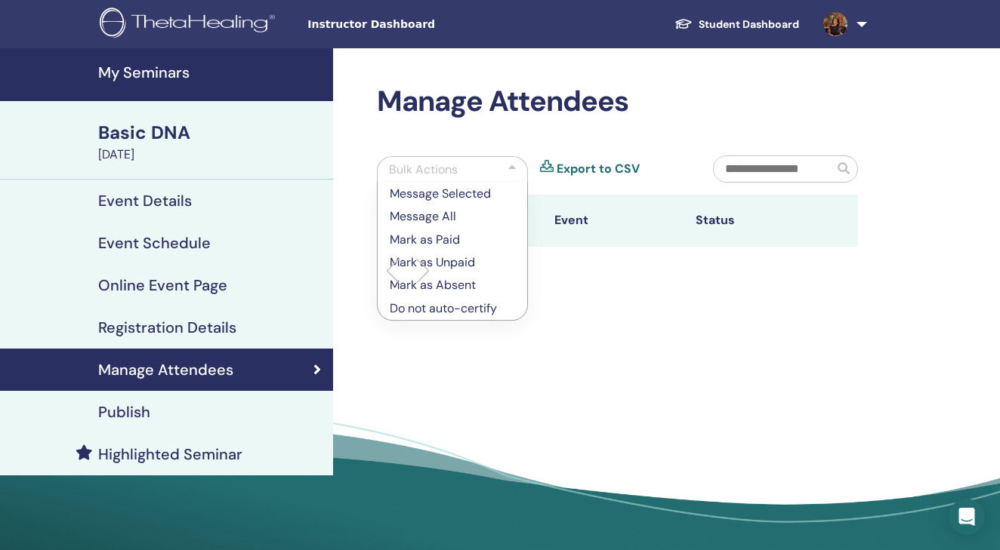
click at [188, 199] on h4 "Event Details" at bounding box center [145, 201] width 94 height 18
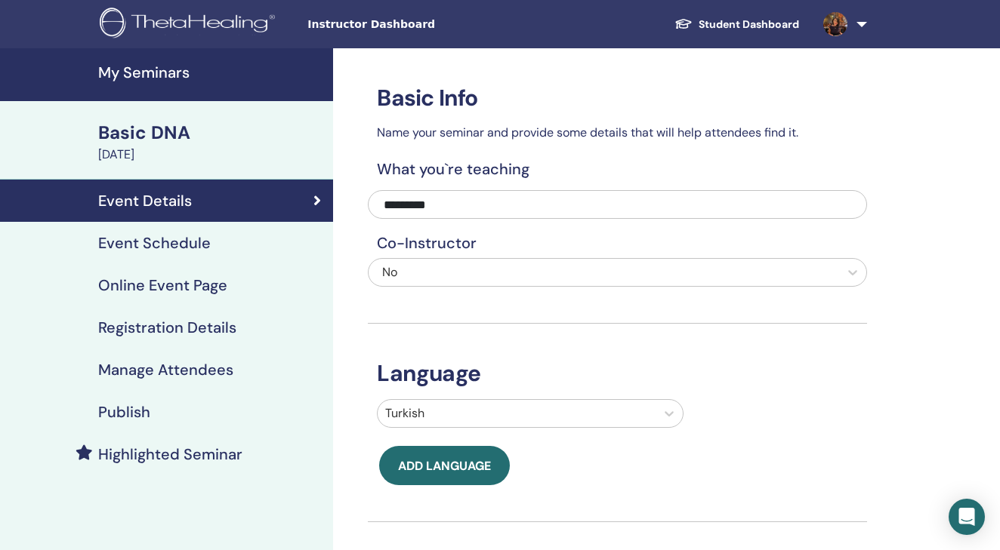
click at [233, 54] on link "My Seminars" at bounding box center [166, 74] width 333 height 53
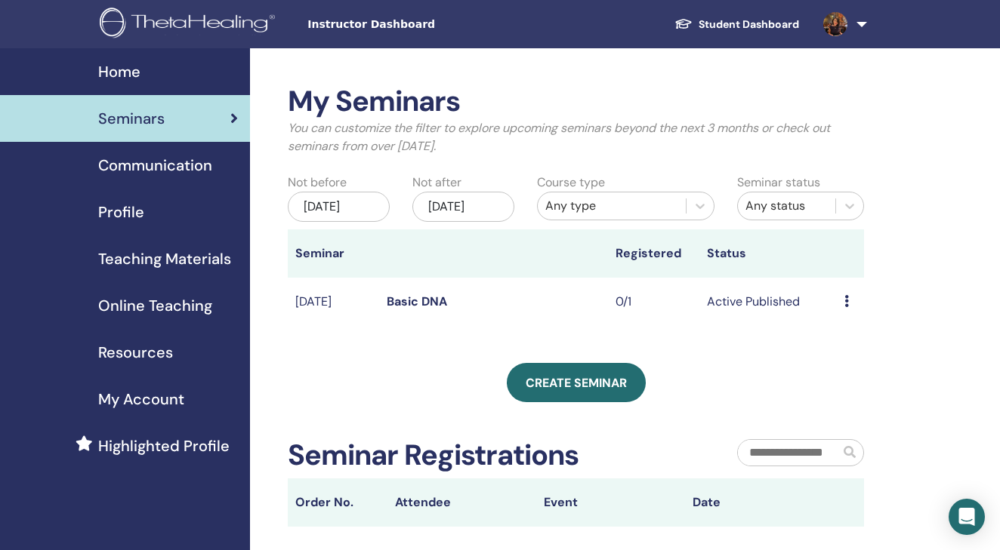
click at [846, 307] on icon at bounding box center [846, 301] width 5 height 12
click at [847, 367] on link "Attendees" at bounding box center [850, 369] width 57 height 16
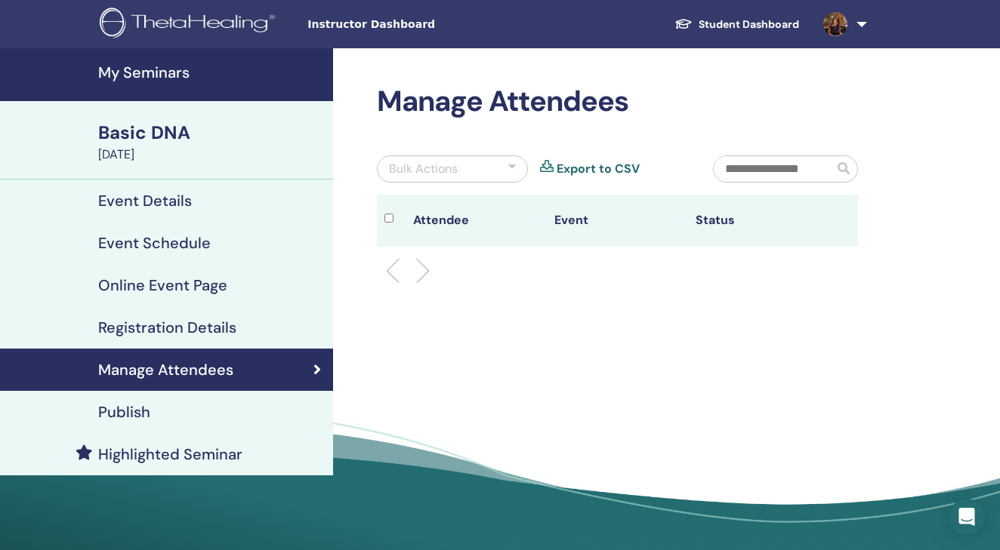
click at [584, 164] on link "Export to CSV" at bounding box center [598, 169] width 83 height 18
